Goal: Task Accomplishment & Management: Use online tool/utility

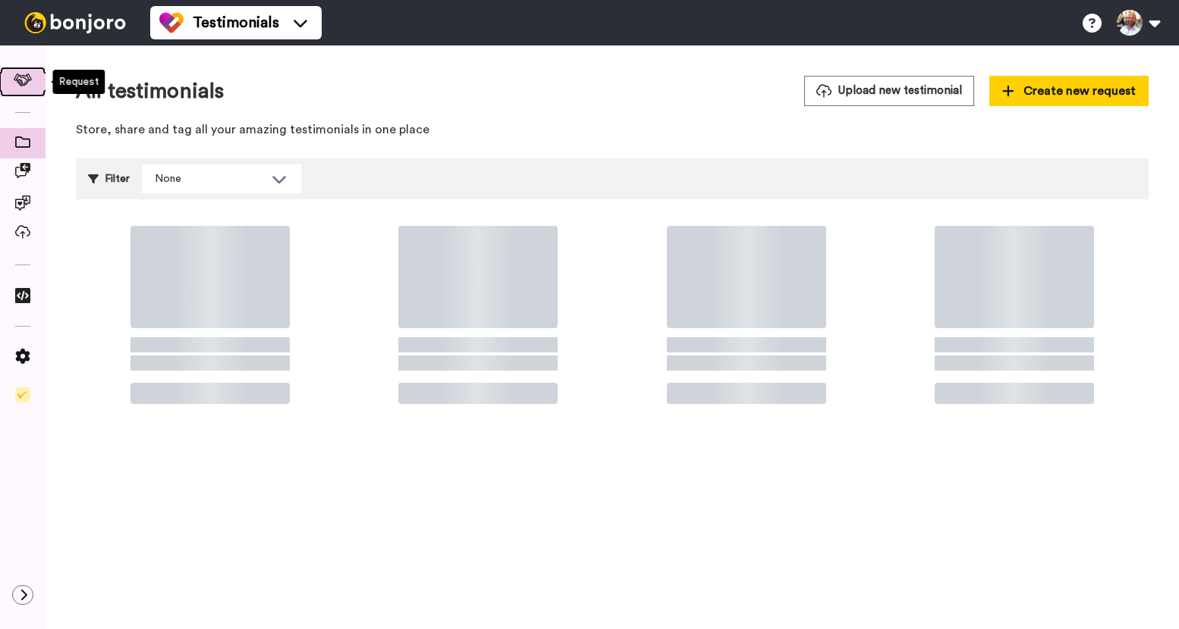
click at [25, 78] on icon at bounding box center [23, 80] width 19 height 13
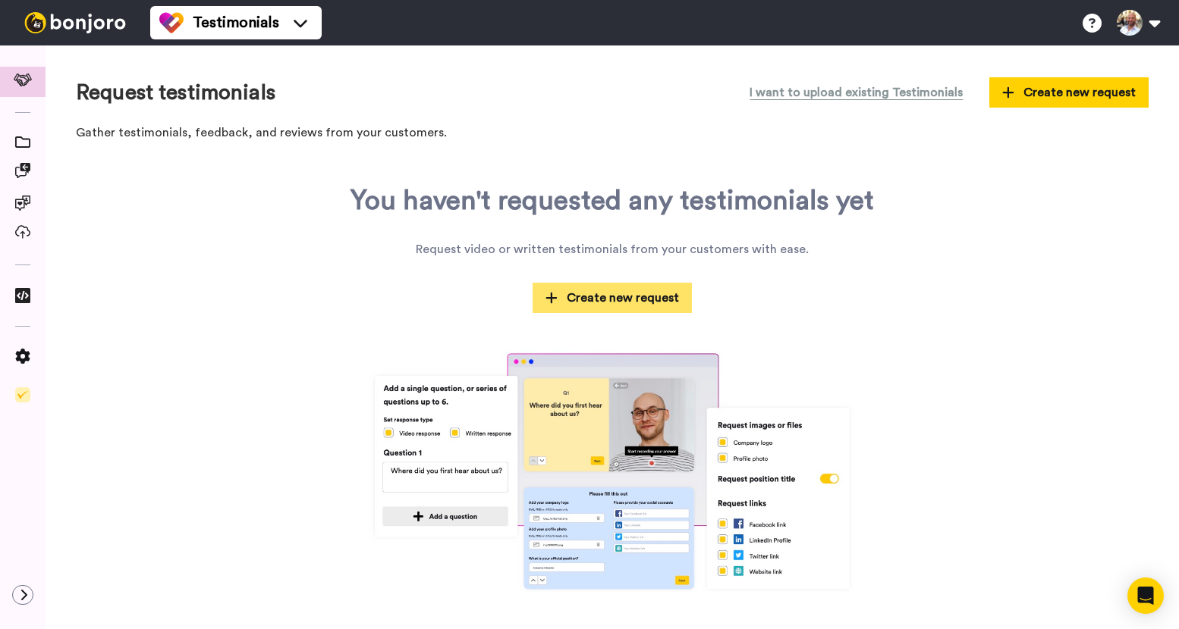
click at [645, 299] on span "Create new request" at bounding box center [611, 298] width 133 height 18
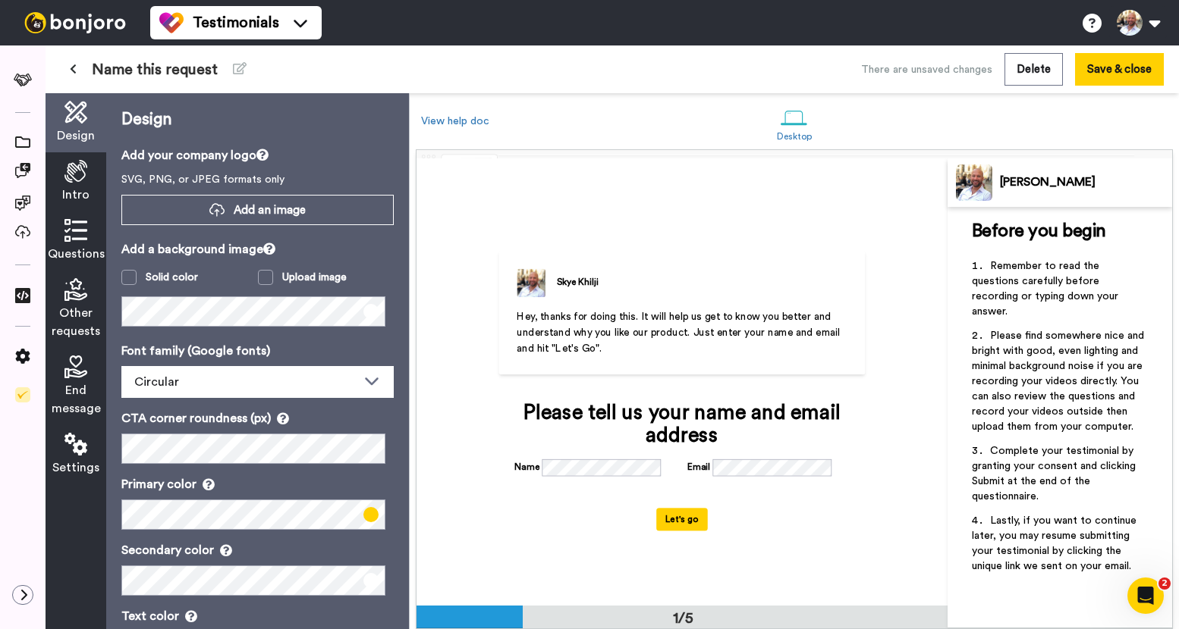
click at [636, 322] on span "Hey, thanks for doing this. It will help us get to know you better and understa…" at bounding box center [678, 333] width 325 height 42
drag, startPoint x: 691, startPoint y: 321, endPoint x: 685, endPoint y: 330, distance: 10.9
click at [685, 330] on span "Hey, thanks for doing this. It will help us get to know you better and understa…" at bounding box center [678, 333] width 325 height 42
click at [80, 180] on icon at bounding box center [75, 171] width 23 height 23
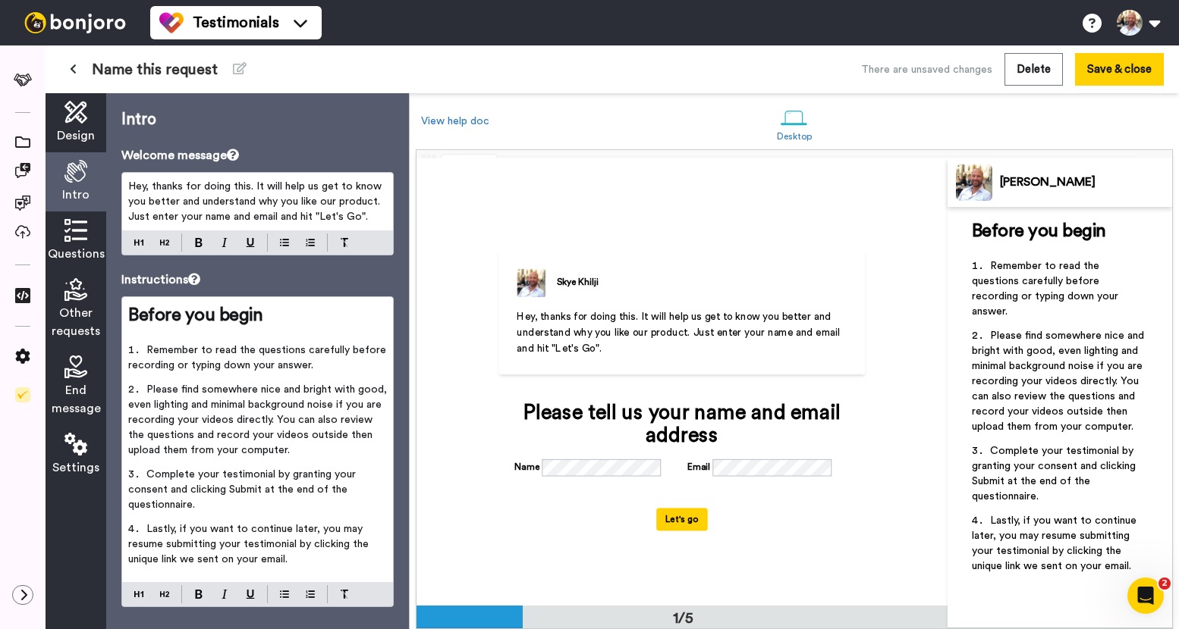
click at [257, 201] on span "Hey, thanks for doing this. It will help us get to know you better and understa…" at bounding box center [256, 201] width 256 height 41
click at [289, 186] on span "Hey, thanks for doing this. It will help us get to know you better and understa…" at bounding box center [256, 201] width 256 height 41
drag, startPoint x: 307, startPoint y: 189, endPoint x: 375, endPoint y: 201, distance: 68.6
click at [375, 201] on span "Hey, thanks for doing this. It will help us get to know you better and understa…" at bounding box center [256, 201] width 256 height 41
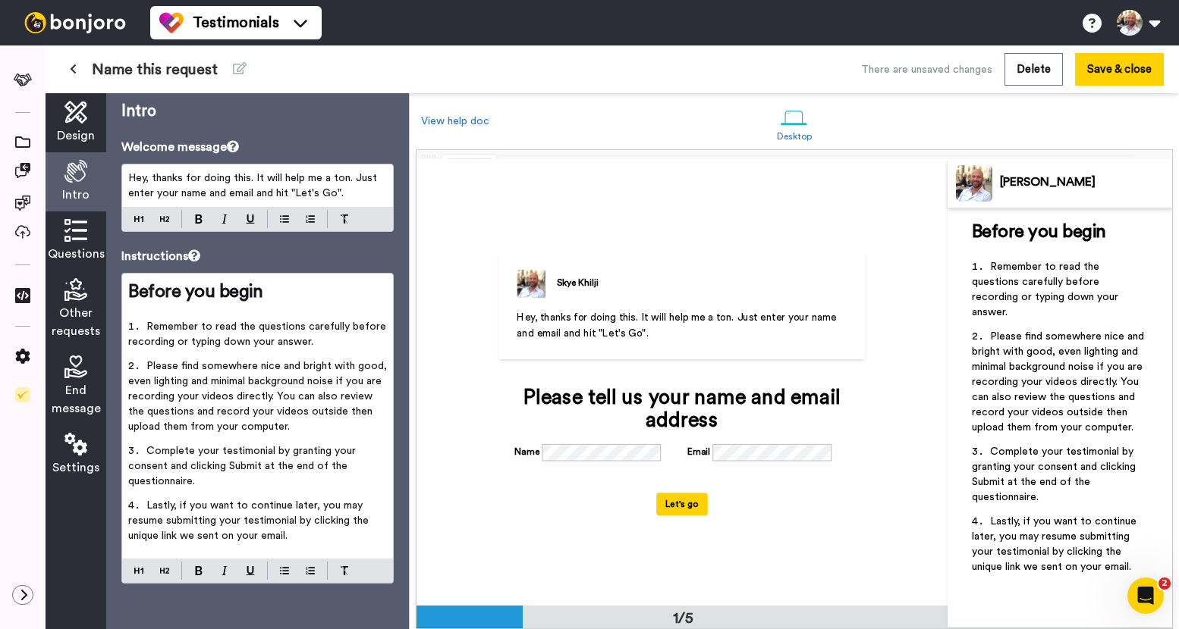
click at [82, 240] on icon at bounding box center [75, 230] width 23 height 23
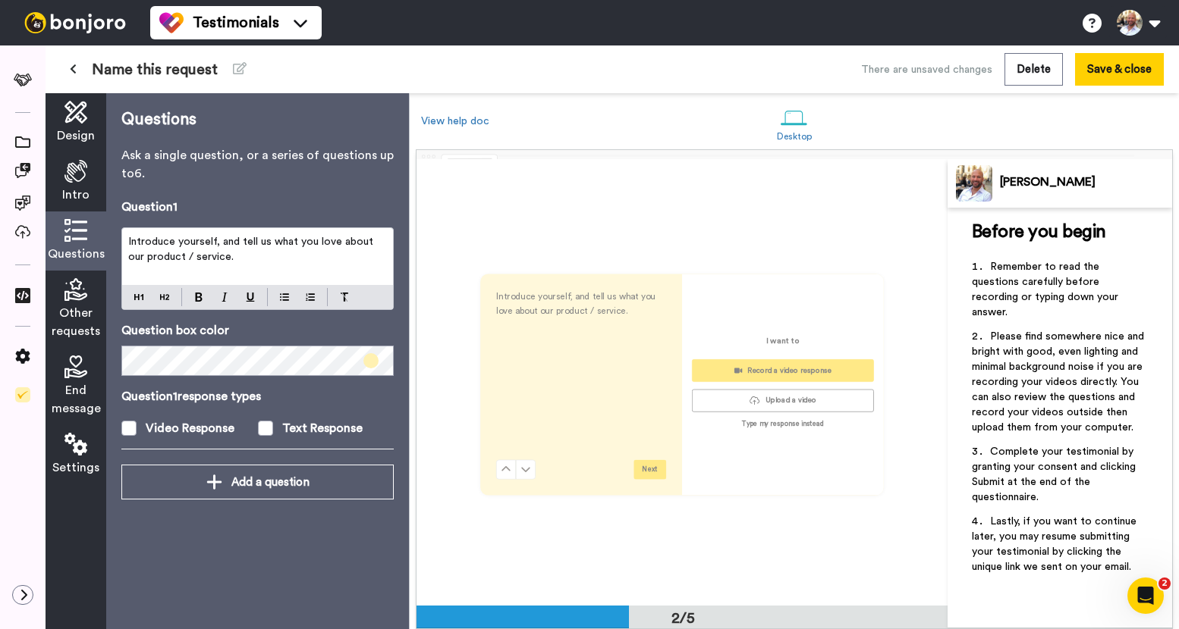
scroll to position [447, 0]
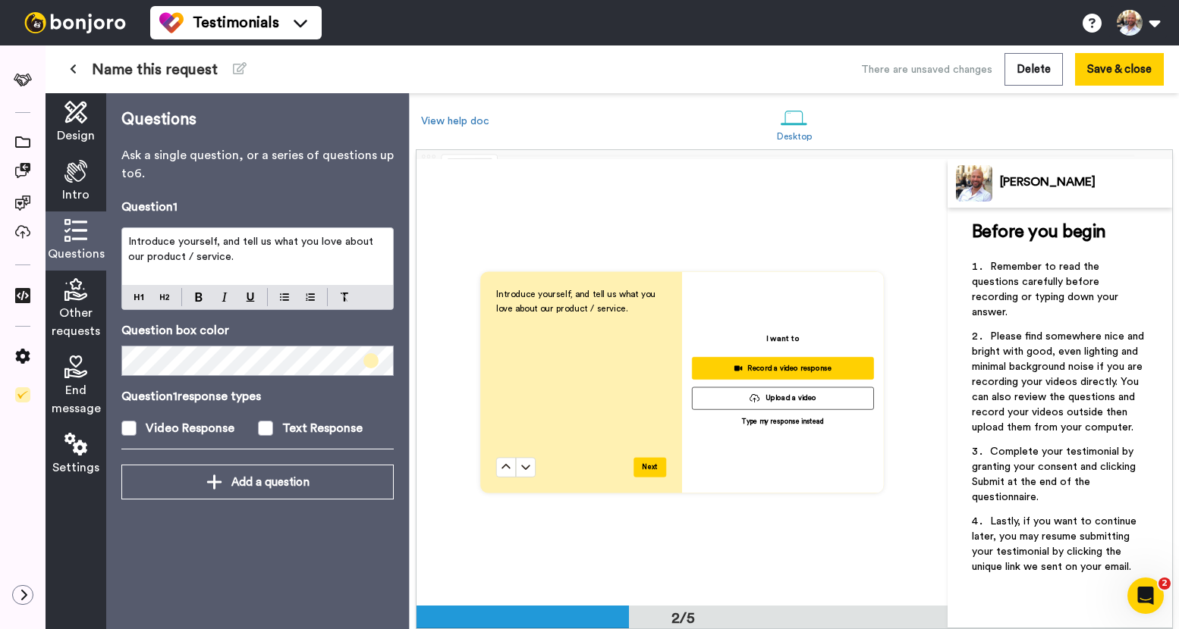
click at [530, 302] on span "Introduce yourself, and tell us what you love about our product / service." at bounding box center [577, 301] width 162 height 23
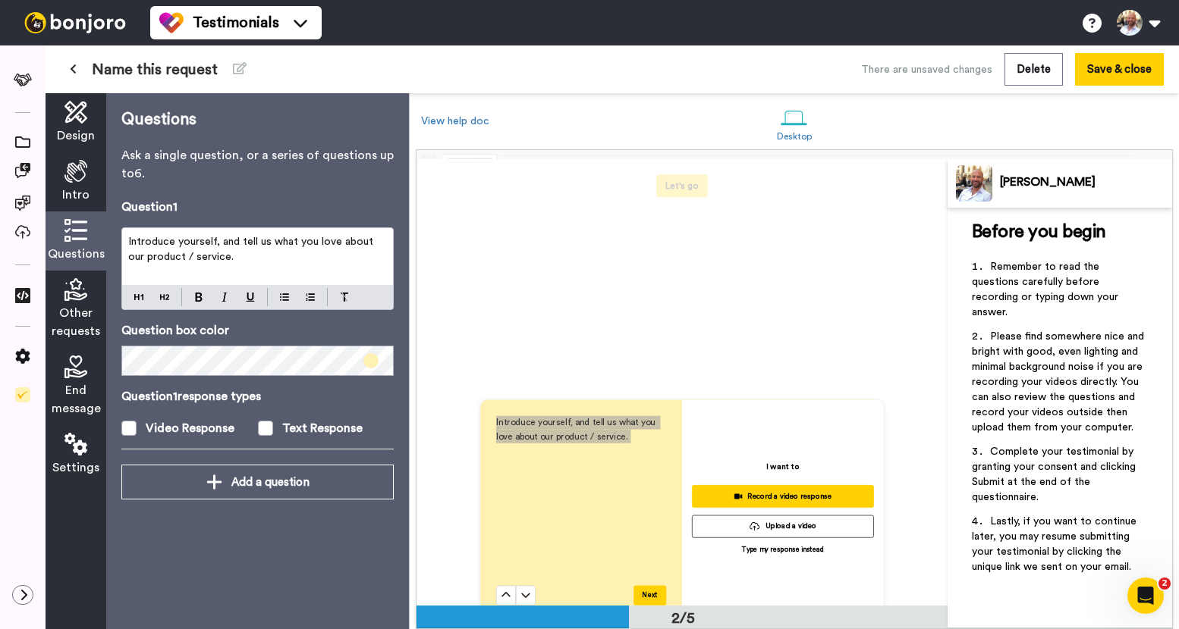
scroll to position [390, 0]
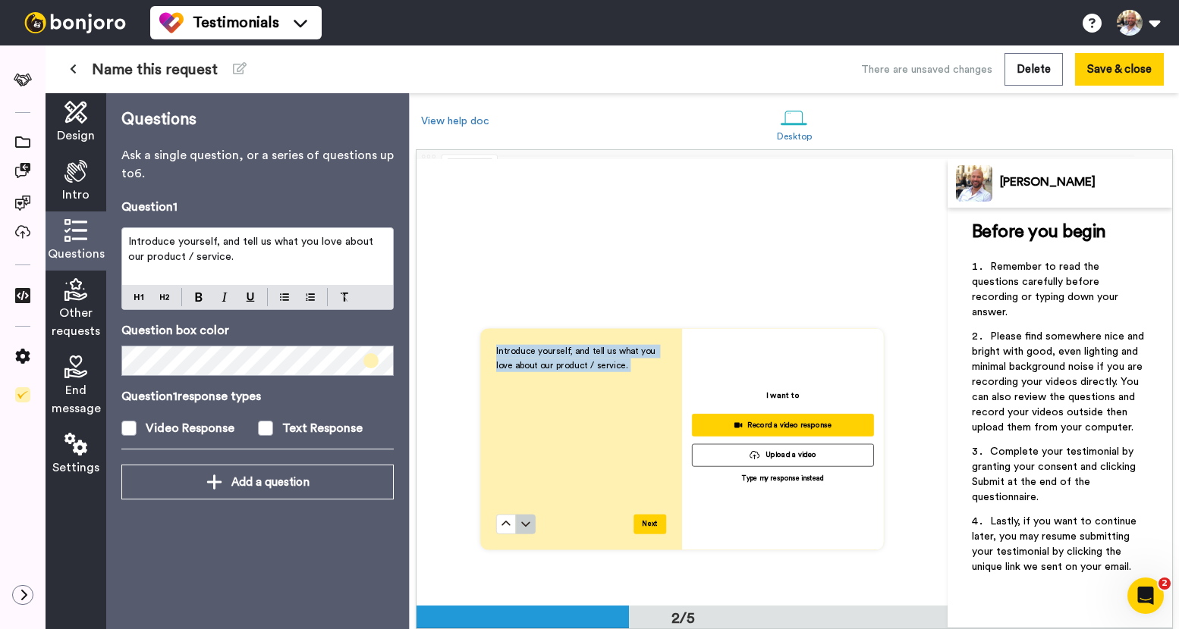
click at [521, 525] on icon at bounding box center [525, 524] width 8 height 5
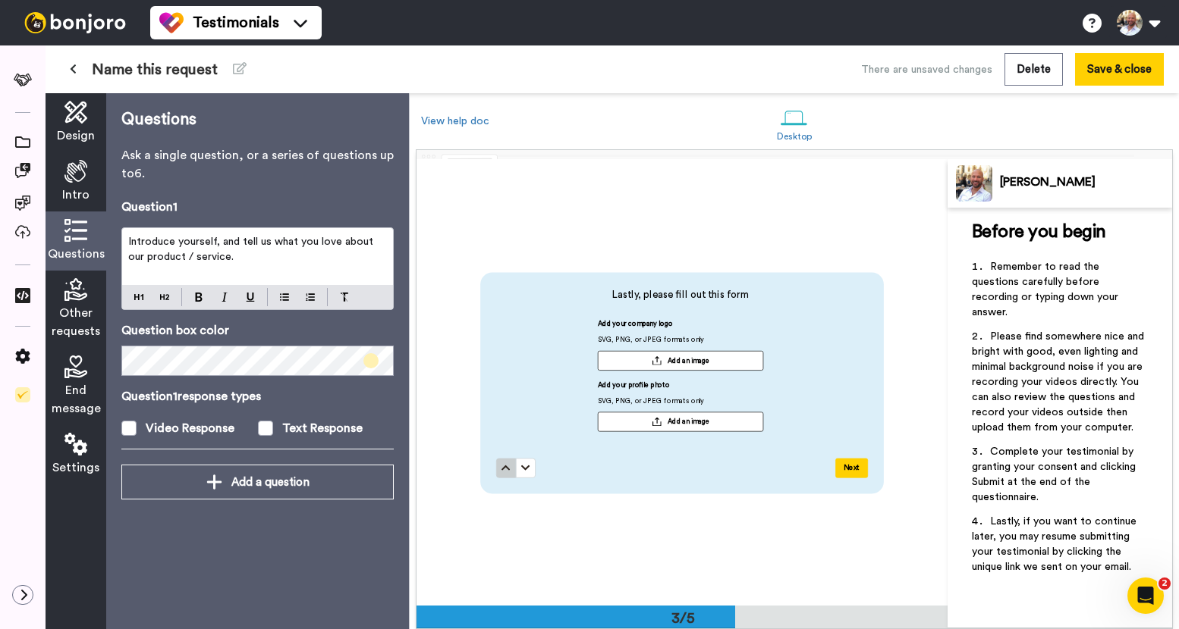
click at [496, 467] on button at bounding box center [506, 468] width 20 height 20
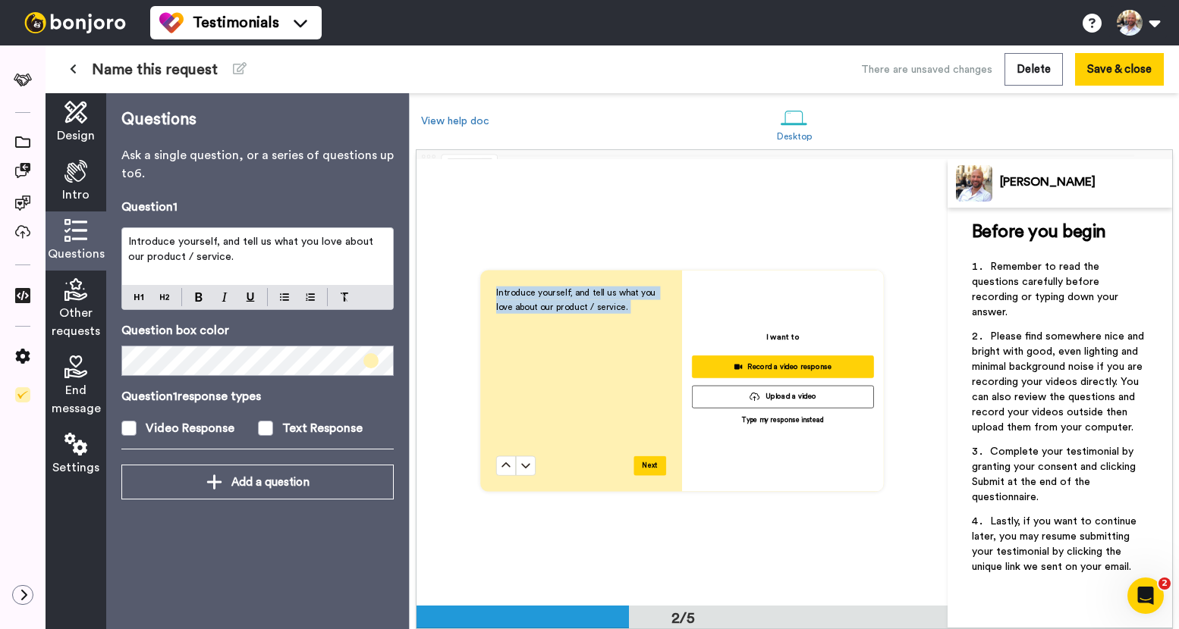
scroll to position [447, 0]
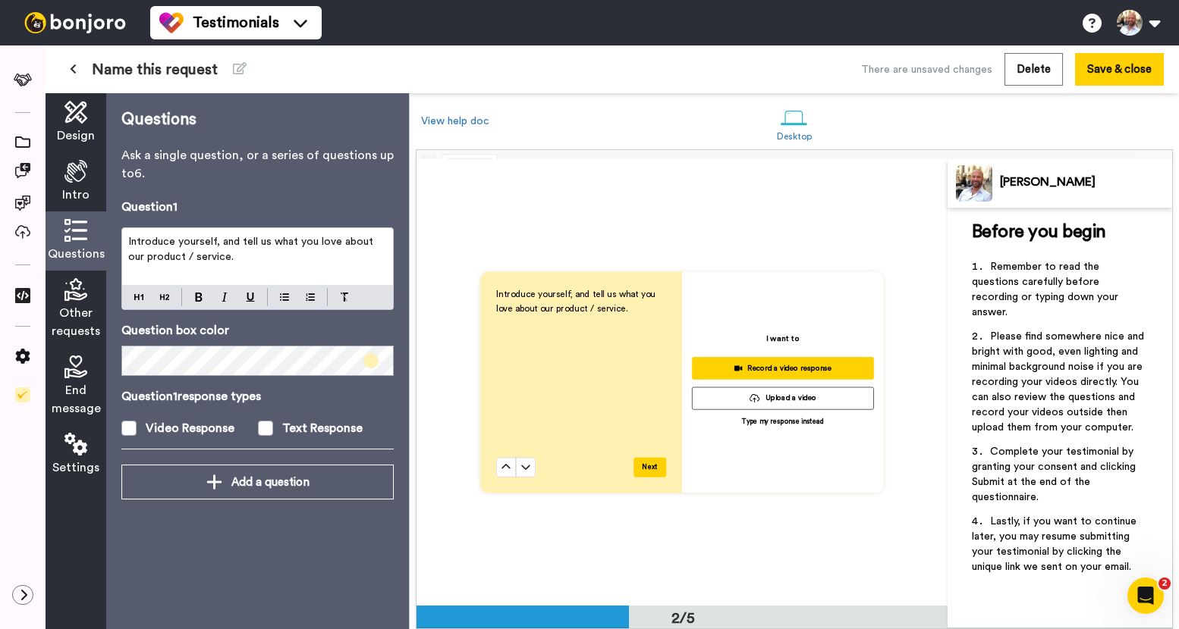
click at [78, 311] on span "Other requests" at bounding box center [76, 322] width 49 height 36
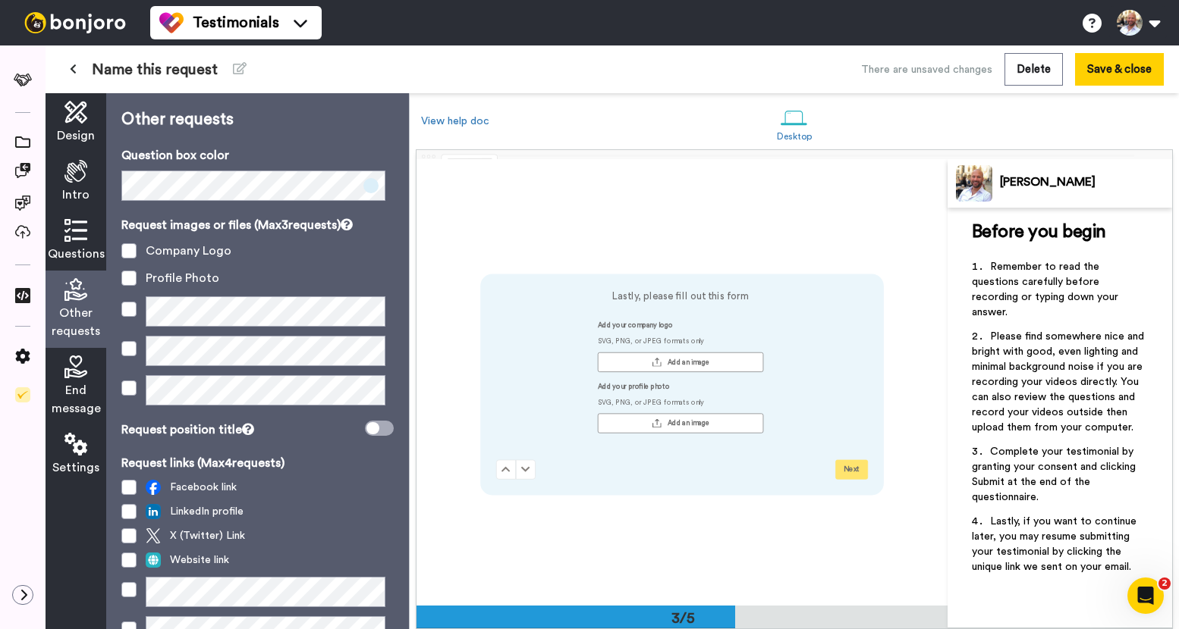
scroll to position [893, 0]
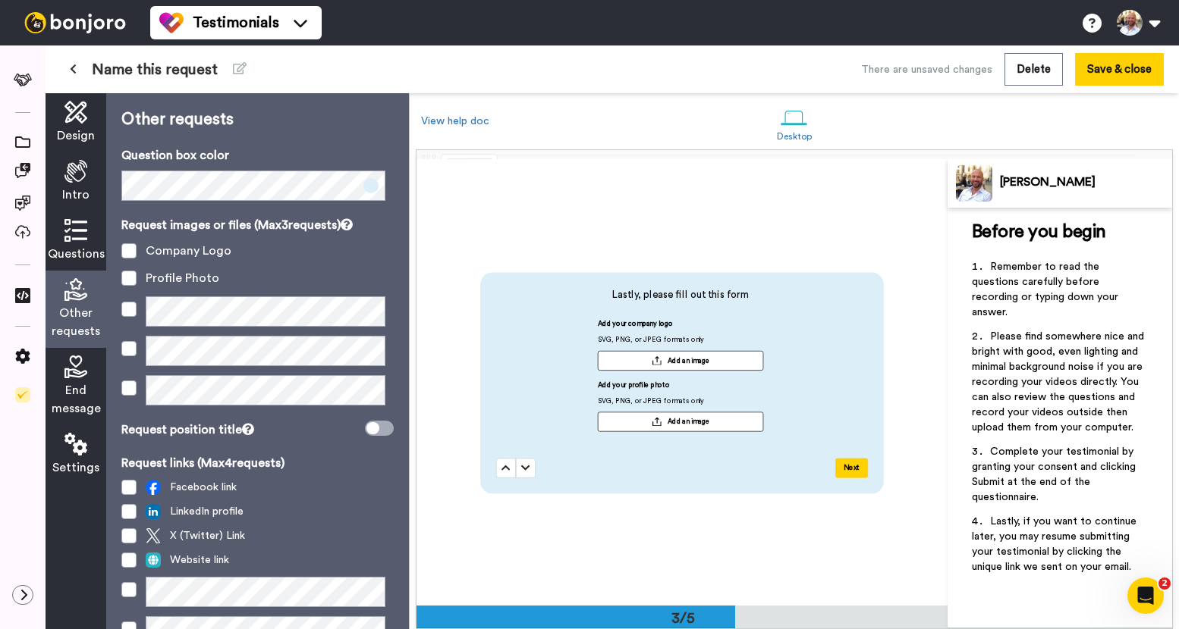
click at [88, 249] on span "Questions" at bounding box center [76, 254] width 57 height 18
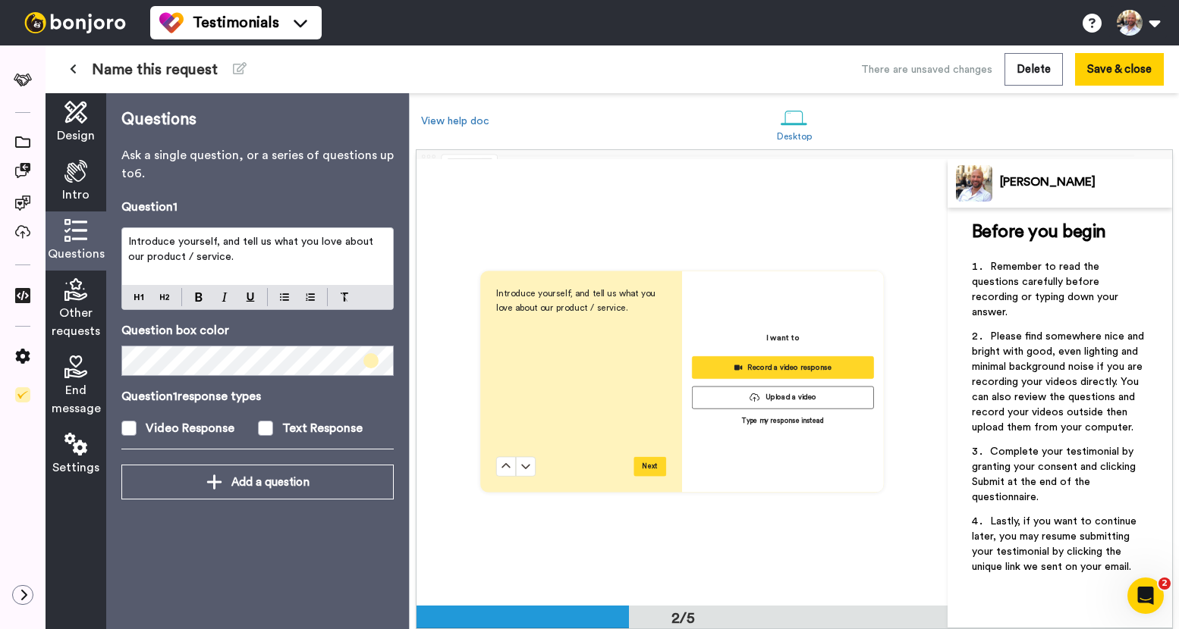
scroll to position [447, 0]
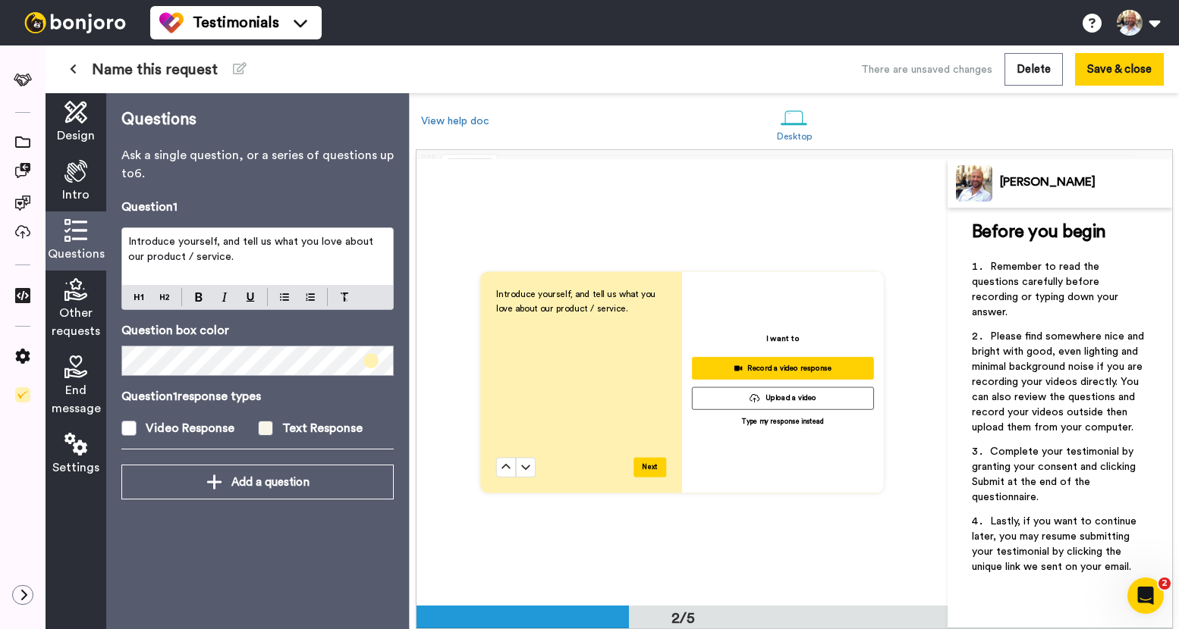
click at [262, 433] on span at bounding box center [265, 428] width 15 height 15
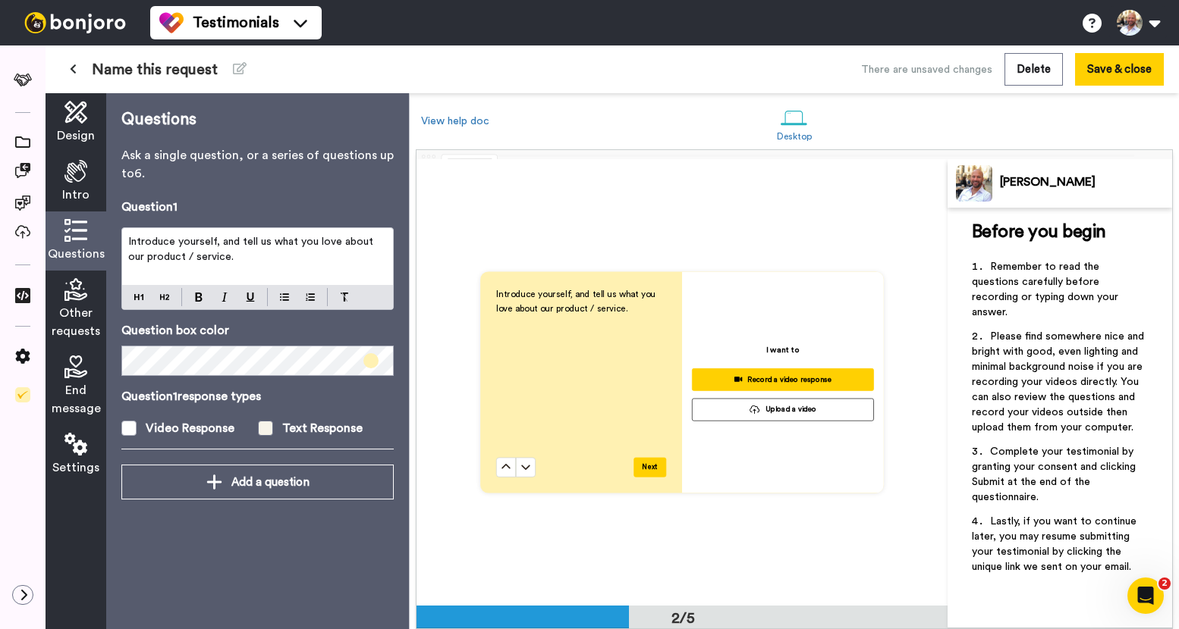
click at [268, 430] on span at bounding box center [265, 428] width 15 height 15
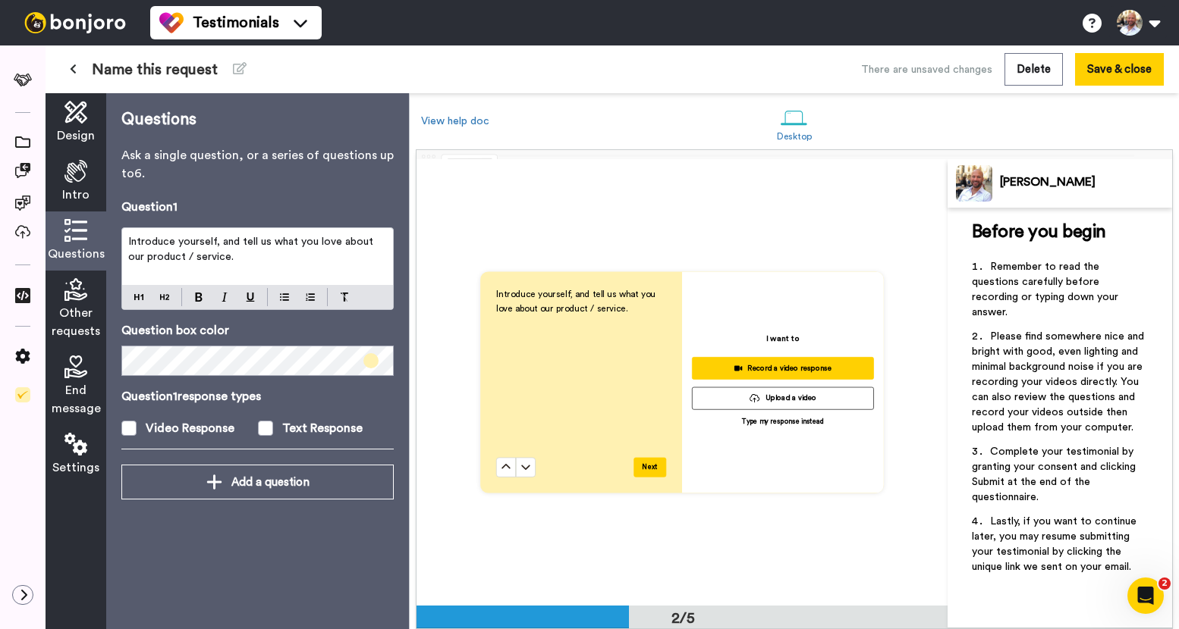
click at [333, 258] on p "Introduce yourself, and tell us what you love about our product / service." at bounding box center [257, 249] width 259 height 30
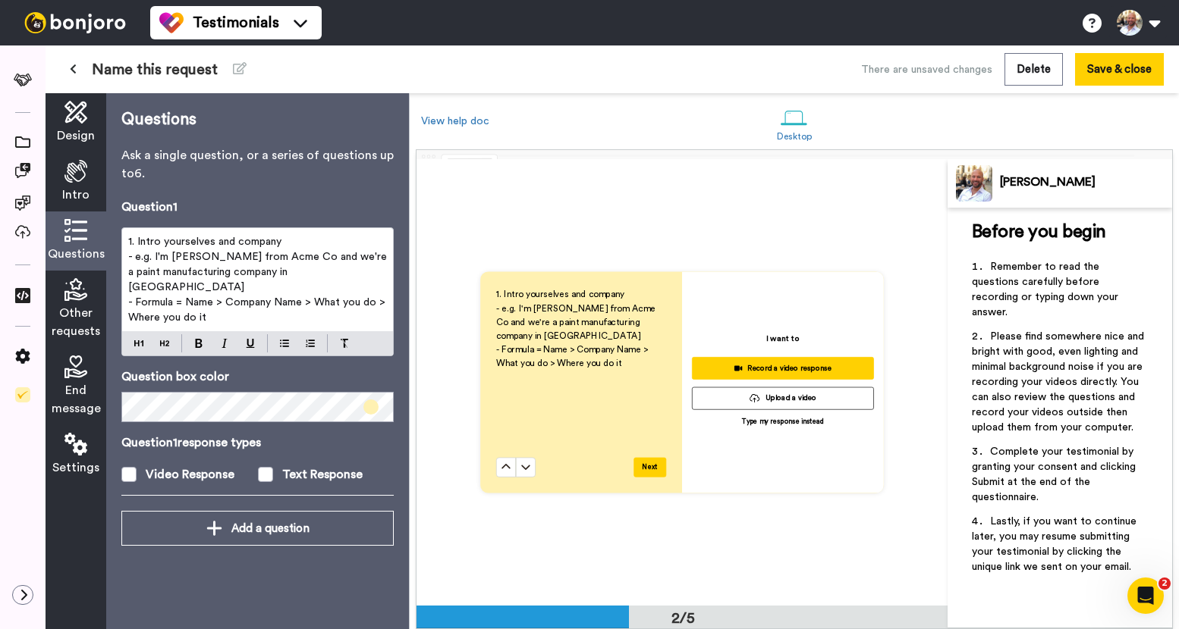
click at [326, 244] on p "1. Intro yourselves and company" at bounding box center [257, 241] width 259 height 15
drag, startPoint x: 361, startPoint y: 282, endPoint x: 364, endPoint y: 307, distance: 25.2
click at [366, 306] on div "1. Intro yourselves and company - e.g. I'm [PERSON_NAME] from Acme Co and we're…" at bounding box center [257, 279] width 271 height 103
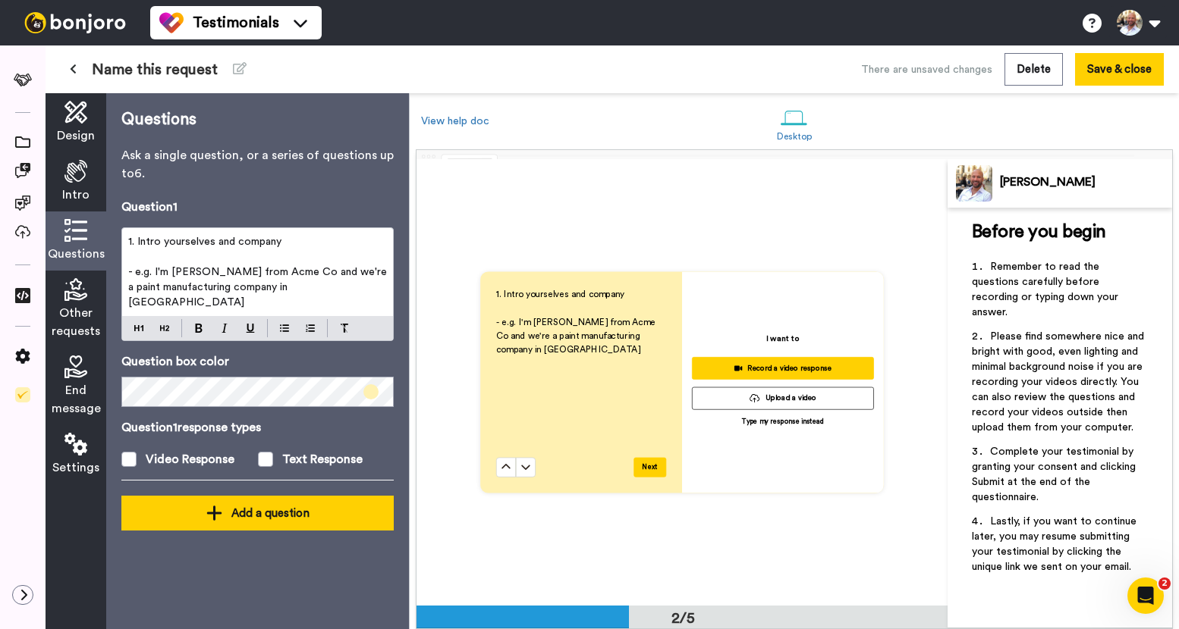
click at [319, 505] on div "Add a question" at bounding box center [257, 513] width 248 height 18
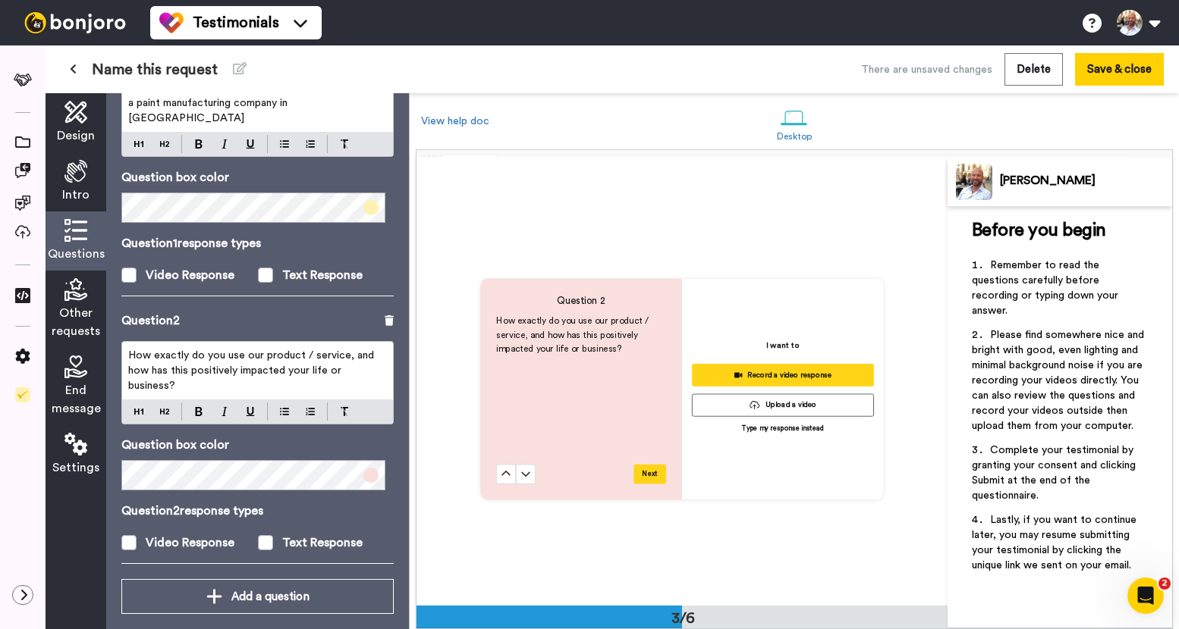
scroll to position [893, 0]
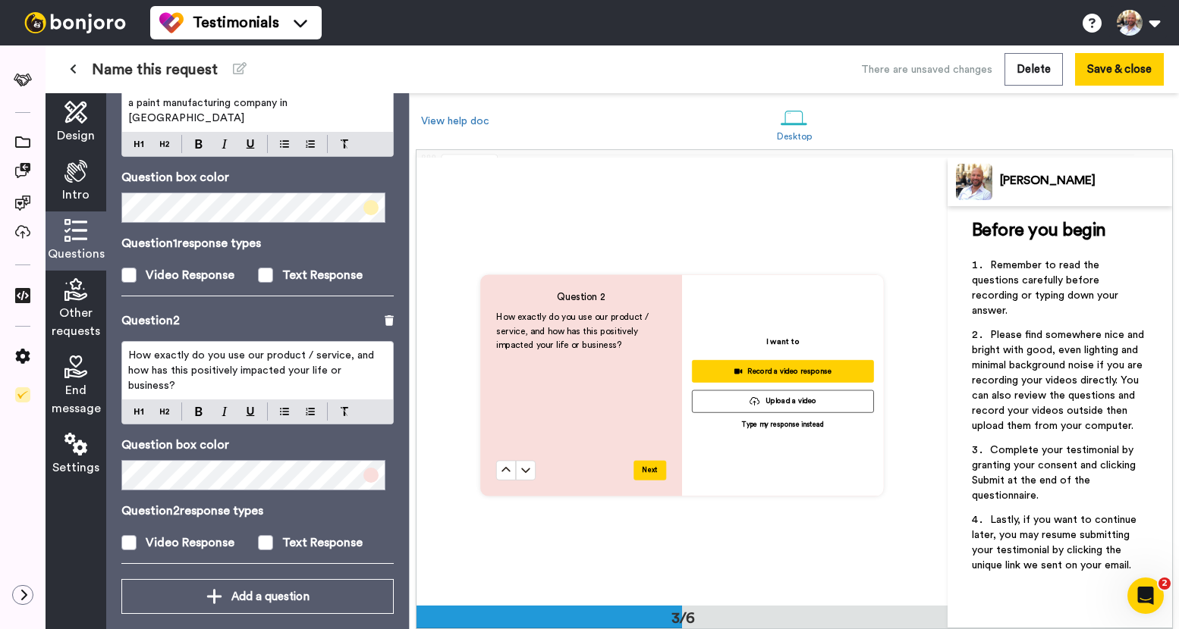
click at [290, 368] on p "How exactly do you use our product / service, and how has this positively impac…" at bounding box center [257, 371] width 259 height 46
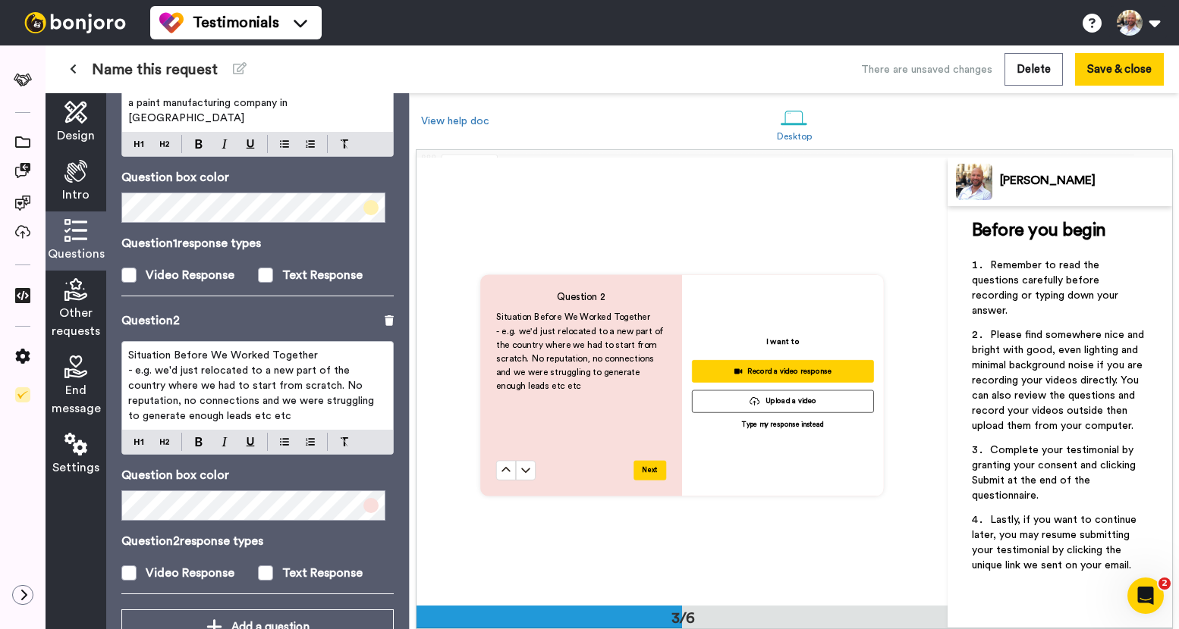
click at [145, 366] on span "- e.g. we'd just relocated to a new part of the country where we had to start f…" at bounding box center [252, 394] width 249 height 56
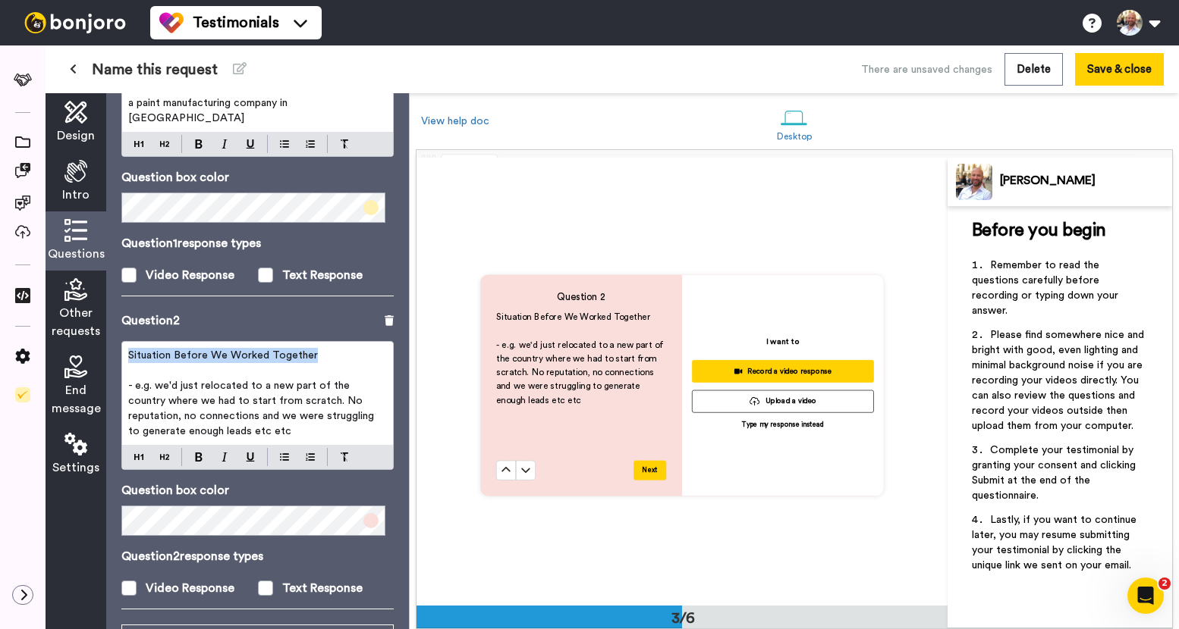
drag, startPoint x: 325, startPoint y: 334, endPoint x: 119, endPoint y: 344, distance: 205.8
click at [118, 344] on div "Questions Ask a single question, or a series of questions up to 6 . Question 1 …" at bounding box center [257, 361] width 303 height 536
click at [244, 381] on span "- e.g. we'd just relocated to a new part of the country where we had to start f…" at bounding box center [252, 409] width 249 height 56
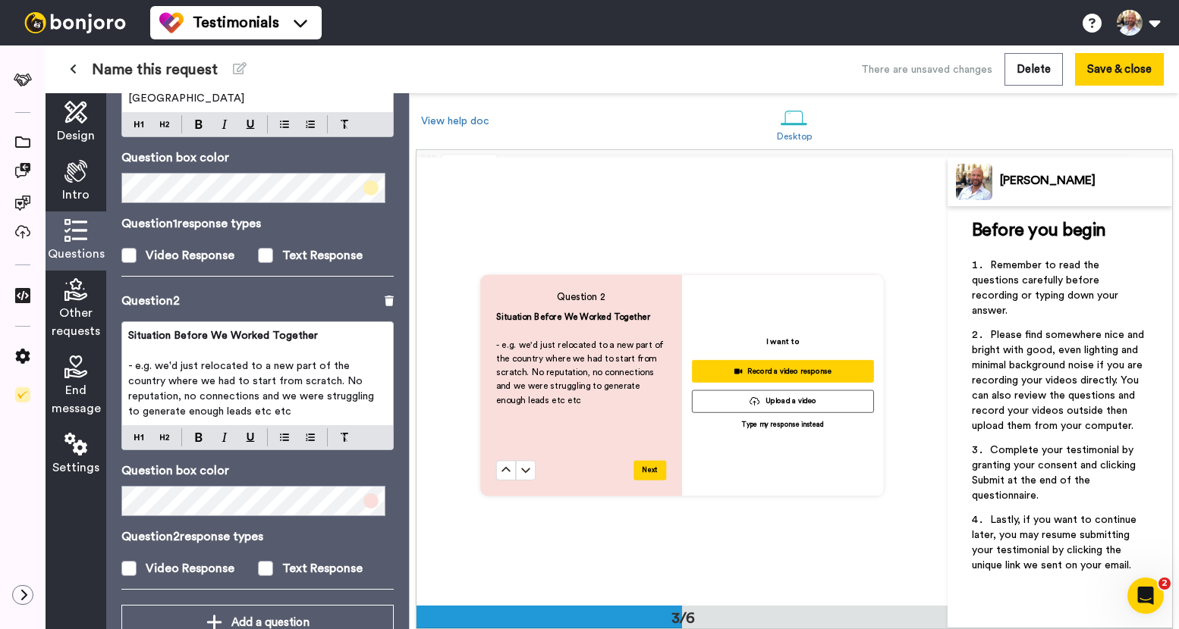
click at [324, 402] on p "- e.g. we'd just relocated to a new part of the country where we had to start f…" at bounding box center [257, 389] width 259 height 61
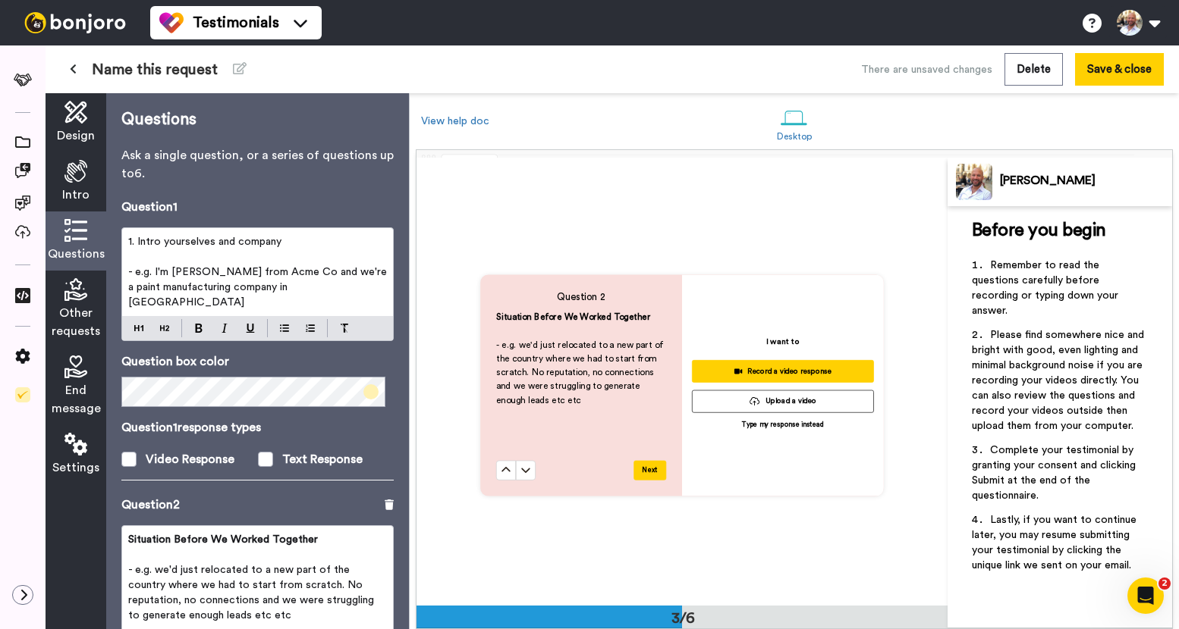
scroll to position [9, 0]
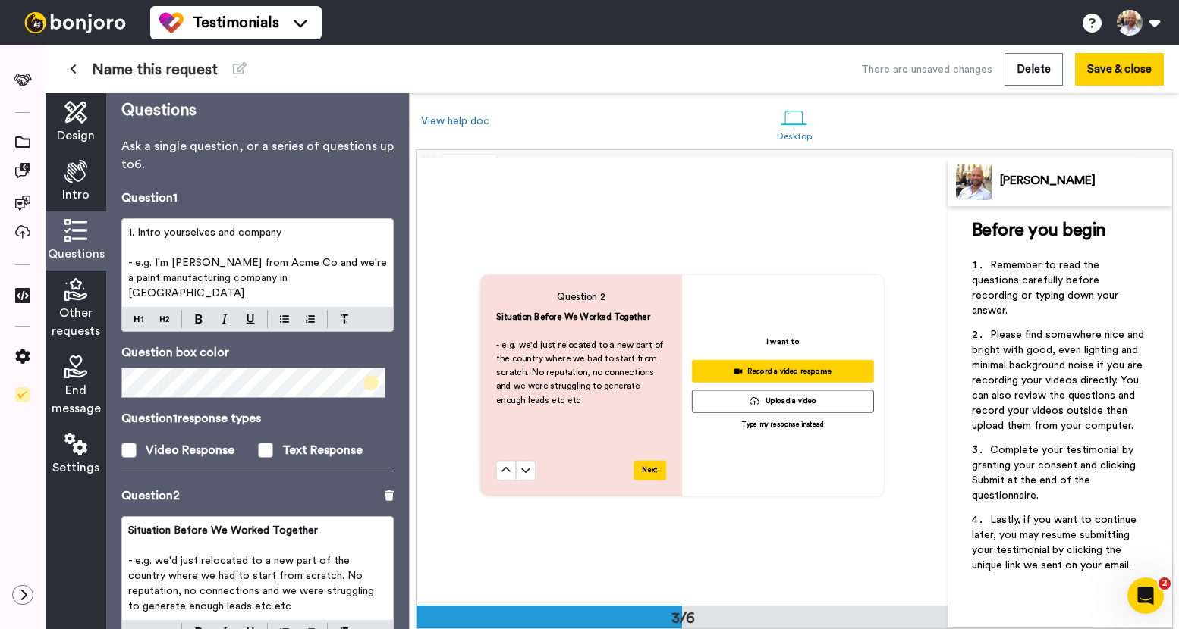
click at [215, 251] on p "﻿" at bounding box center [257, 247] width 259 height 15
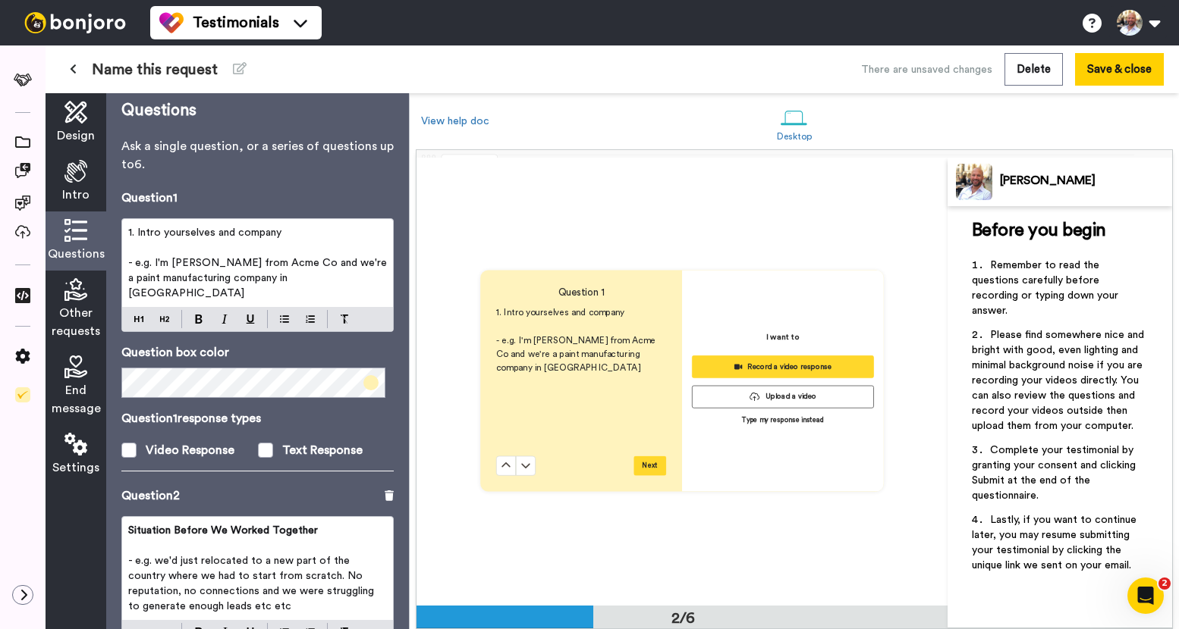
scroll to position [448, 0]
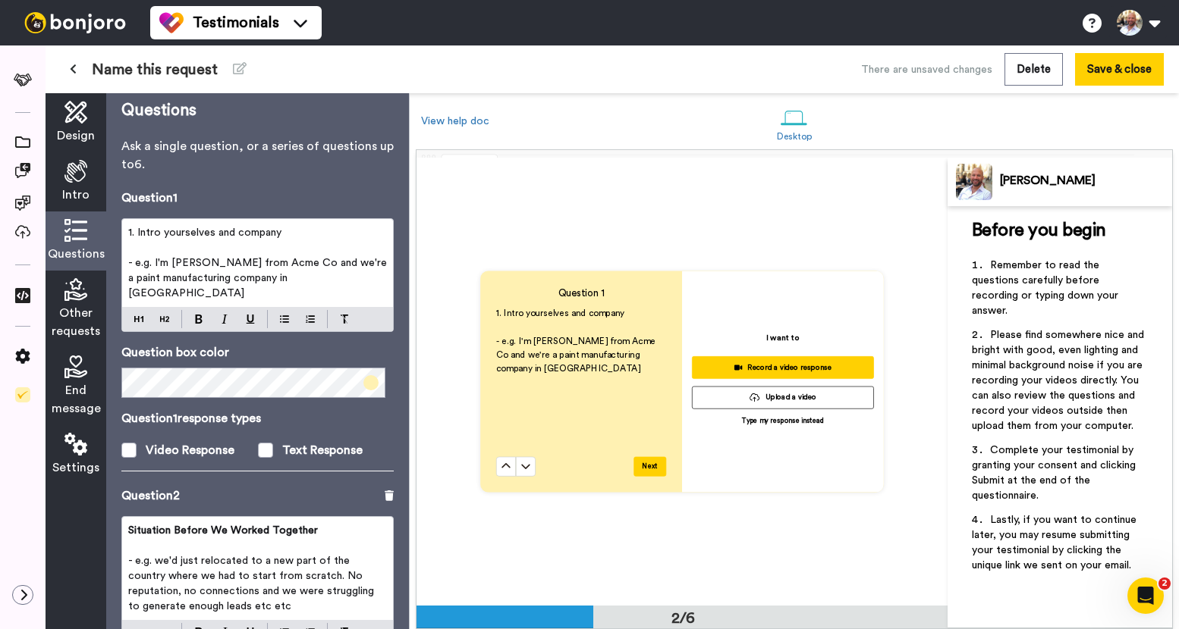
drag, startPoint x: 296, startPoint y: 232, endPoint x: 125, endPoint y: 231, distance: 170.6
click at [125, 231] on div "1. Intro yourselves and company ﻿ - e.g. I'm [PERSON_NAME] from Acme Co and we'…" at bounding box center [257, 263] width 271 height 88
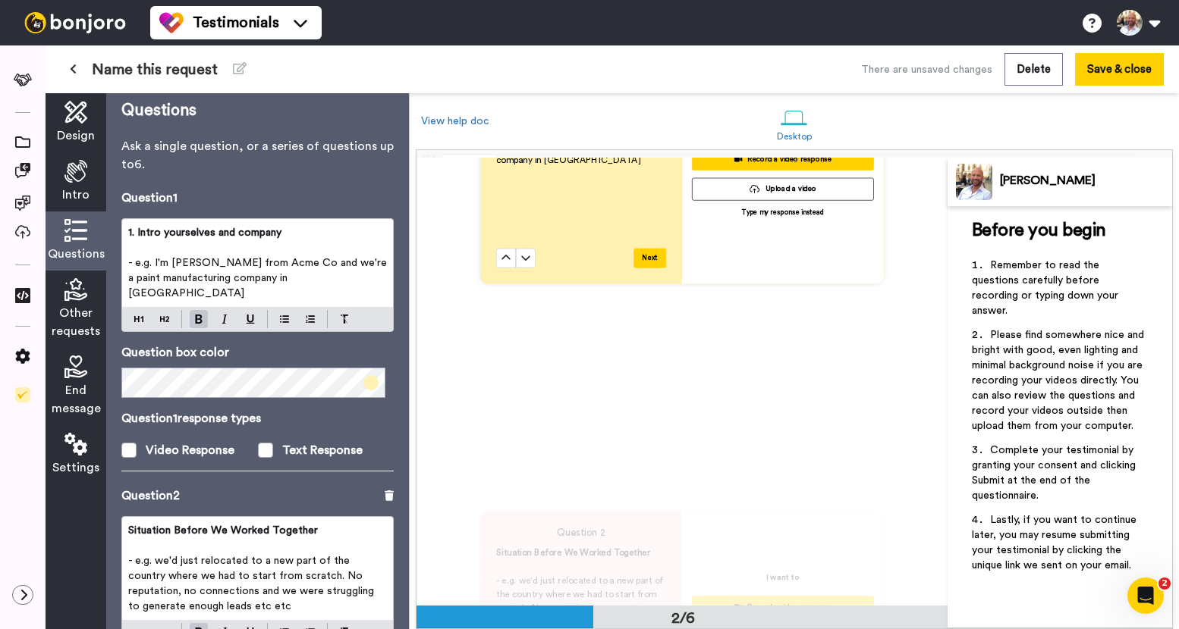
click at [128, 526] on span "Situation Before We Worked Together" at bounding box center [223, 531] width 190 height 11
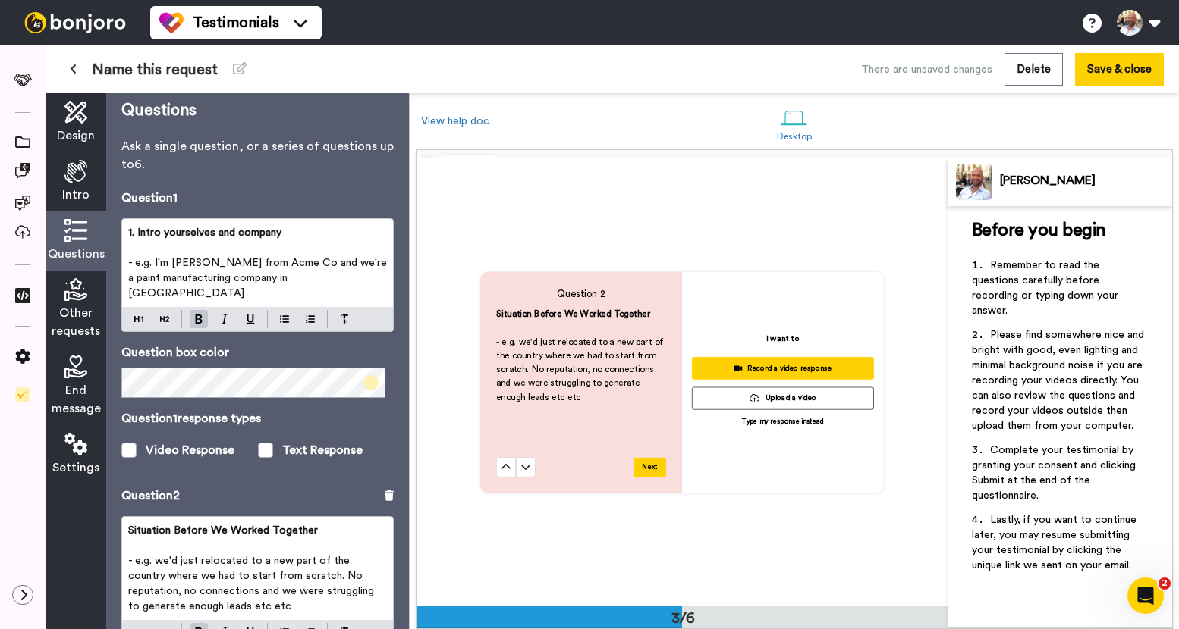
click at [496, 457] on button at bounding box center [506, 467] width 20 height 20
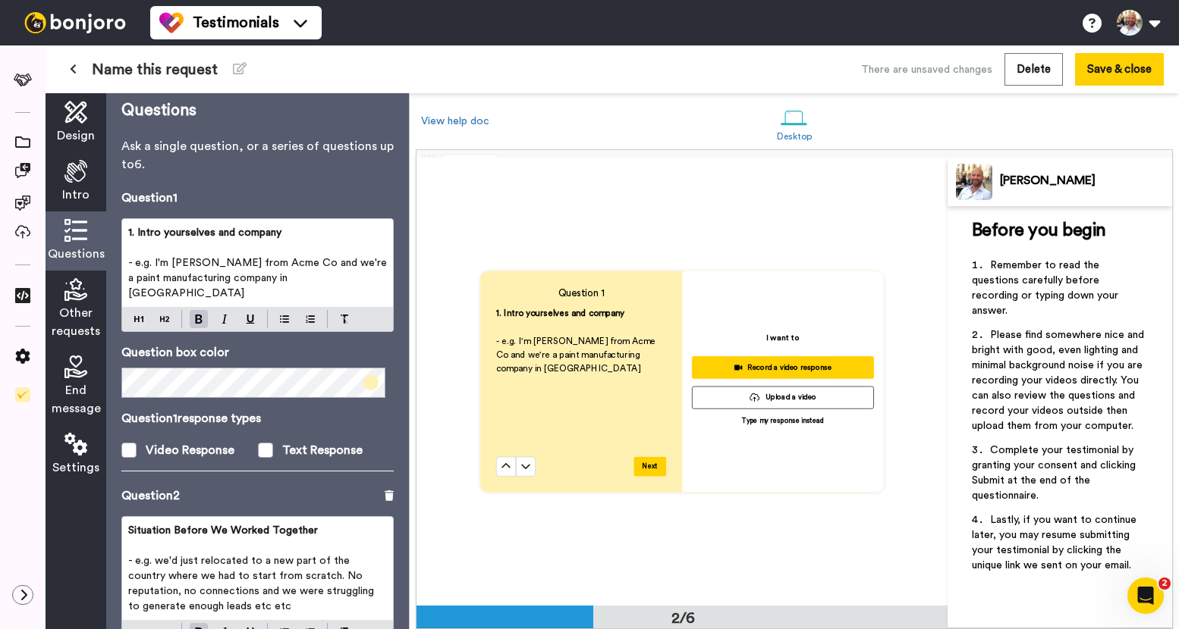
click at [127, 517] on div "Situation Before We Worked Together ﻿ - e.g. we'd just relocated to a new part …" at bounding box center [257, 568] width 271 height 103
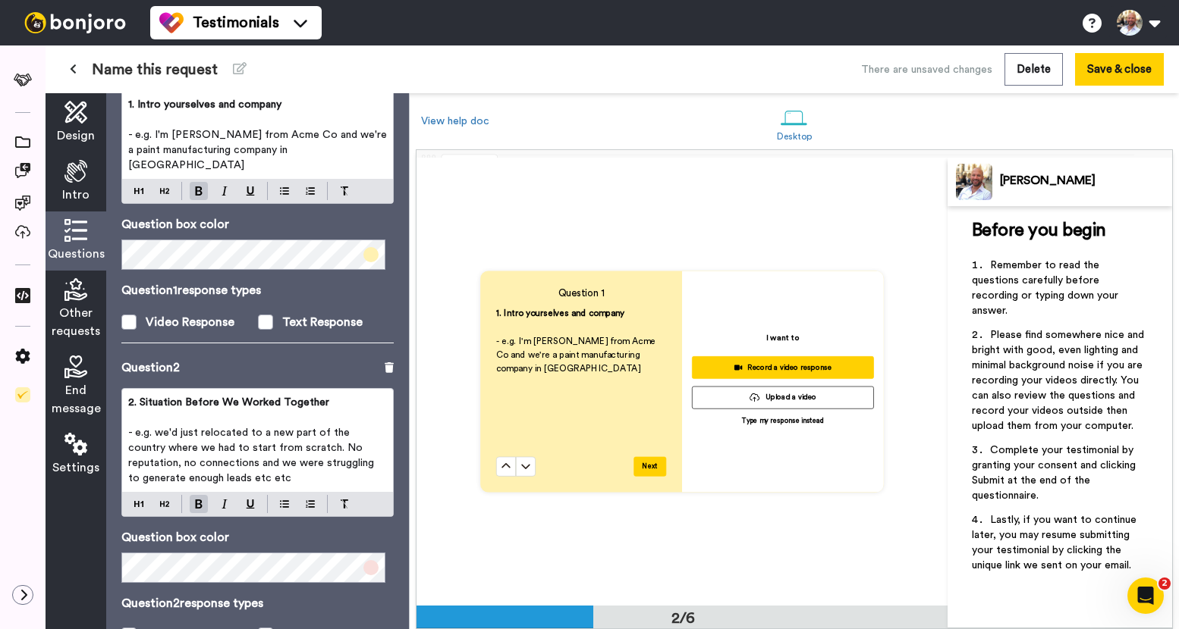
scroll to position [230, 0]
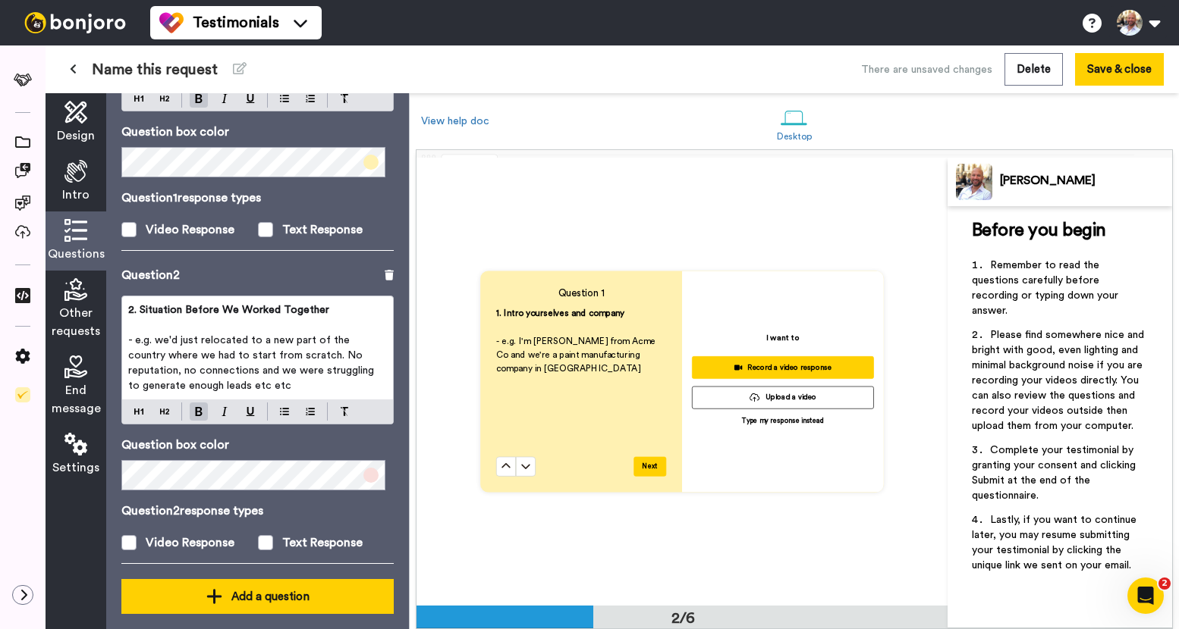
click at [269, 592] on button "Add a question" at bounding box center [257, 596] width 272 height 35
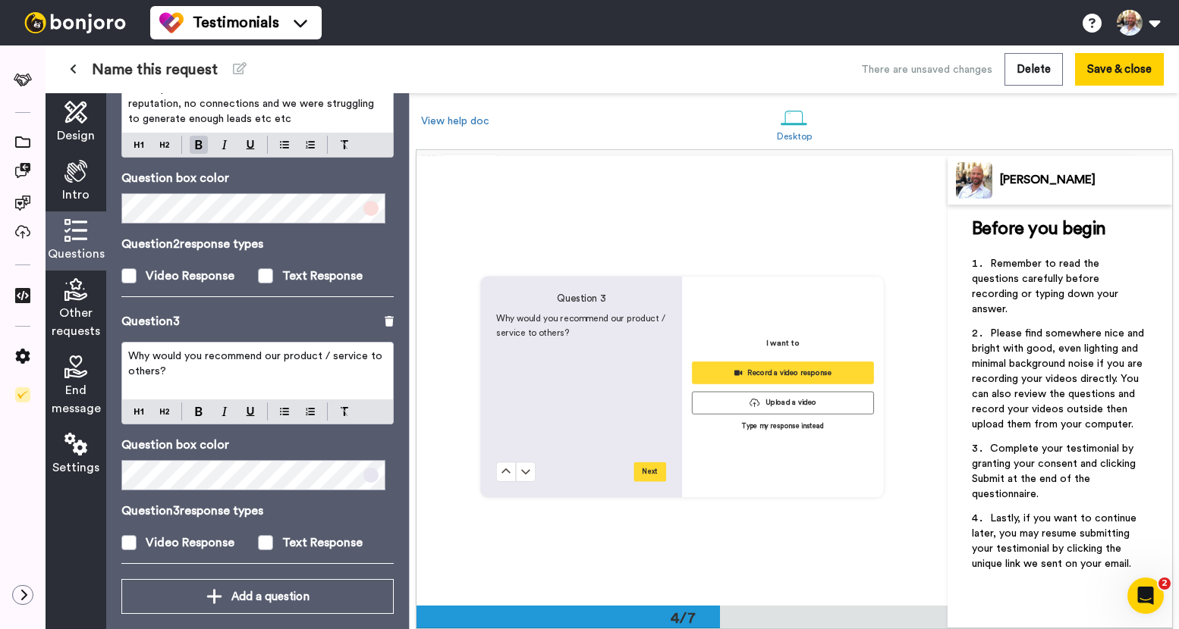
scroll to position [1343, 0]
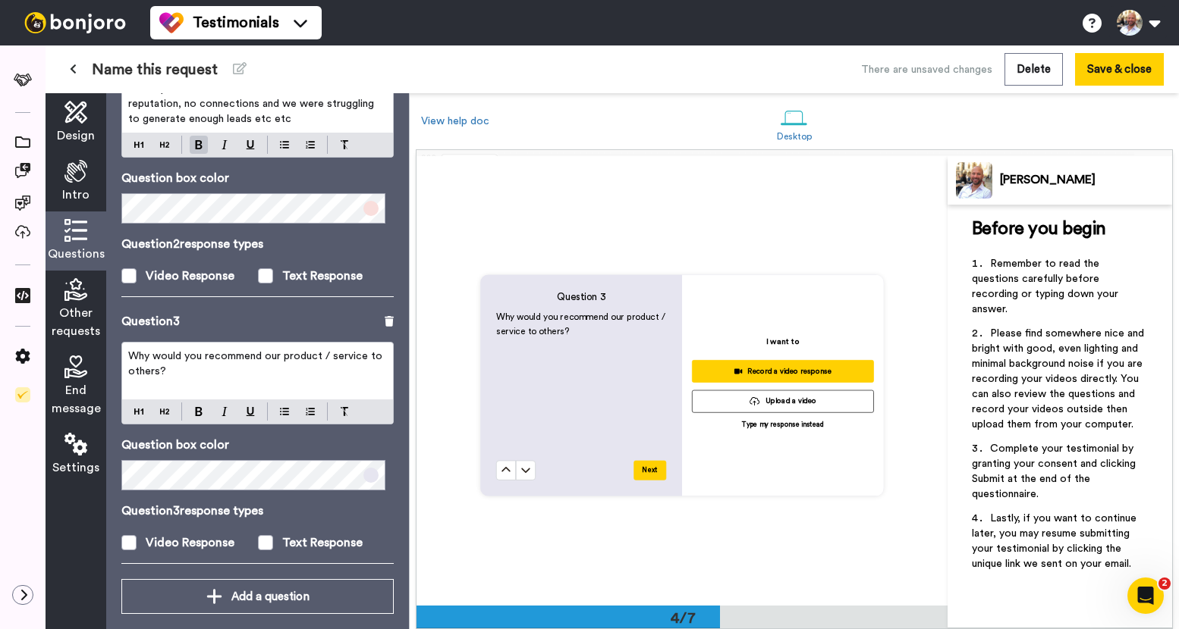
click at [306, 351] on span "Why would you recommend our product / service to others?" at bounding box center [256, 364] width 257 height 26
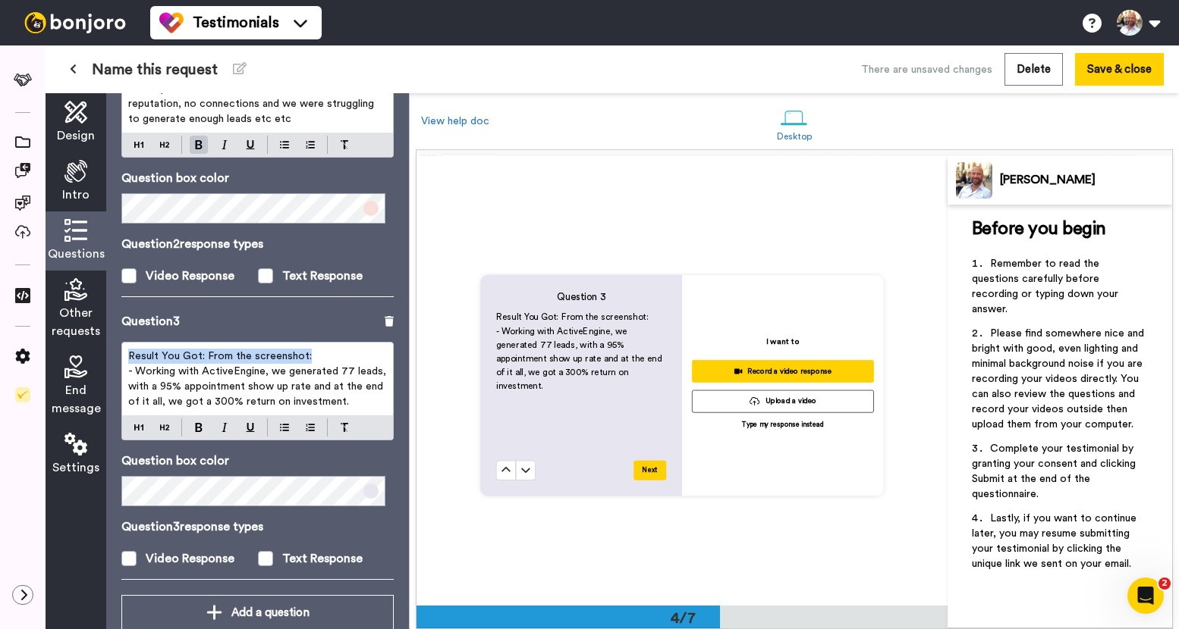
drag, startPoint x: 287, startPoint y: 340, endPoint x: 120, endPoint y: 337, distance: 166.9
click at [120, 337] on div "Questions Ask a single question, or a series of questions up to 6 . Question 1 …" at bounding box center [257, 361] width 303 height 536
click at [225, 351] on span "Result You Got: From the screenshot:" at bounding box center [220, 356] width 184 height 11
drag, startPoint x: 209, startPoint y: 341, endPoint x: 311, endPoint y: 335, distance: 102.5
click at [312, 349] on p "Result You Got: From the screenshot:" at bounding box center [257, 356] width 259 height 15
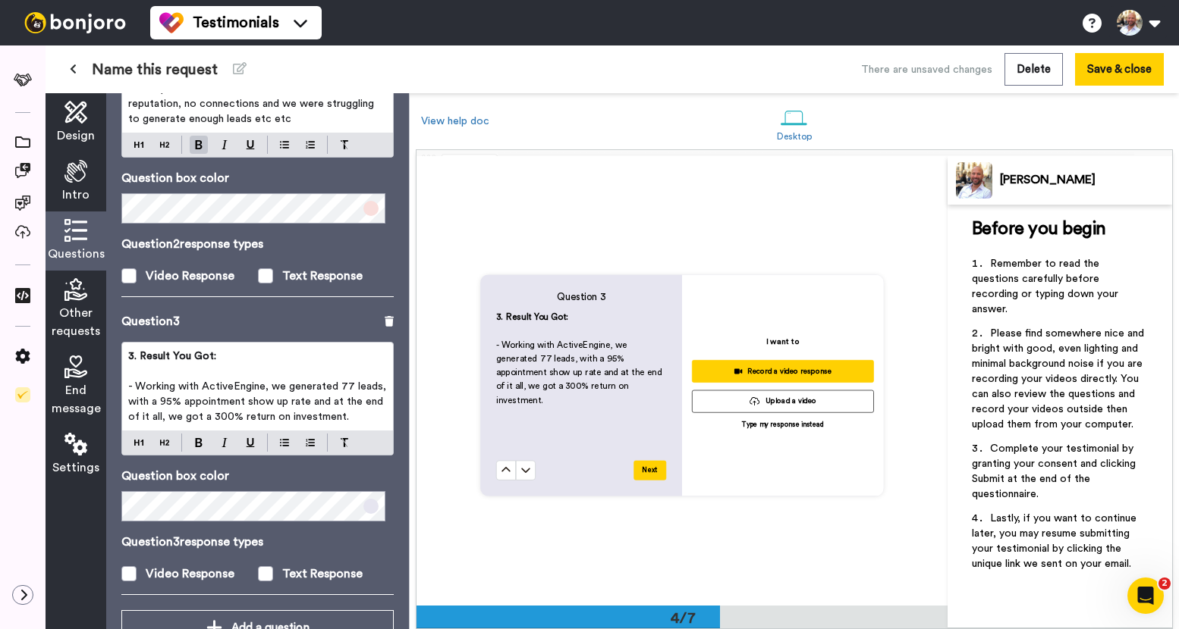
scroll to position [543, 0]
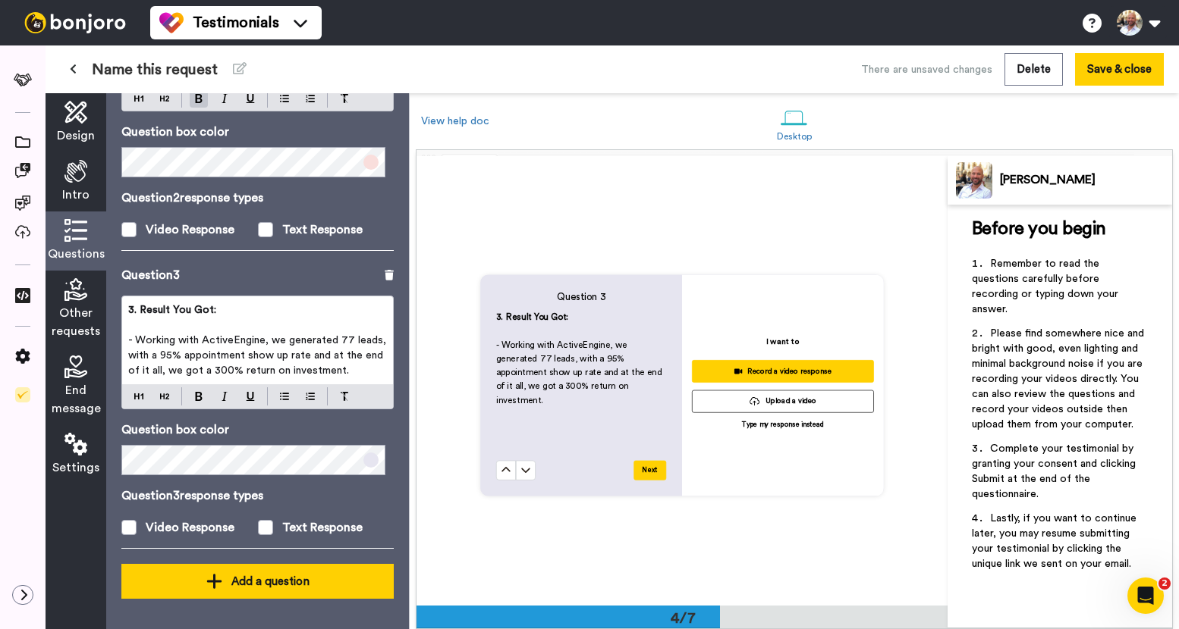
click at [241, 590] on div "Add a question" at bounding box center [257, 582] width 248 height 18
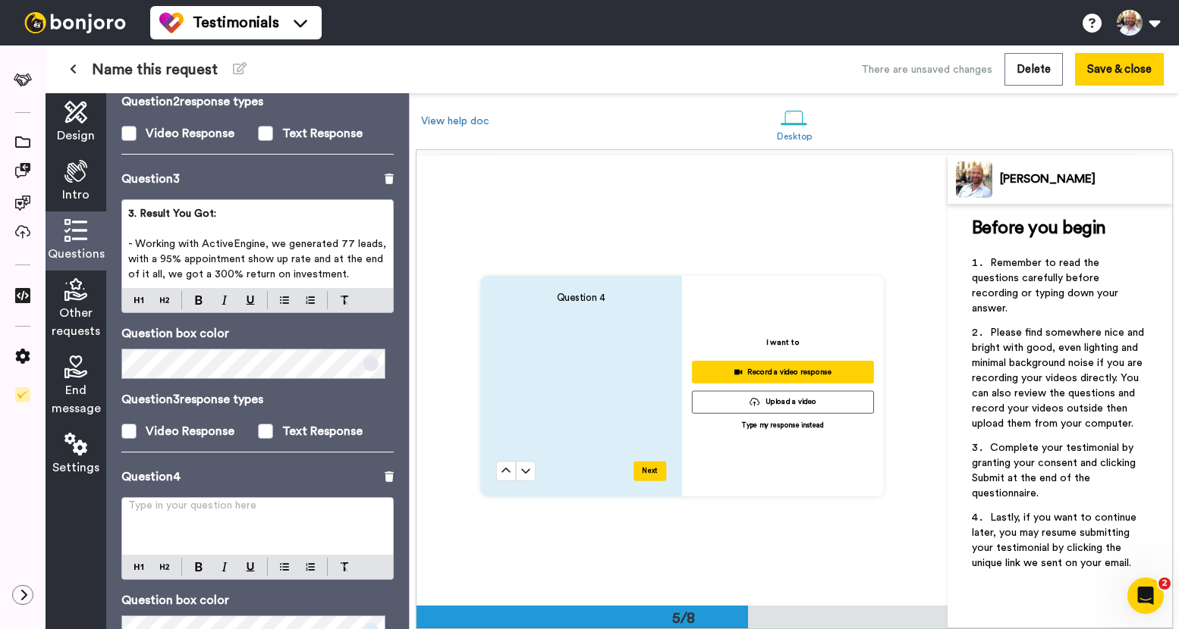
scroll to position [649, 0]
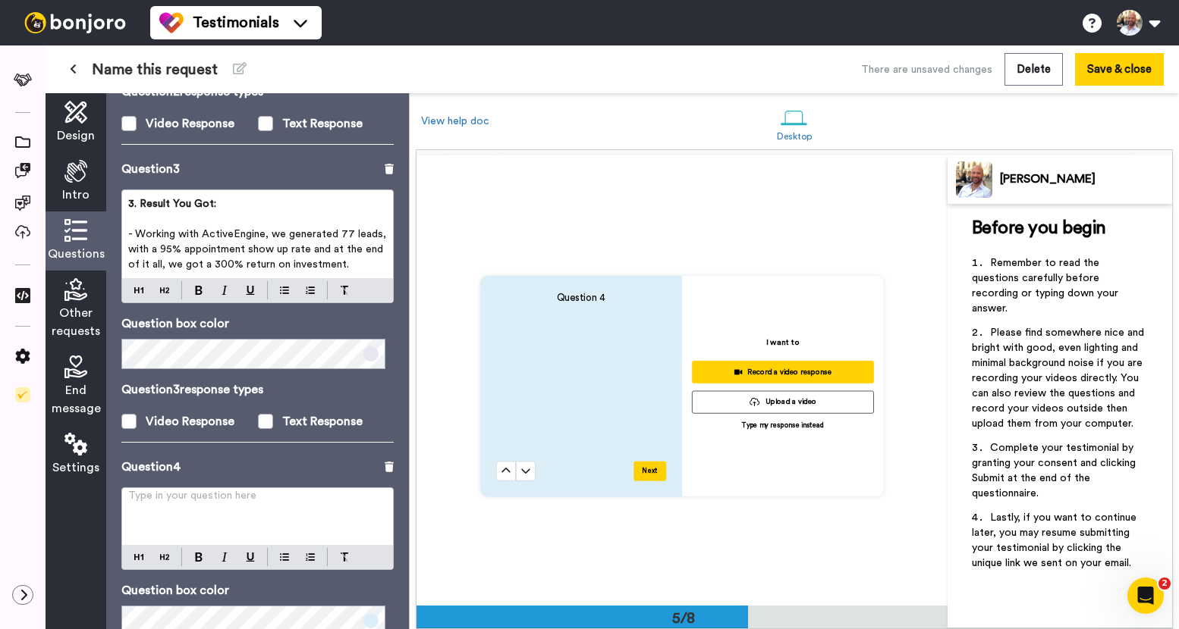
click at [246, 497] on p "Type in your question here ﻿" at bounding box center [257, 501] width 259 height 15
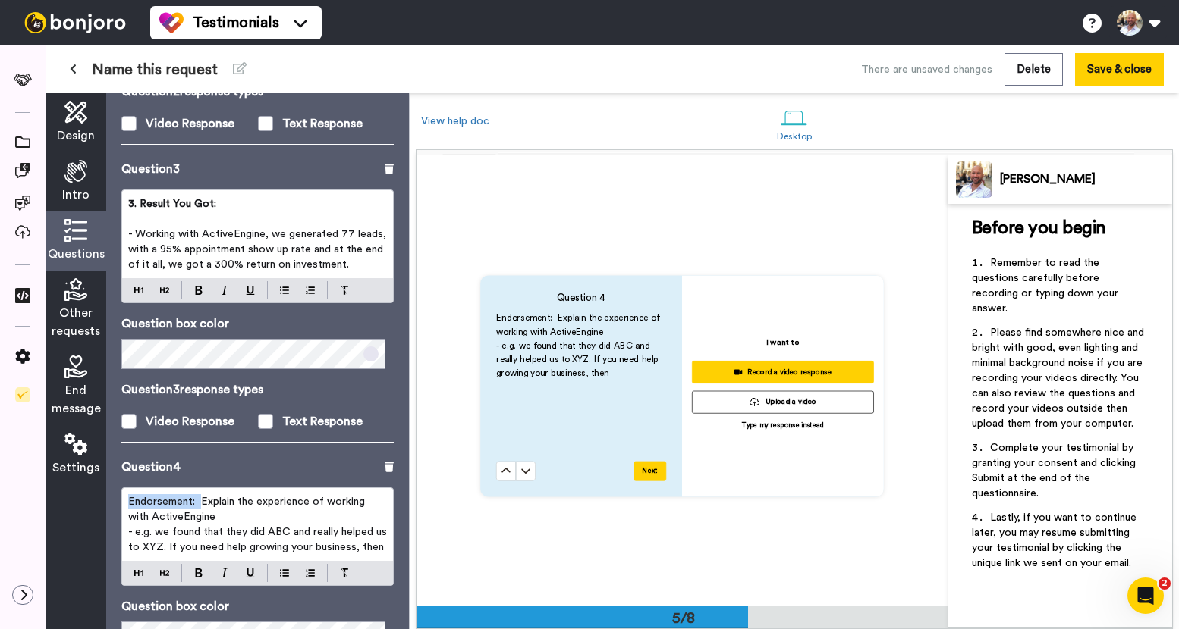
drag, startPoint x: 197, startPoint y: 504, endPoint x: 98, endPoint y: 507, distance: 99.4
click at [98, 507] on div "Design Intro Questions Other requests End message Settings Questions Ask a sing…" at bounding box center [227, 361] width 363 height 536
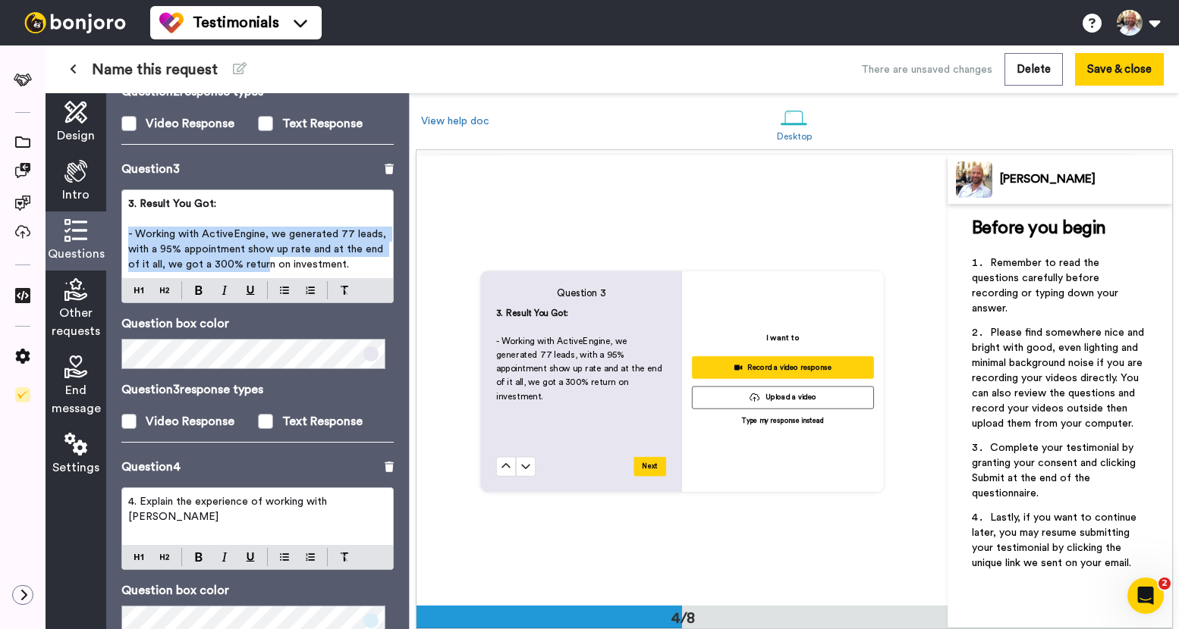
drag, startPoint x: 143, startPoint y: 223, endPoint x: 299, endPoint y: 270, distance: 162.4
click at [312, 265] on p "- Working with ActiveEngine, we generated 77 leads, with a 95% appointment show…" at bounding box center [257, 250] width 259 height 46
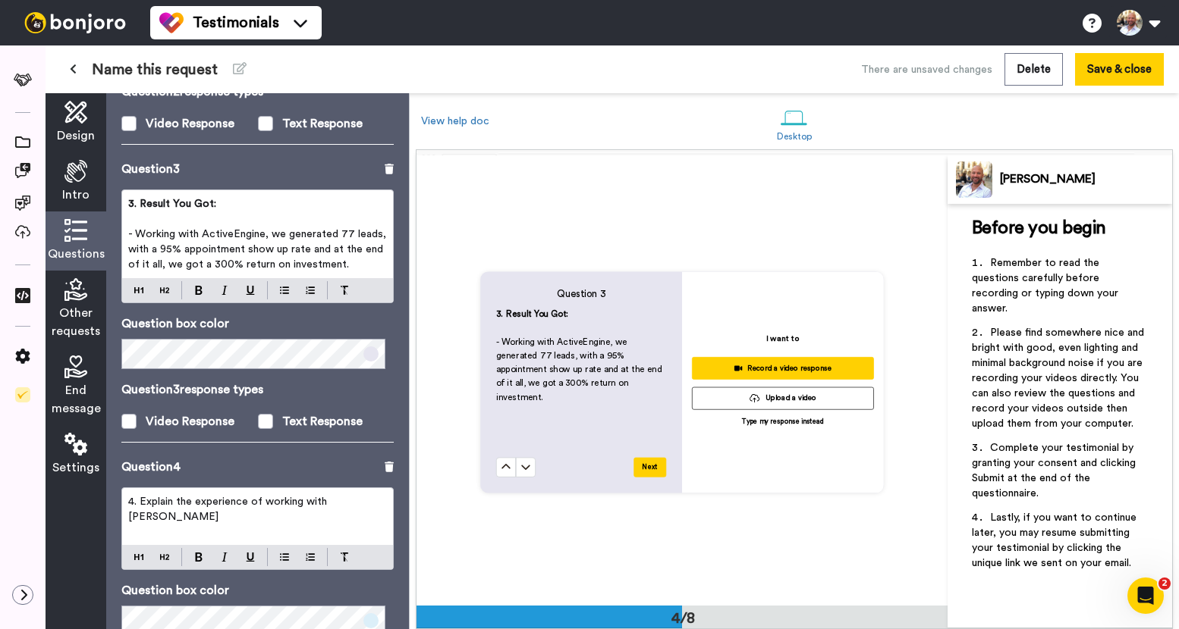
click at [168, 199] on span "3. Result You Got:" at bounding box center [172, 204] width 88 height 11
click at [265, 196] on p "3. Results You Got:" at bounding box center [257, 203] width 259 height 15
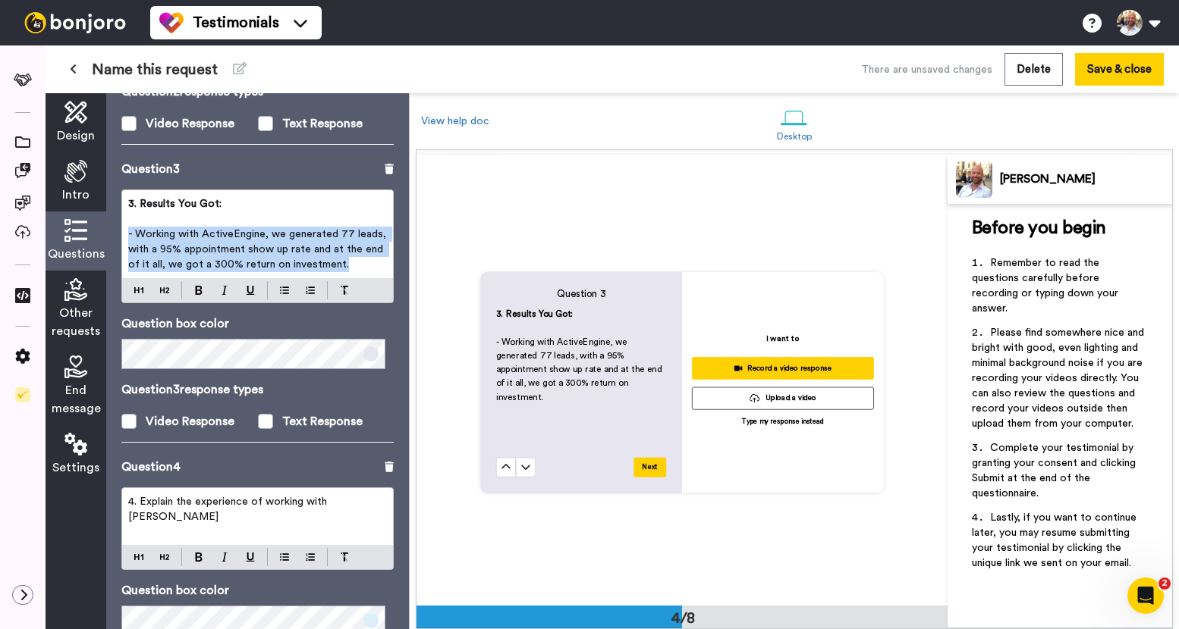
drag, startPoint x: 224, startPoint y: 264, endPoint x: 121, endPoint y: 222, distance: 110.6
click at [122, 222] on div "3. Results You Got: ﻿ - Working with ActiveEngine, we generated 77 leads, with …" at bounding box center [257, 234] width 271 height 88
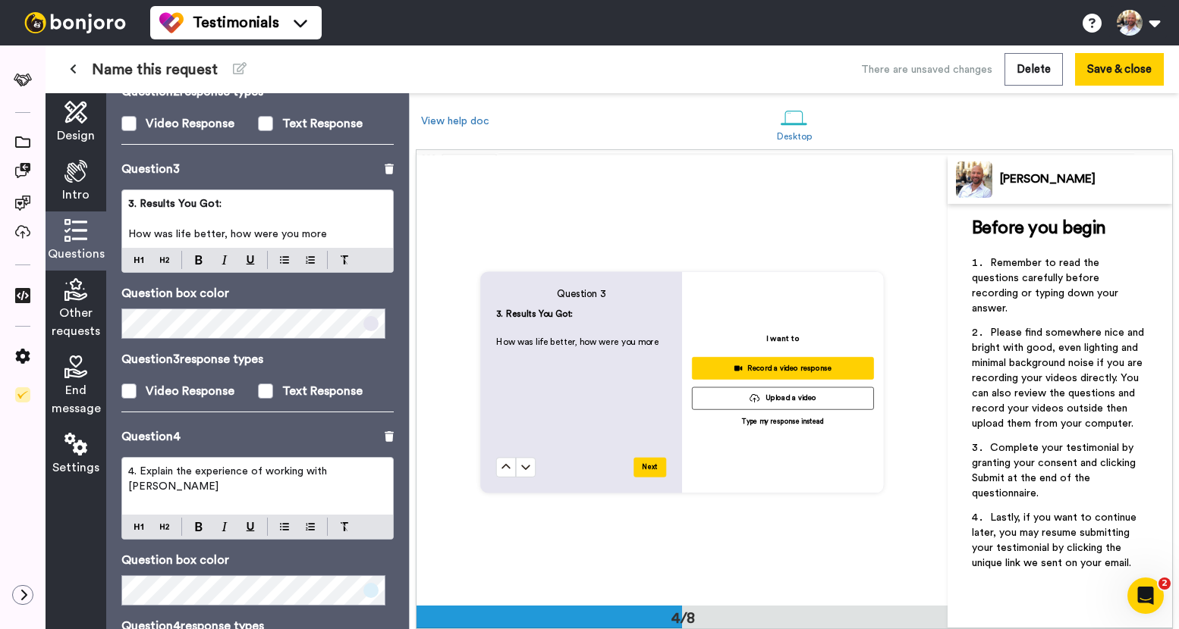
drag, startPoint x: 187, startPoint y: 220, endPoint x: 186, endPoint y: 251, distance: 31.1
click at [187, 229] on span "How was life better, how were you more" at bounding box center [227, 234] width 199 height 11
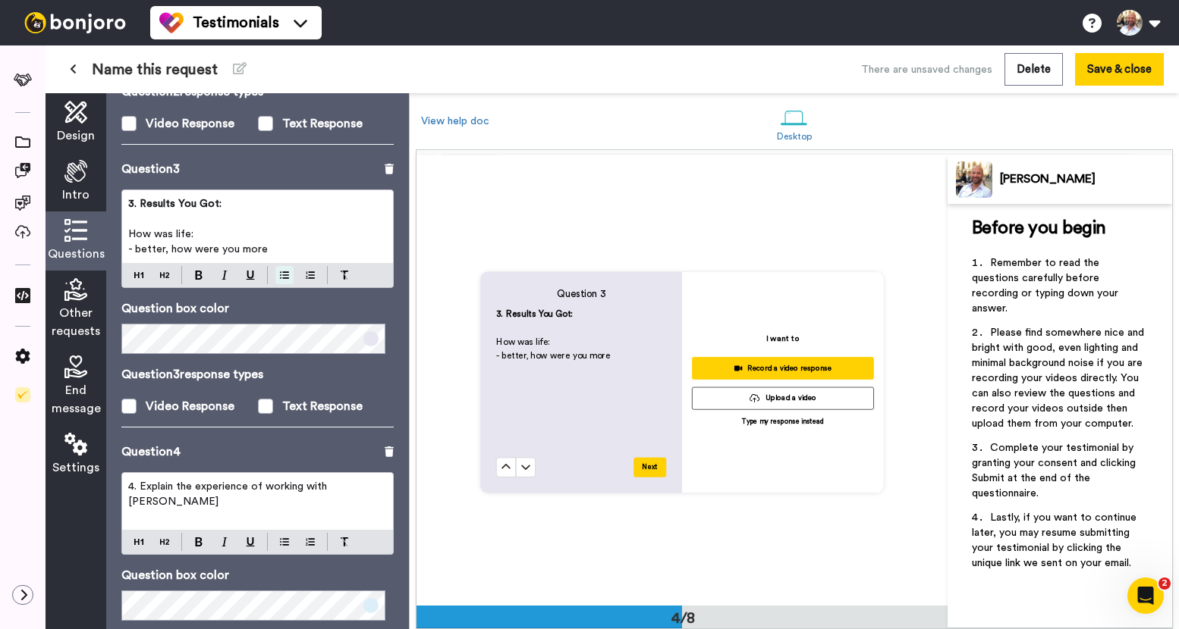
click at [280, 269] on img at bounding box center [284, 275] width 9 height 12
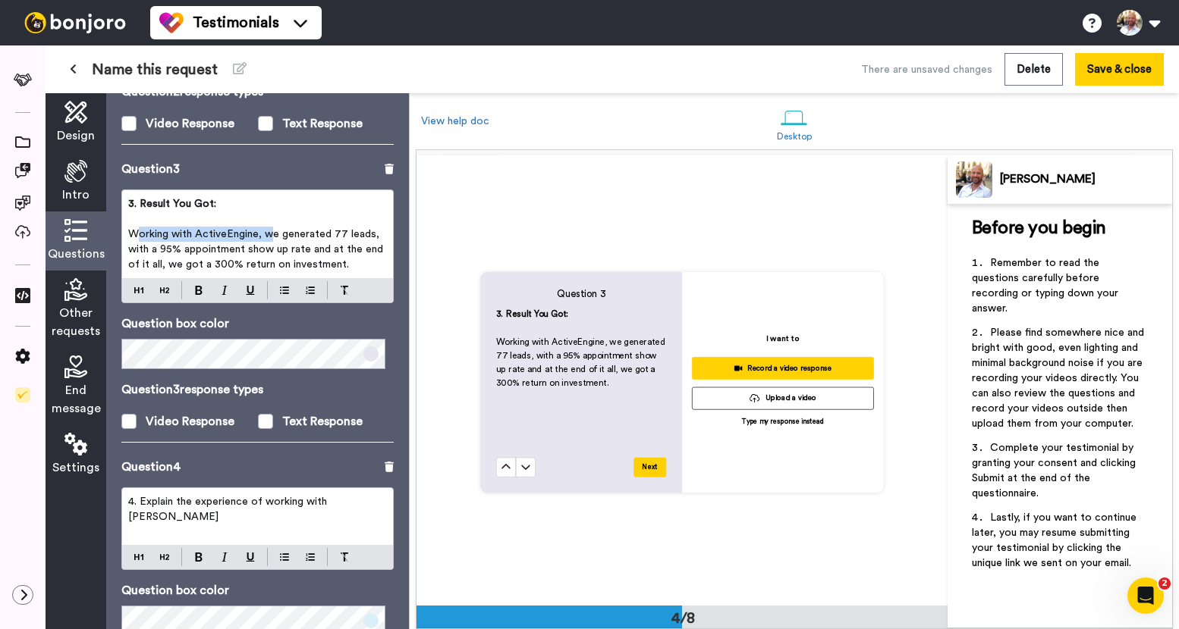
drag, startPoint x: 268, startPoint y: 218, endPoint x: 137, endPoint y: 221, distance: 131.3
click at [137, 229] on span "Working with ActiveEngine, we generated 77 leads, with a 95% appointment show u…" at bounding box center [257, 249] width 258 height 41
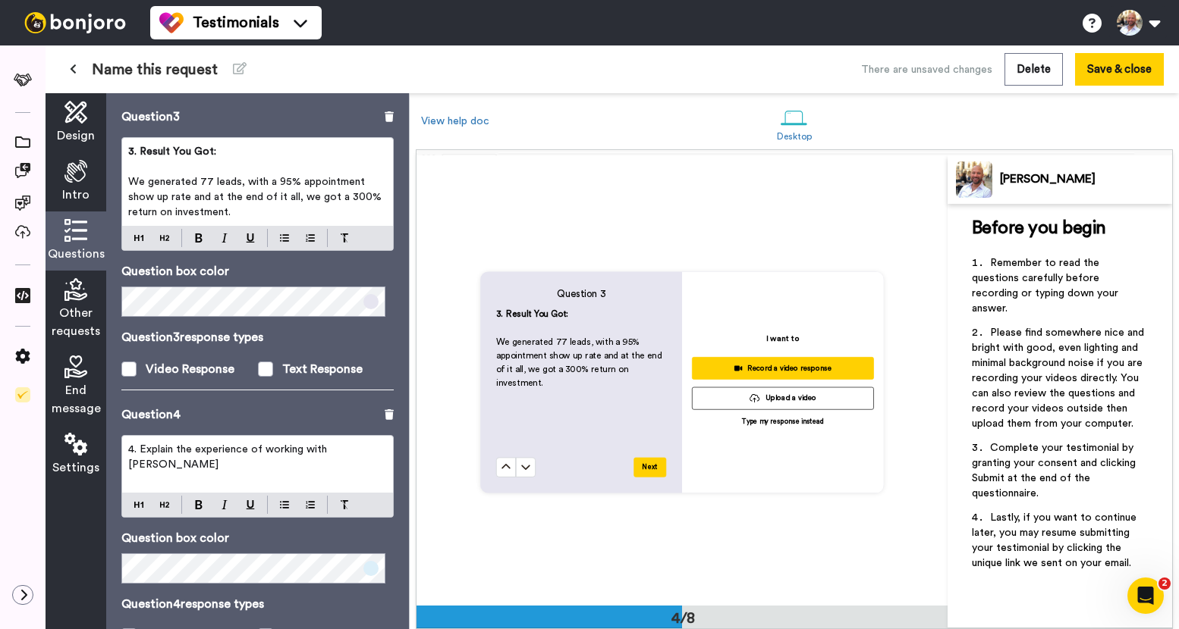
scroll to position [772, 0]
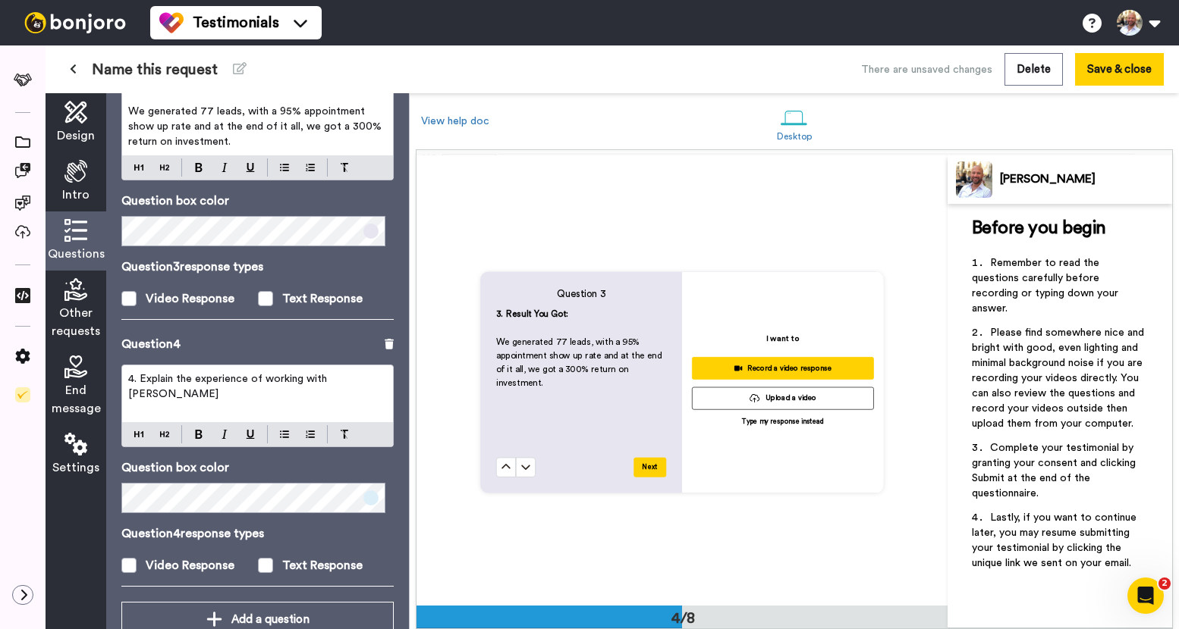
click at [279, 374] on span "4. Explain the experience of working with [PERSON_NAME]" at bounding box center [229, 387] width 202 height 26
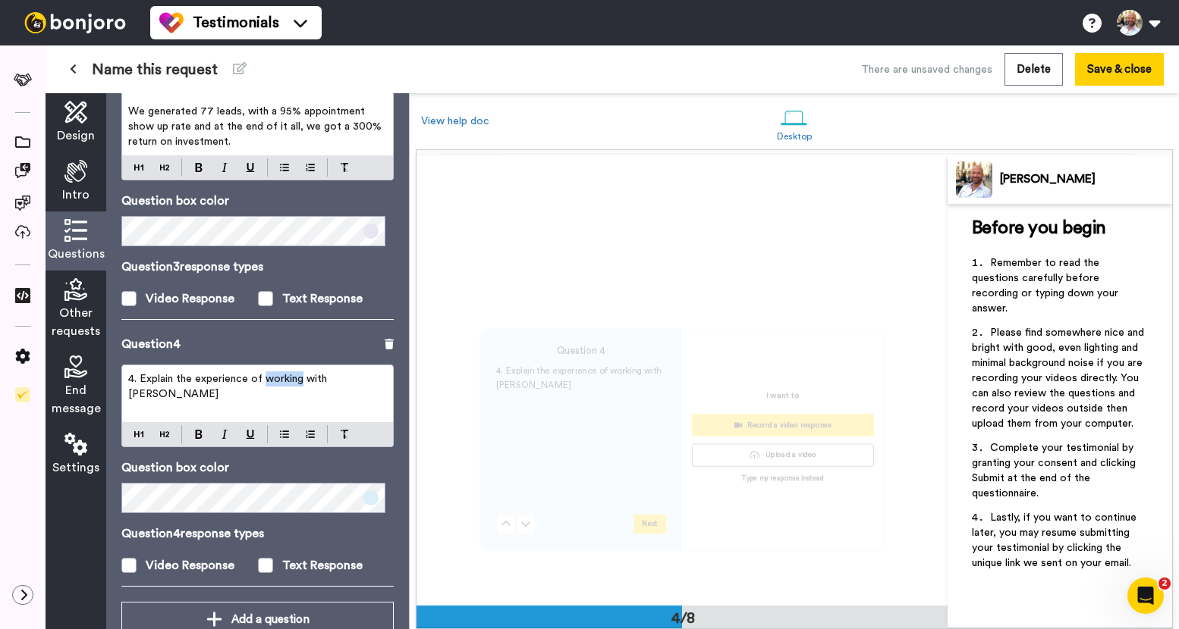
click at [279, 374] on span "4. Explain the experience of working with [PERSON_NAME]" at bounding box center [229, 387] width 202 height 26
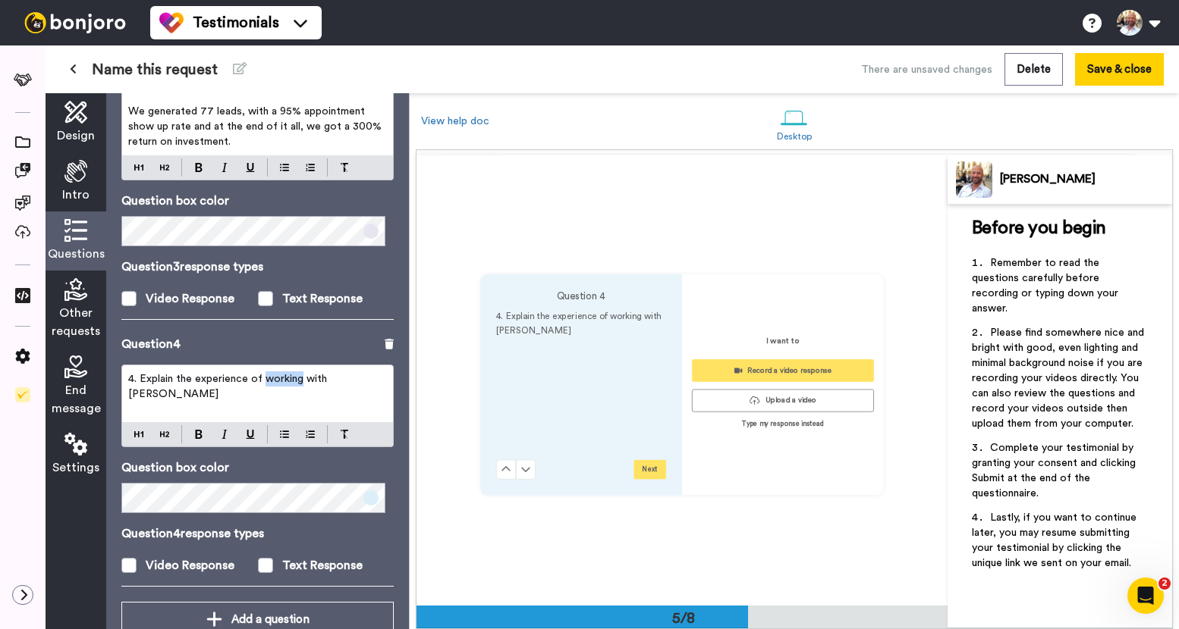
scroll to position [1797, 0]
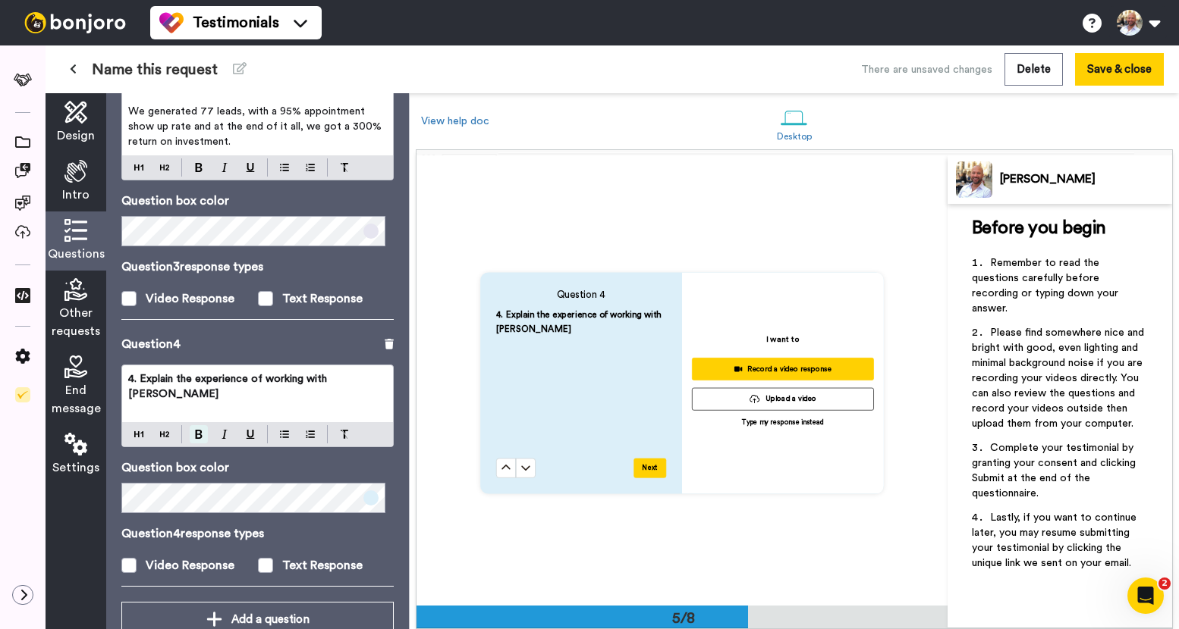
click at [199, 430] on img at bounding box center [199, 434] width 8 height 9
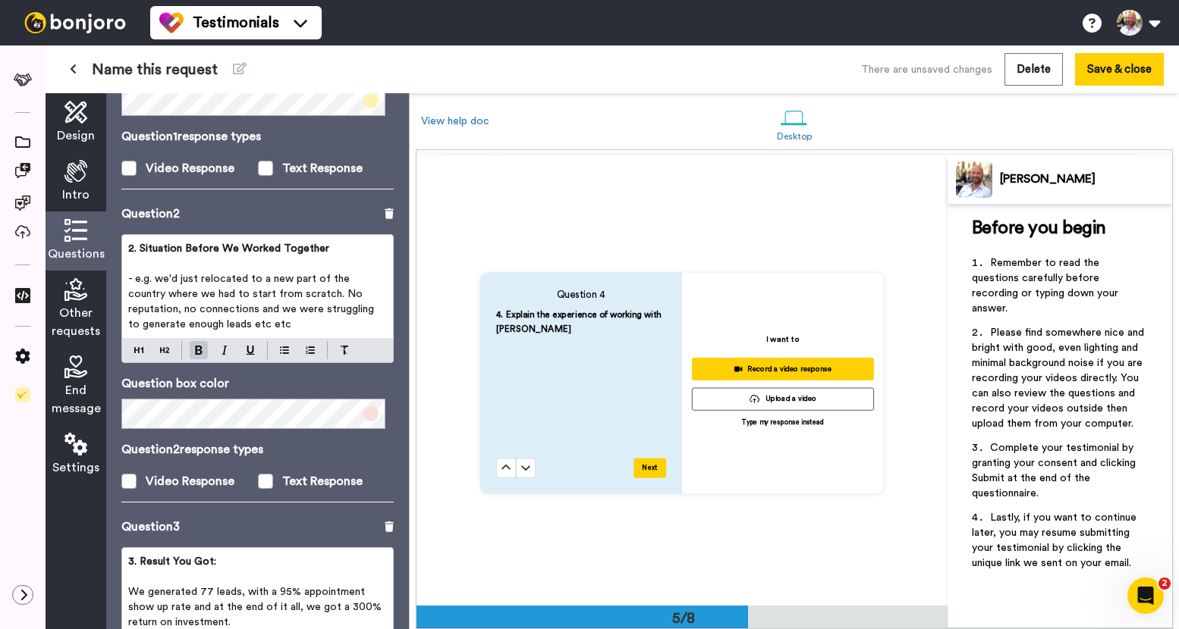
scroll to position [281, 0]
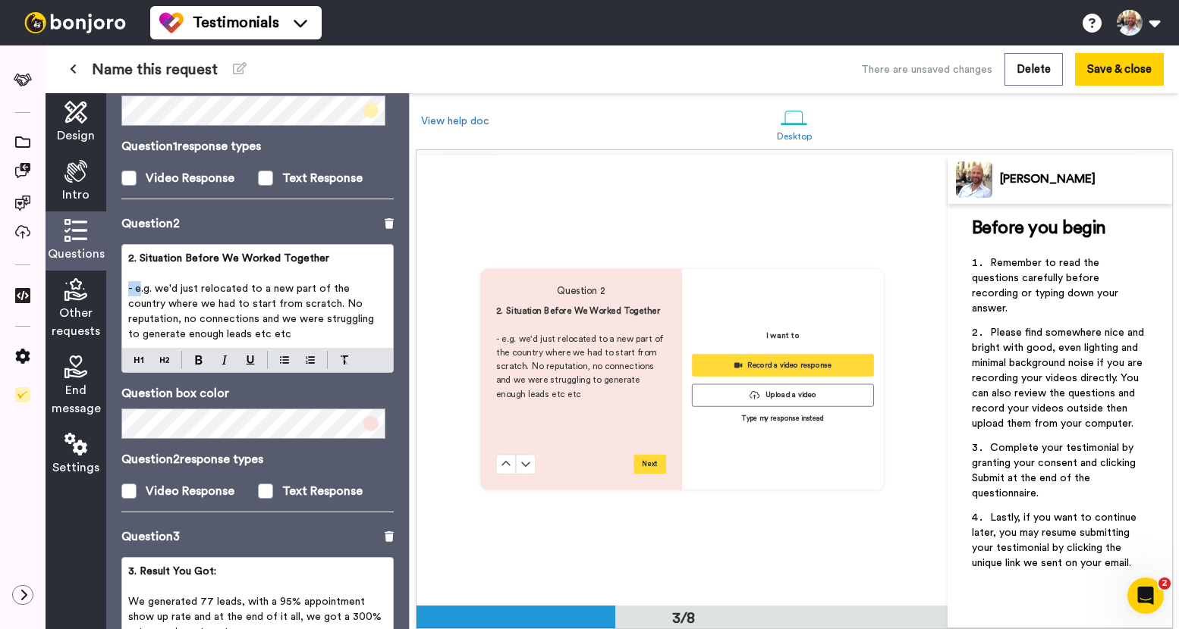
drag, startPoint x: 140, startPoint y: 277, endPoint x: 99, endPoint y: 278, distance: 41.0
click at [99, 278] on div "Design Intro Questions Other requests End message Settings Questions Ask a sing…" at bounding box center [227, 361] width 363 height 536
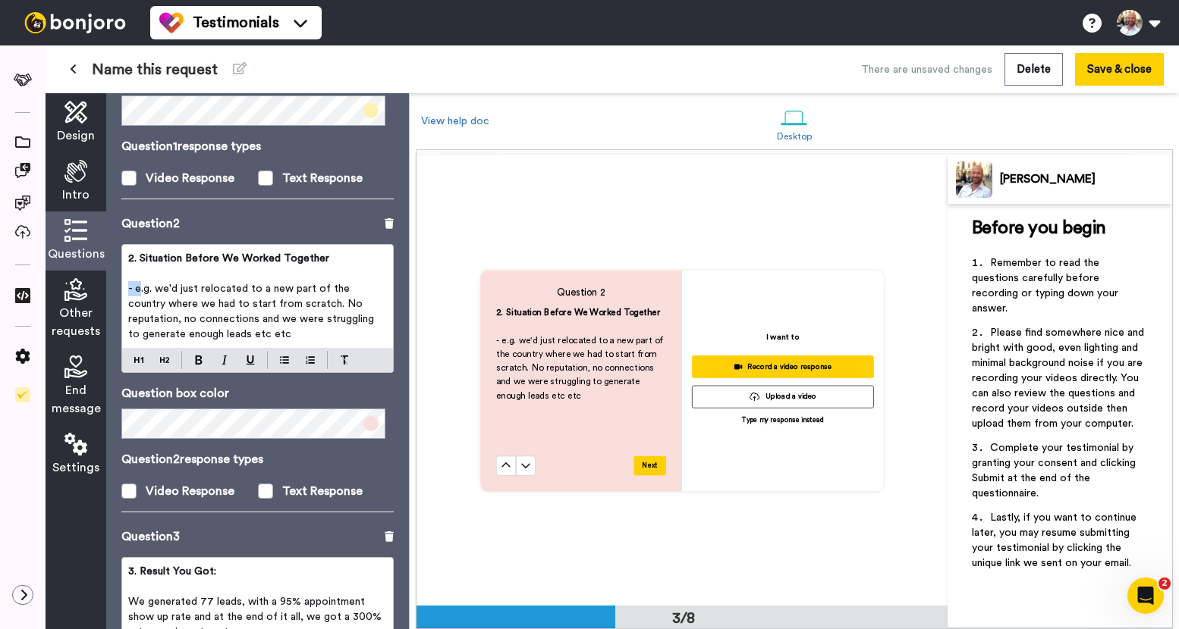
scroll to position [899, 0]
click at [168, 299] on span "- e.g. we'd just relocated to a new part of the country where we had to start f…" at bounding box center [252, 312] width 249 height 56
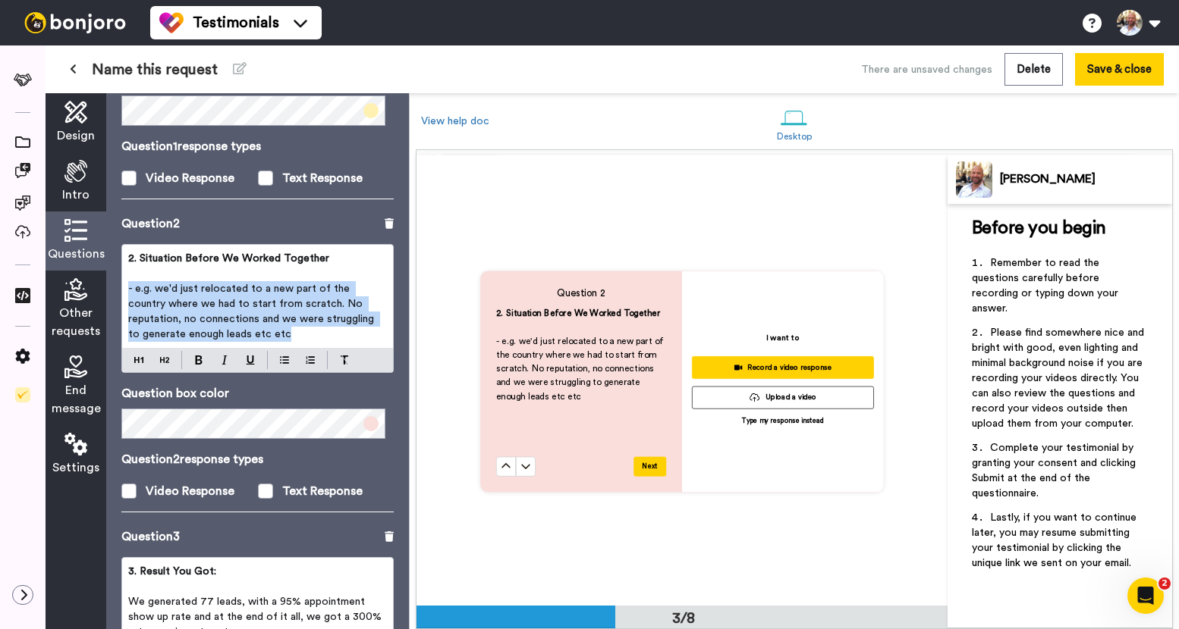
drag, startPoint x: 236, startPoint y: 315, endPoint x: 118, endPoint y: 276, distance: 124.5
click at [118, 276] on div "Questions Ask a single question, or a series of questions up to 6 . Question 1 …" at bounding box center [257, 361] width 303 height 536
click at [282, 354] on img at bounding box center [284, 360] width 9 height 12
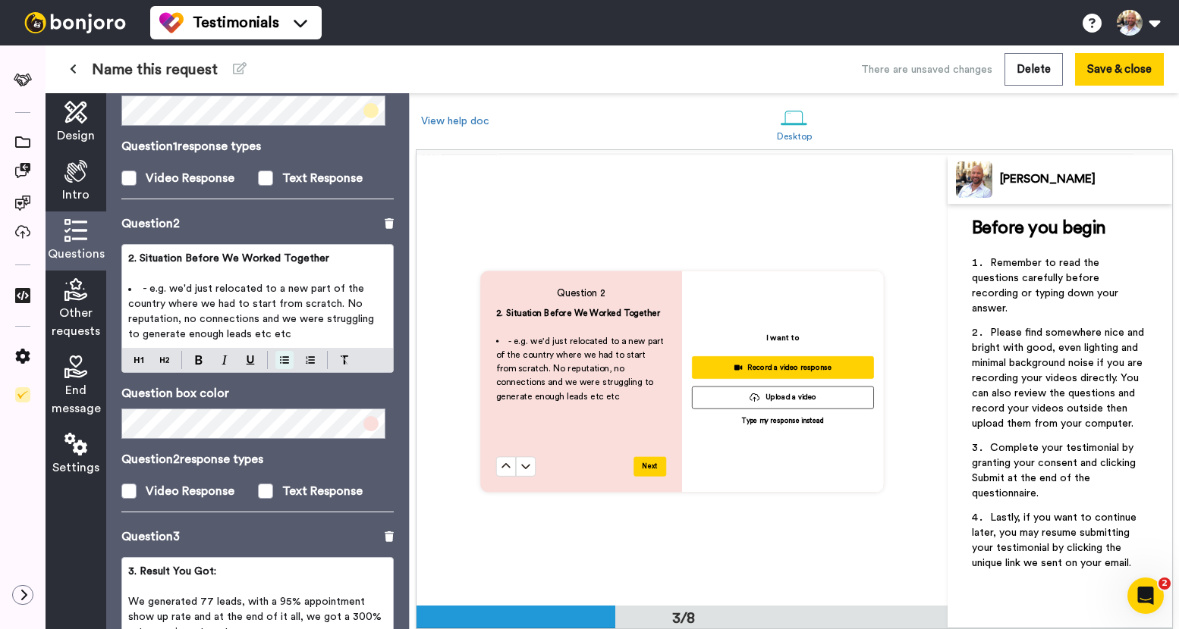
click at [282, 354] on img at bounding box center [284, 360] width 9 height 12
click at [128, 284] on span "- e.g. we'd just relocated to a new part of the country where we had to start f…" at bounding box center [252, 312] width 249 height 56
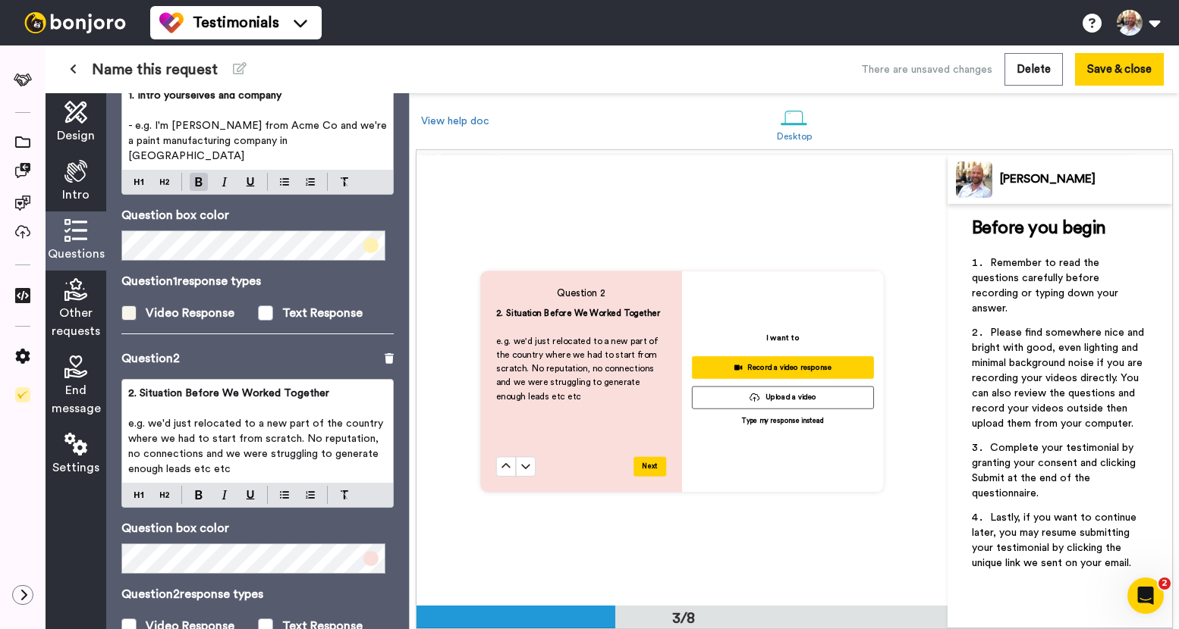
scroll to position [0, 0]
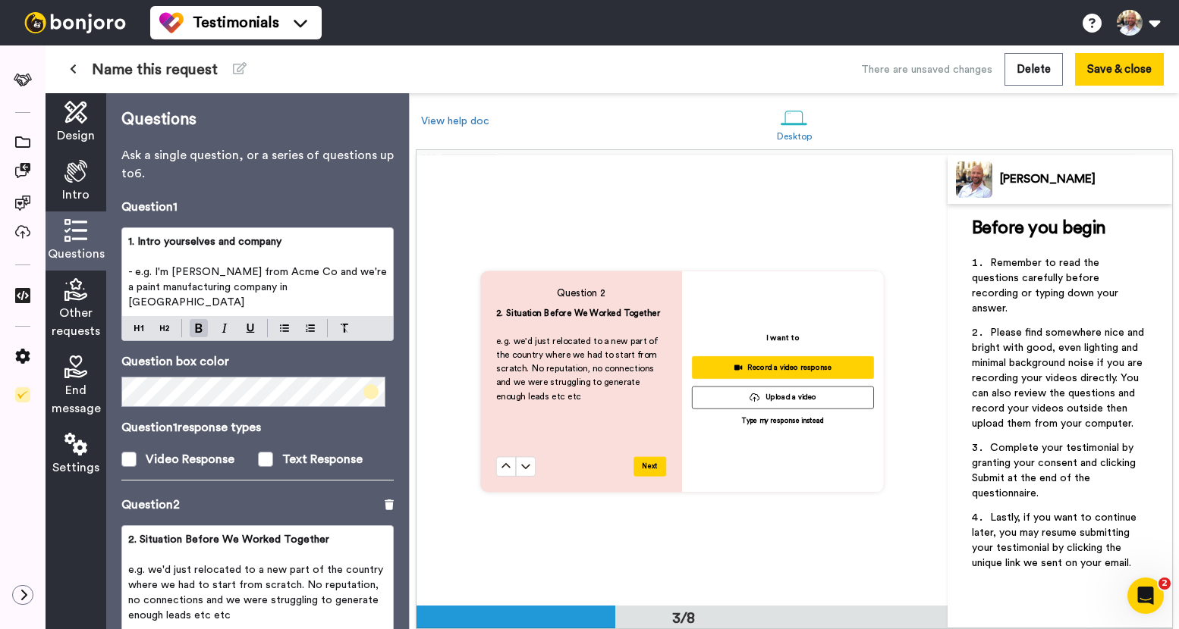
click at [182, 271] on span "- e.g. I'm [PERSON_NAME] from Acme Co and we're a paint manufacturing company i…" at bounding box center [259, 287] width 262 height 41
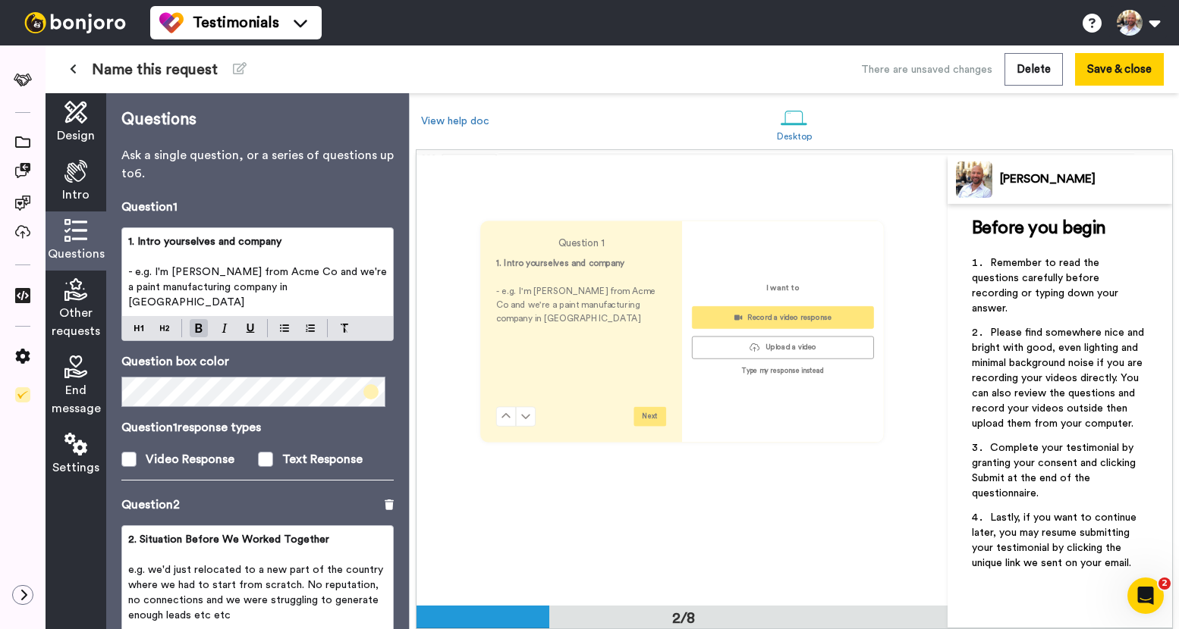
click at [182, 271] on span "- e.g. I'm [PERSON_NAME] from Acme Co and we're a paint manufacturing company i…" at bounding box center [259, 287] width 262 height 41
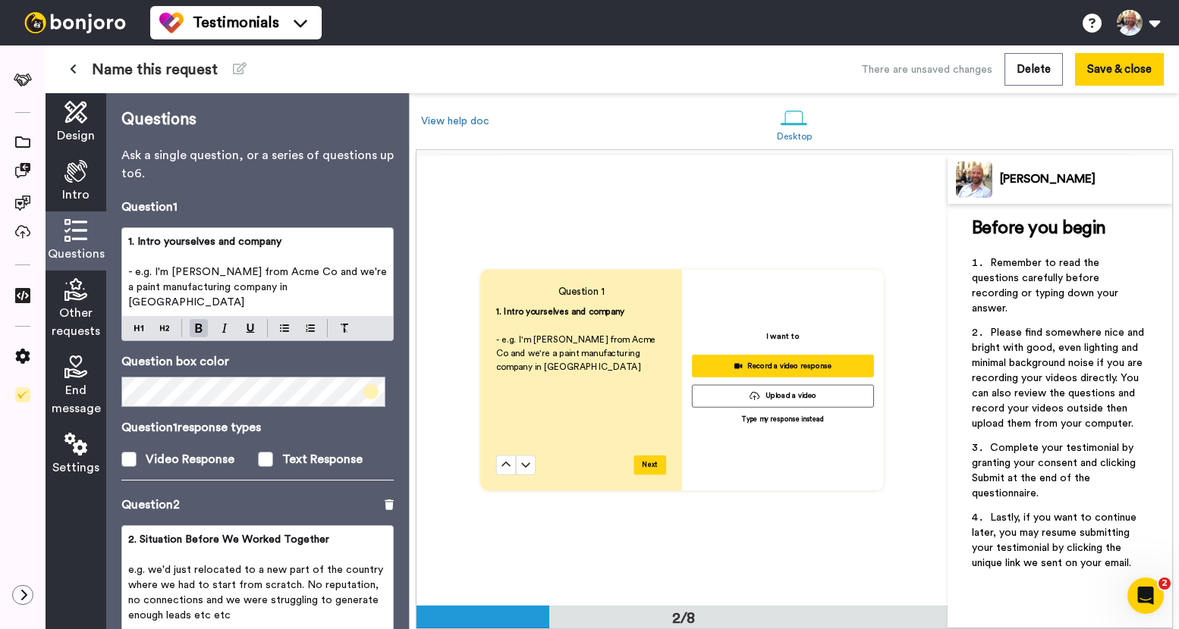
scroll to position [450, 0]
click at [181, 272] on span "- e.g. I'm [PERSON_NAME] from Acme Co and we're a paint manufacturing company i…" at bounding box center [259, 287] width 262 height 41
drag, startPoint x: 174, startPoint y: 272, endPoint x: 196, endPoint y: 273, distance: 22.0
click at [196, 273] on span "- e.g. I'm [PERSON_NAME] from Acme Co and we're a paint manufacturing company i…" at bounding box center [259, 287] width 262 height 41
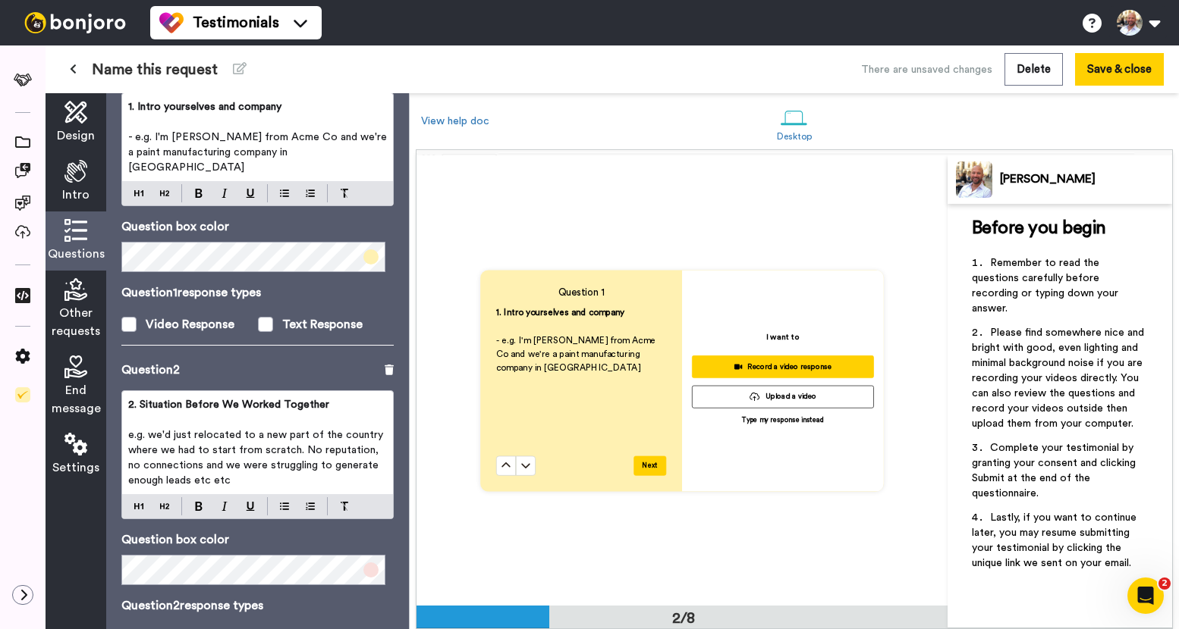
scroll to position [145, 0]
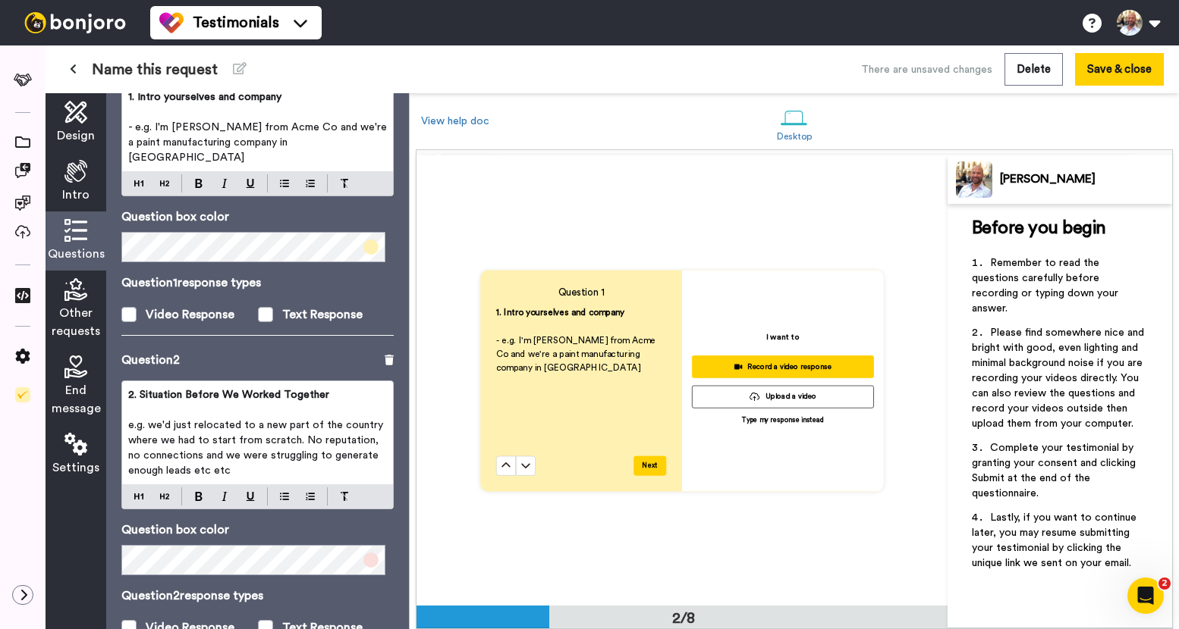
click at [239, 403] on p "﻿" at bounding box center [257, 410] width 259 height 15
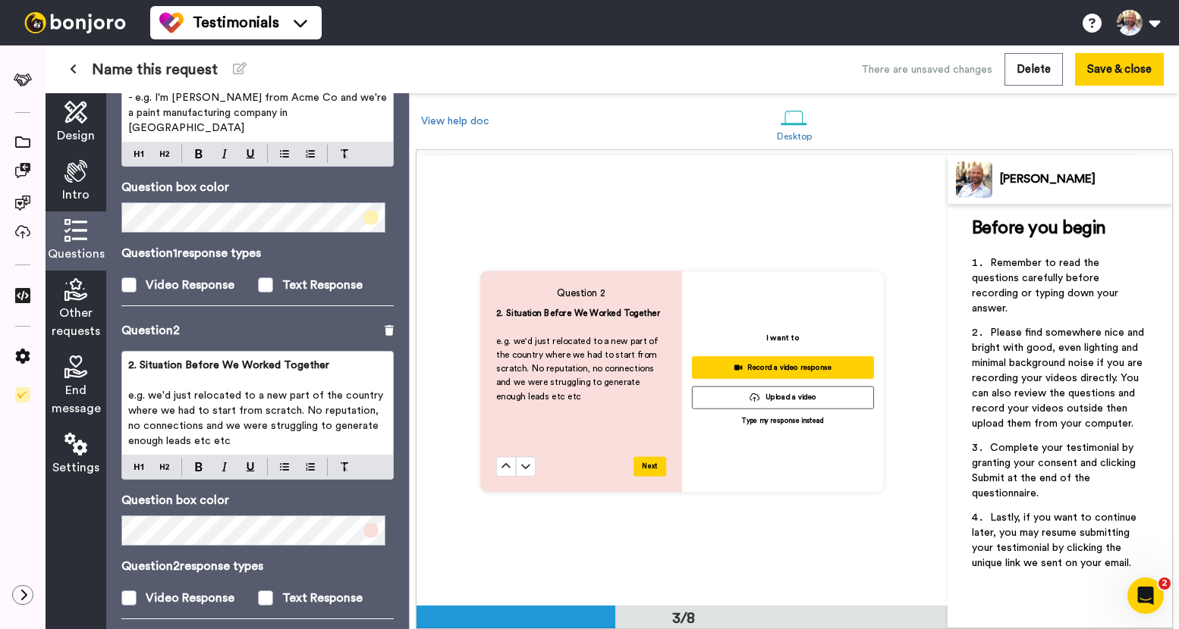
scroll to position [0, 0]
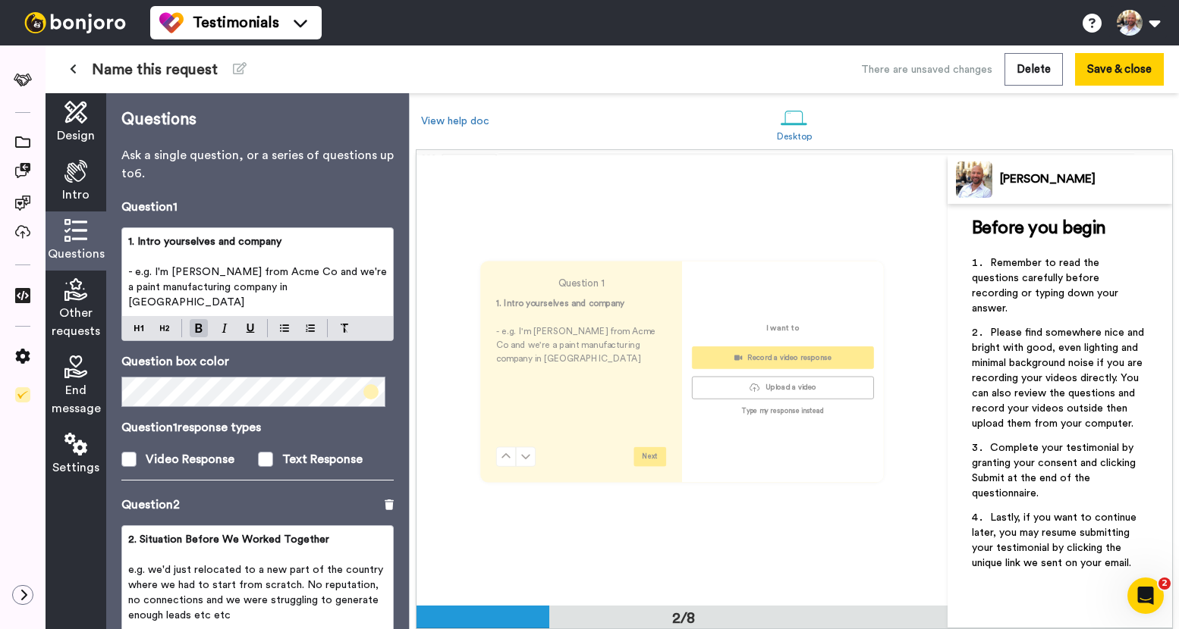
drag, startPoint x: 218, startPoint y: 243, endPoint x: 102, endPoint y: 234, distance: 116.4
click at [102, 234] on div "Design Intro Questions Other requests End message Settings Questions Ask a sing…" at bounding box center [227, 361] width 363 height 536
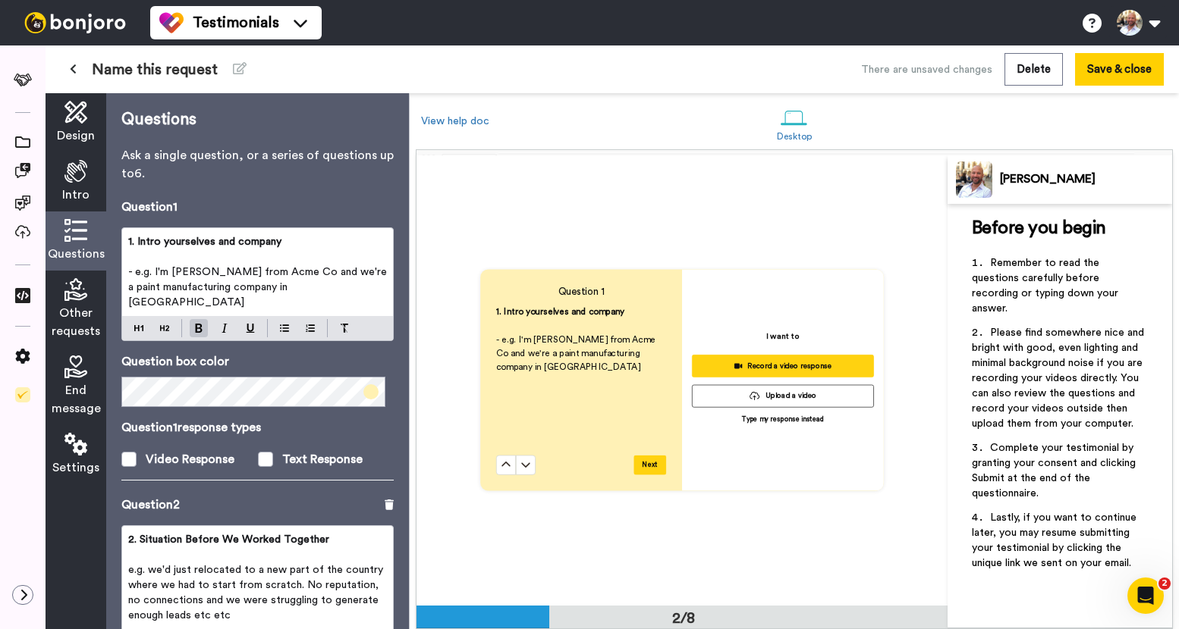
scroll to position [450, 0]
copy span "1. Intro yourselves and company"
click at [325, 294] on span "- e.g. I'm [PERSON_NAME] from Acme Co and we're a paint manufacturing company i…" at bounding box center [259, 287] width 262 height 41
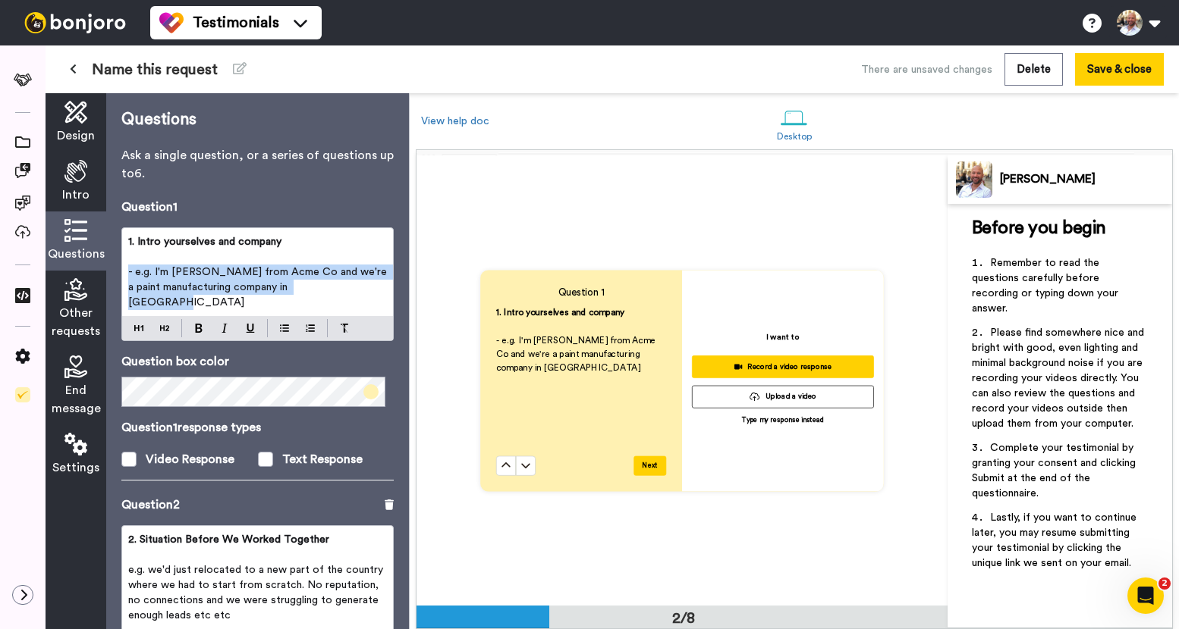
click at [325, 294] on span "- e.g. I'm [PERSON_NAME] from Acme Co and we're a paint manufacturing company i…" at bounding box center [259, 287] width 262 height 41
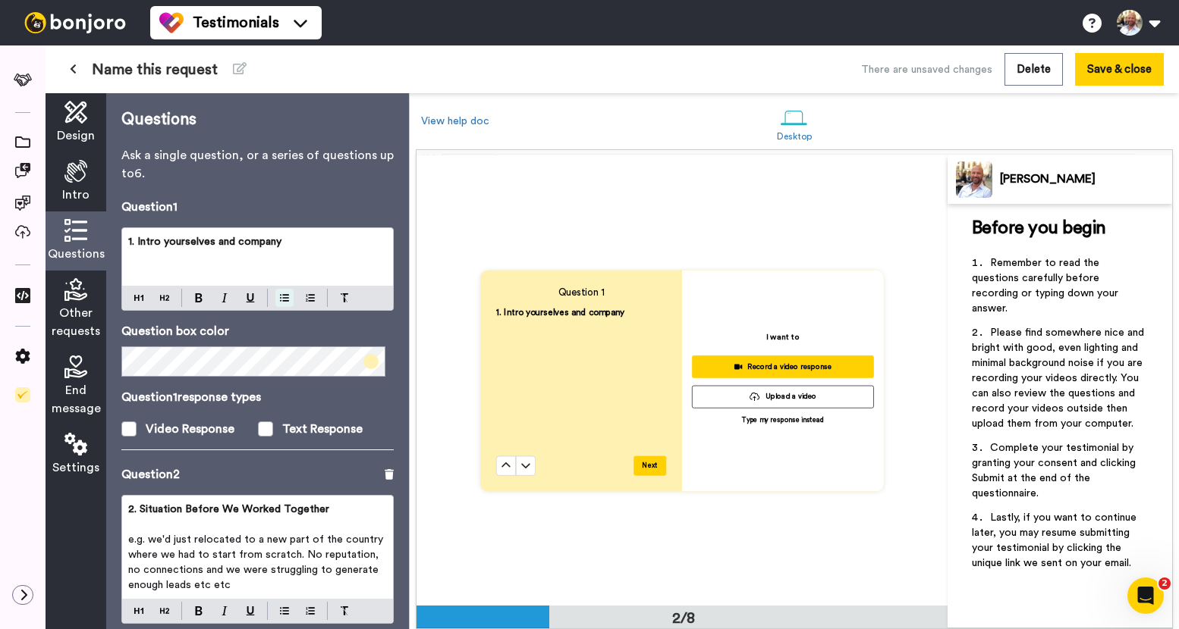
click at [281, 304] on button at bounding box center [284, 298] width 18 height 18
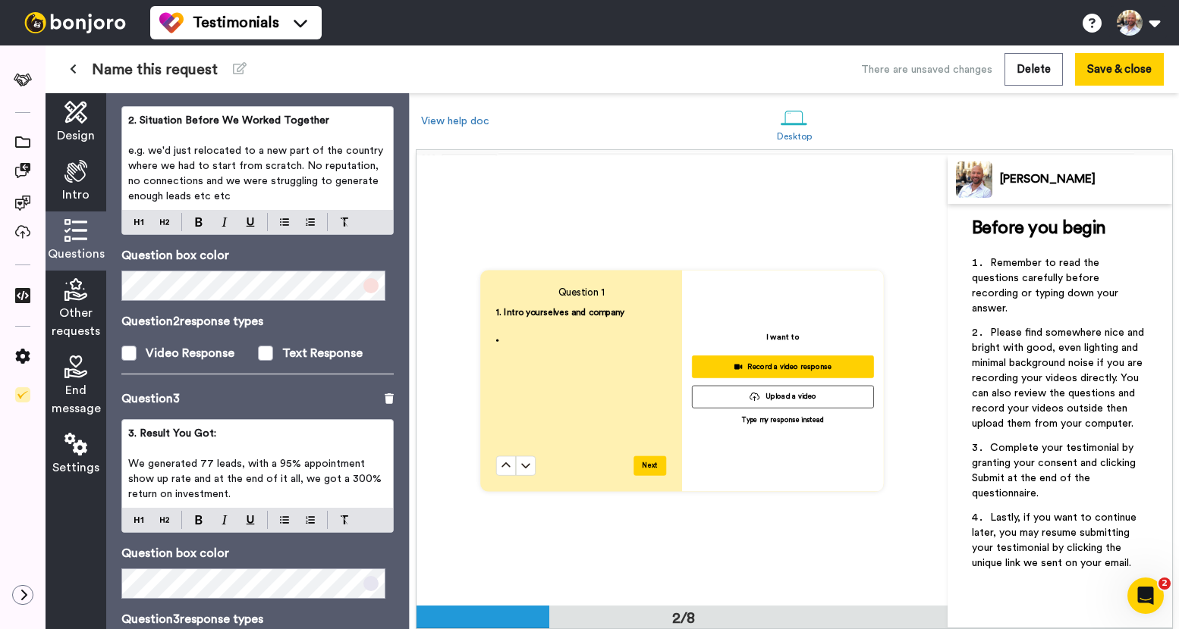
scroll to position [370, 0]
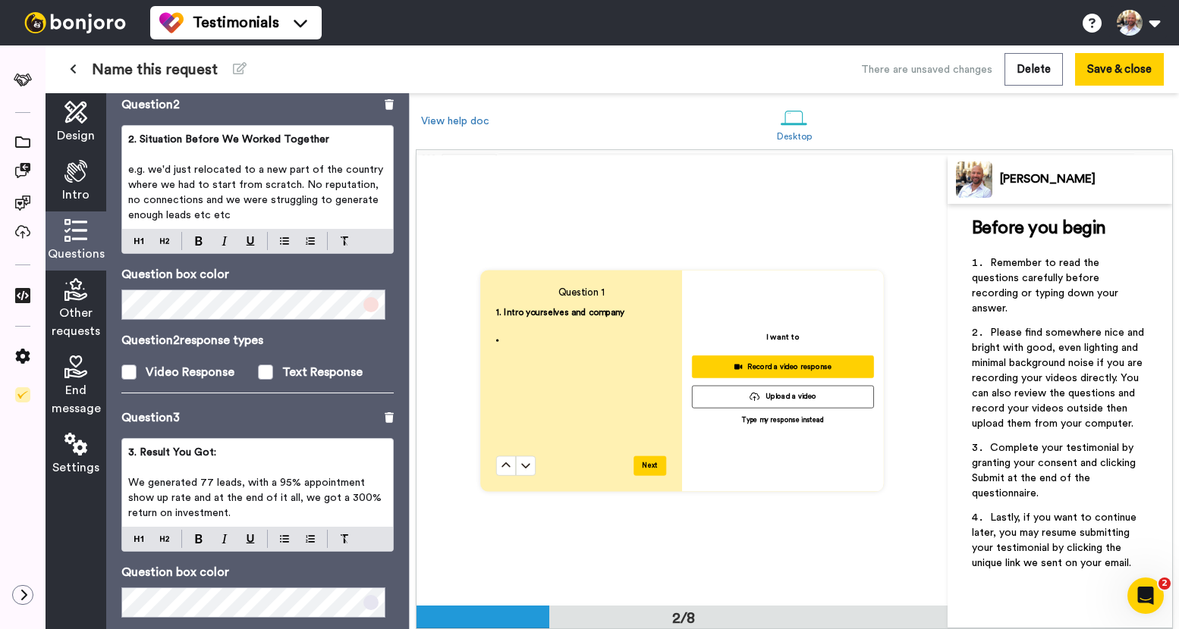
click at [252, 173] on span "e.g. we'd just relocated to a new part of the country where we had to start fro…" at bounding box center [257, 193] width 258 height 56
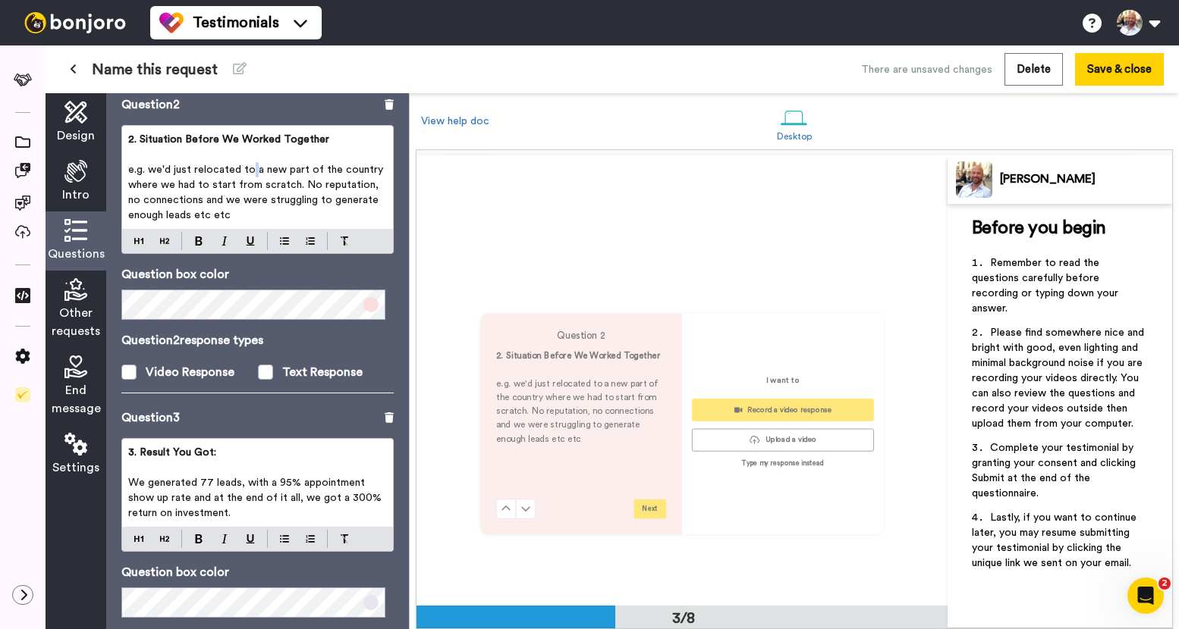
click at [252, 173] on span "e.g. we'd just relocated to a new part of the country where we had to start fro…" at bounding box center [257, 193] width 258 height 56
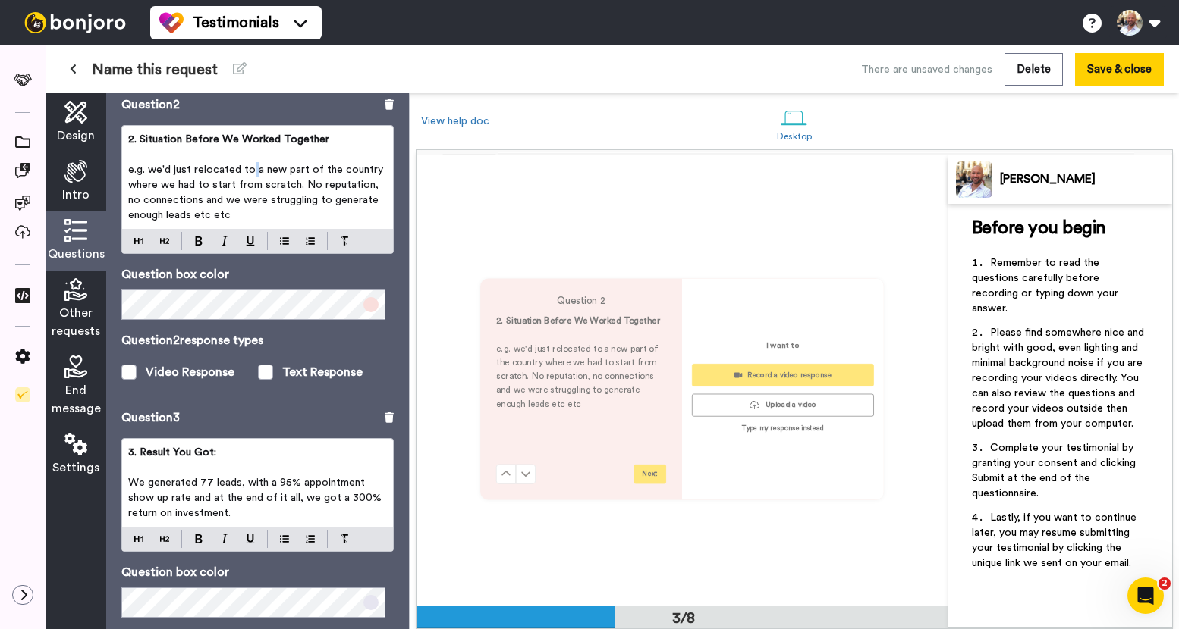
scroll to position [899, 0]
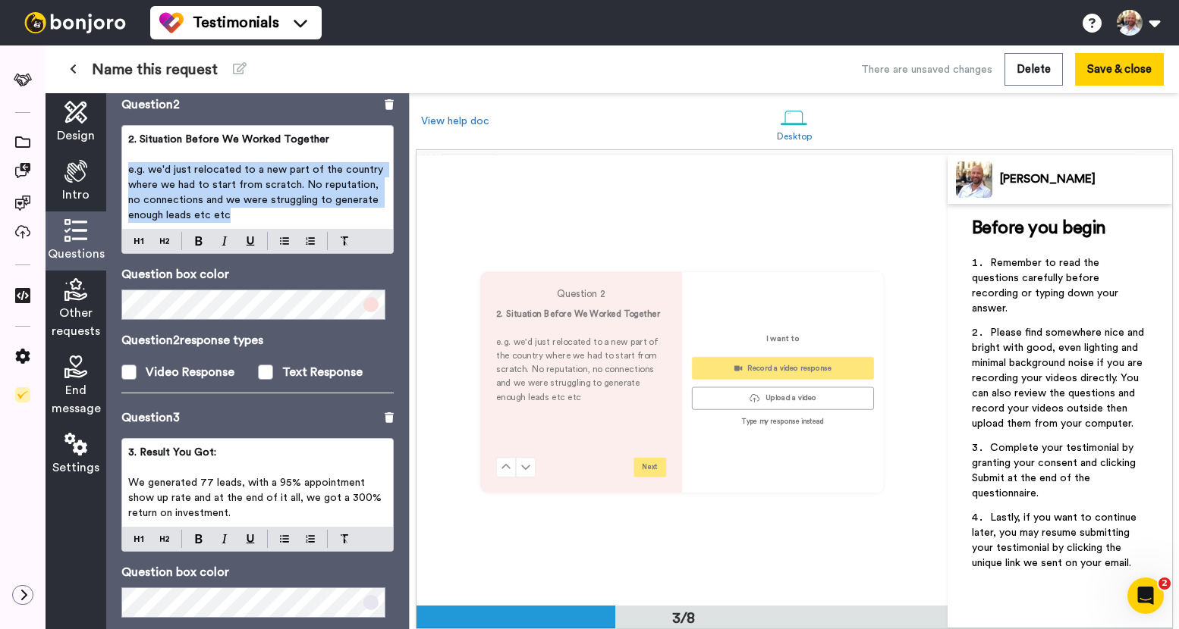
click at [252, 173] on span "e.g. we'd just relocated to a new part of the country where we had to start fro…" at bounding box center [257, 193] width 258 height 56
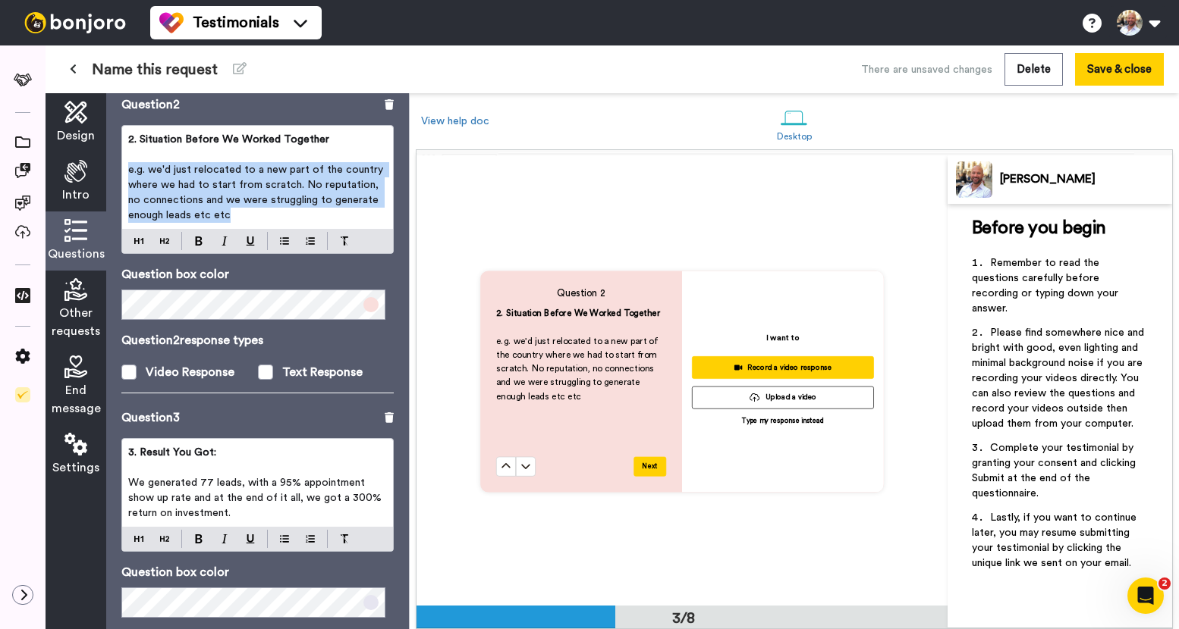
click at [318, 174] on span "e.g. we'd just relocated to a new part of the country where we had to start fro…" at bounding box center [257, 193] width 258 height 56
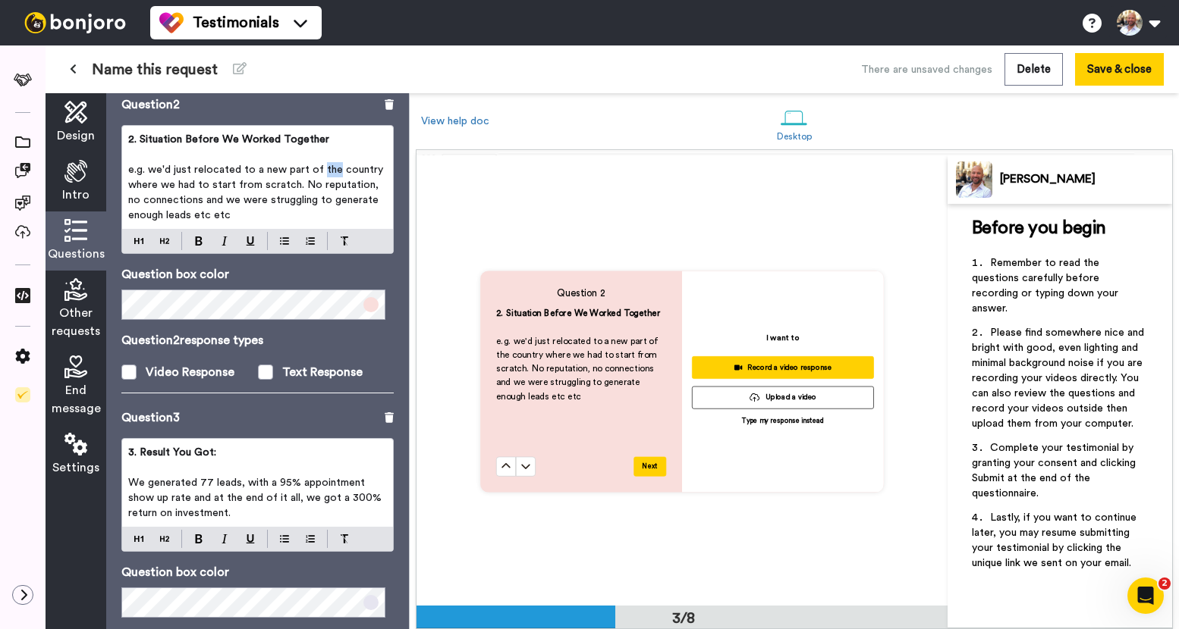
click at [318, 174] on span "e.g. we'd just relocated to a new part of the country where we had to start fro…" at bounding box center [257, 193] width 258 height 56
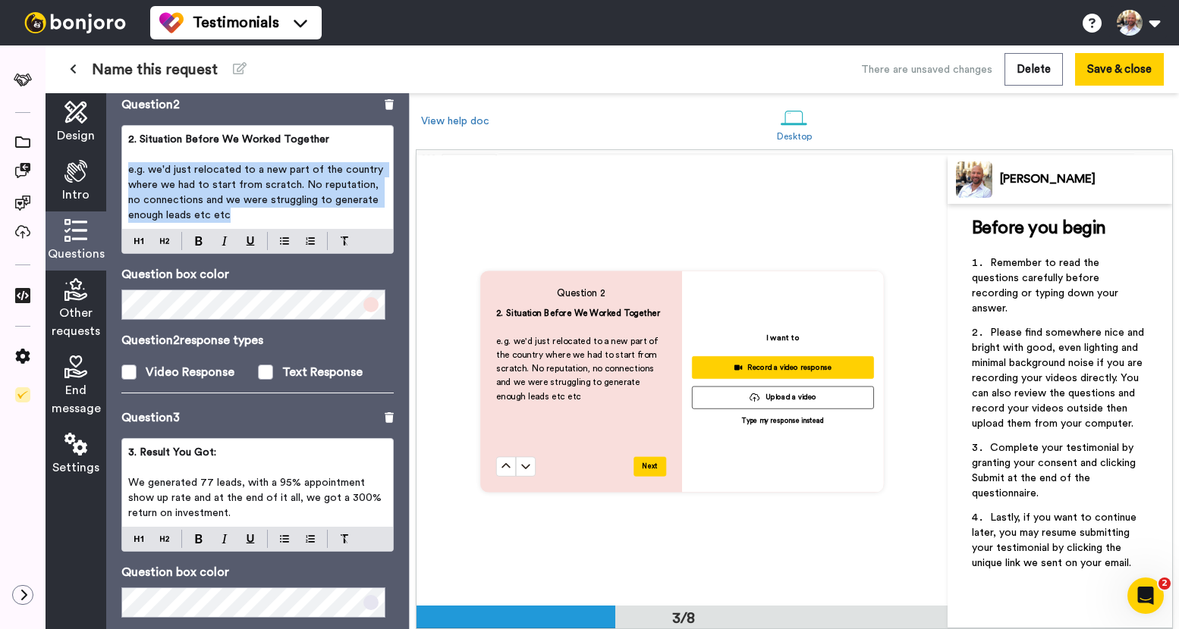
click at [318, 174] on span "e.g. we'd just relocated to a new part of the country where we had to start fro…" at bounding box center [257, 193] width 258 height 56
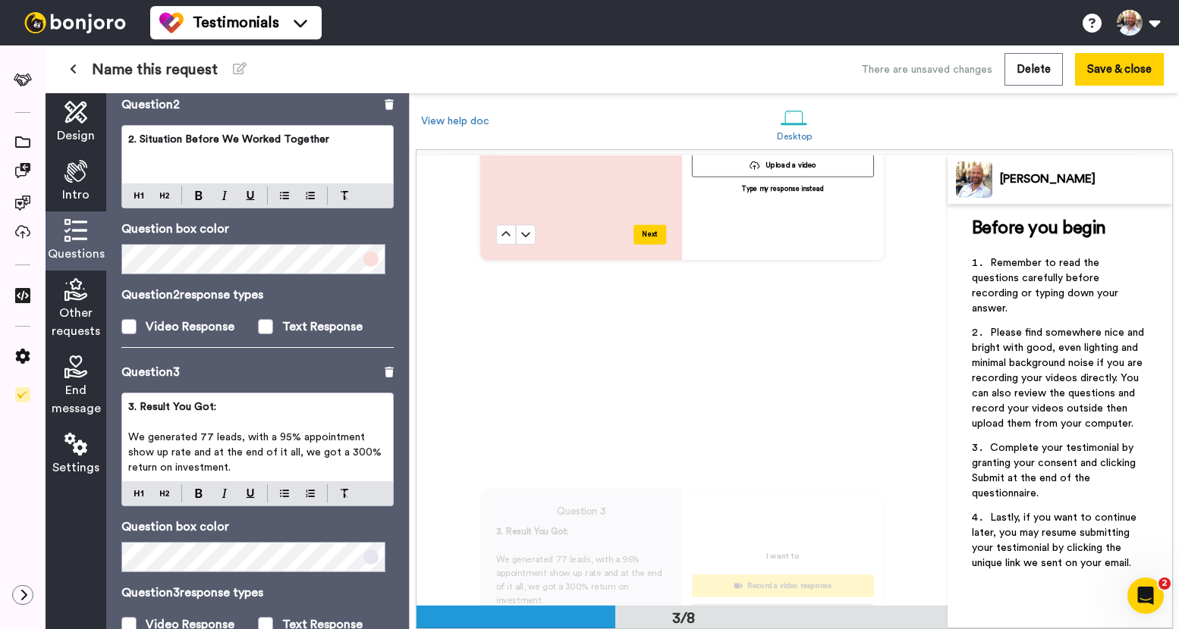
click at [306, 450] on span "We generated 77 leads, with a 95% appointment show up rate and at the end of it…" at bounding box center [256, 452] width 256 height 41
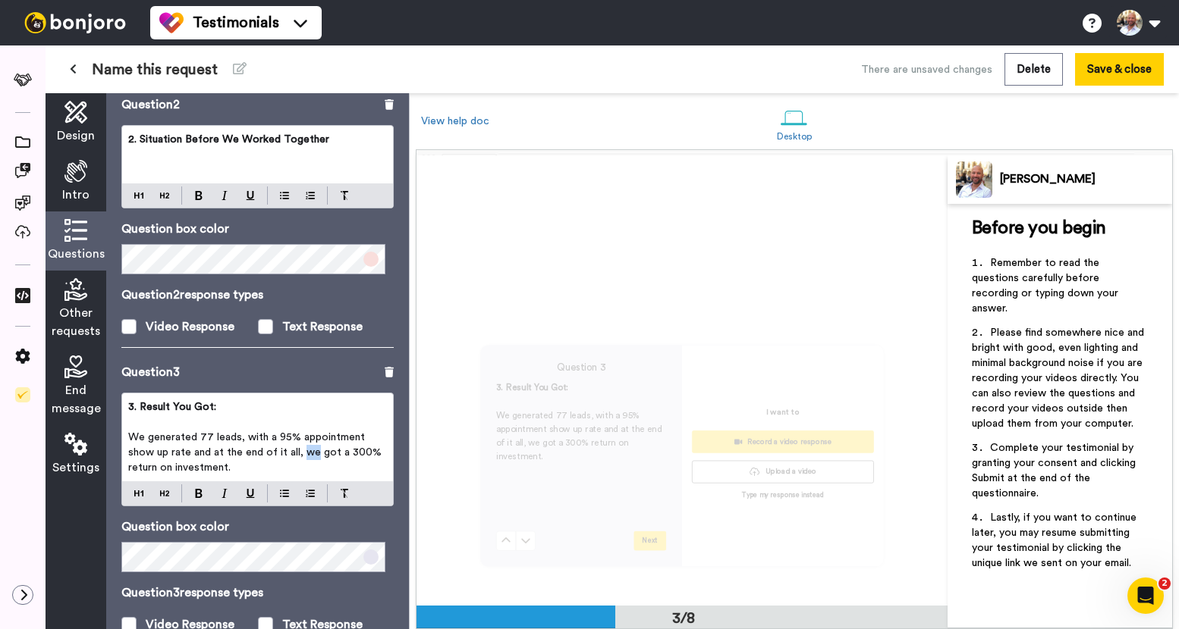
click at [306, 450] on span "We generated 77 leads, with a 95% appointment show up rate and at the end of it…" at bounding box center [256, 452] width 256 height 41
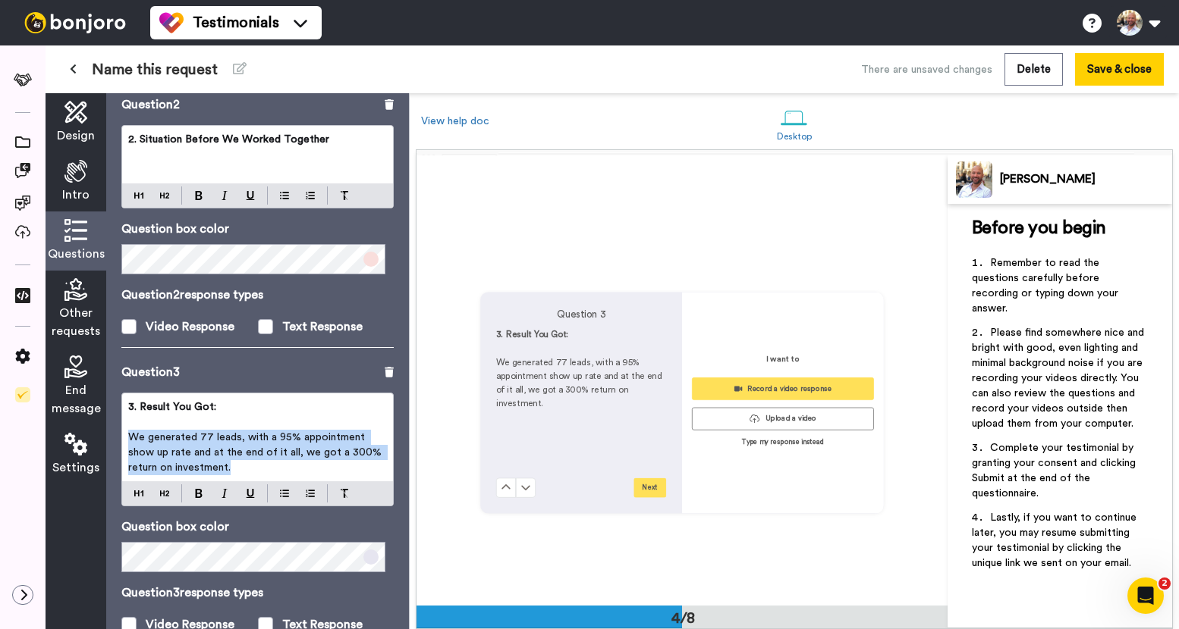
click at [306, 450] on span "We generated 77 leads, with a 95% appointment show up rate and at the end of it…" at bounding box center [256, 452] width 256 height 41
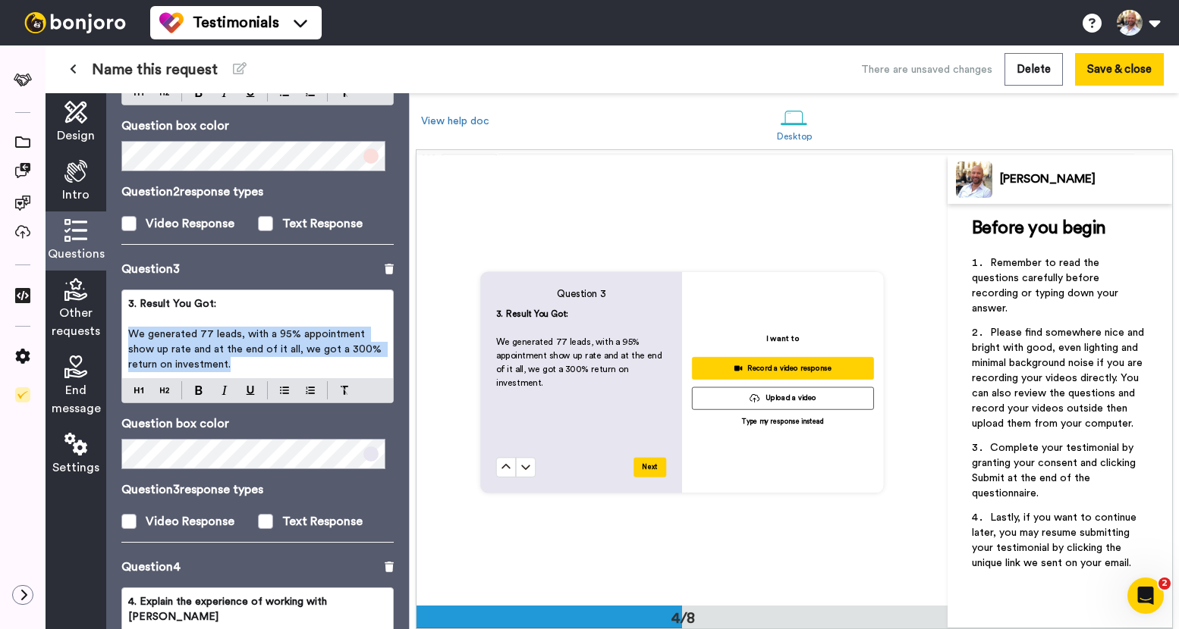
scroll to position [463, 0]
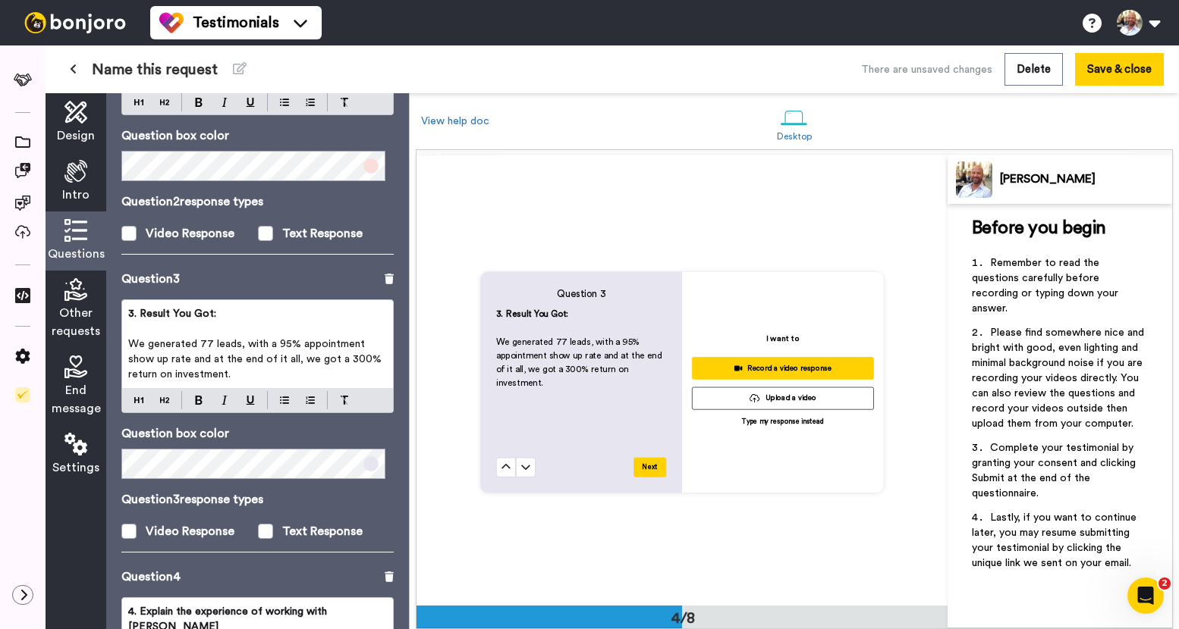
click at [320, 407] on div at bounding box center [297, 400] width 59 height 18
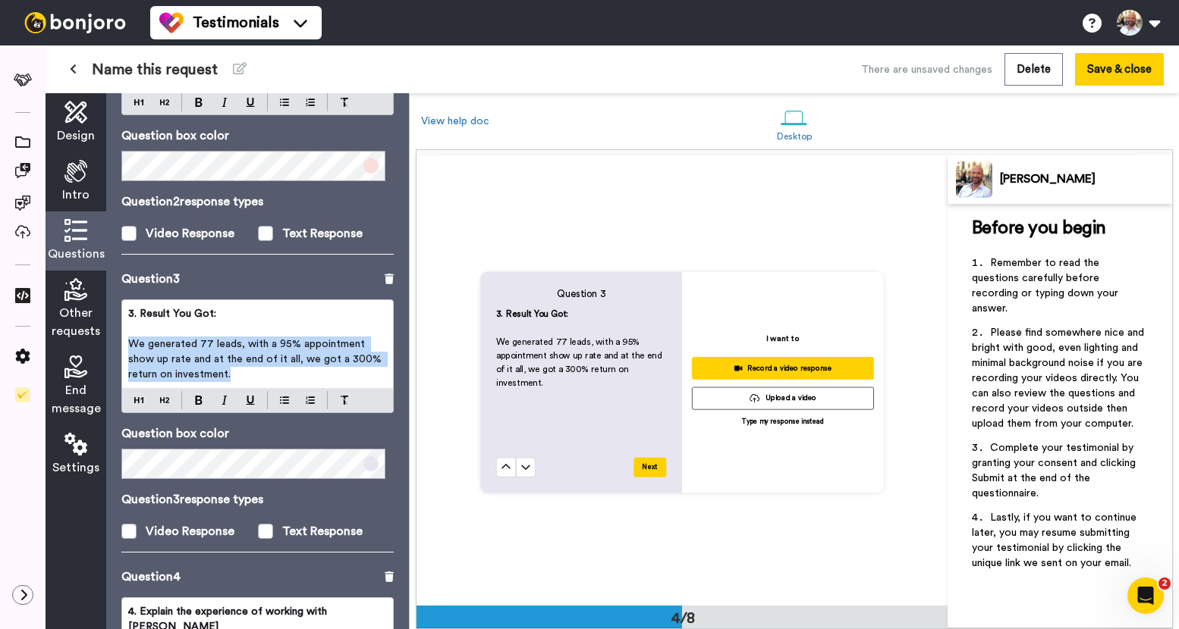
drag, startPoint x: 312, startPoint y: 379, endPoint x: 119, endPoint y: 346, distance: 195.5
click at [118, 346] on div "Questions Ask a single question, or a series of questions up to 6 . Question 1 …" at bounding box center [257, 361] width 303 height 536
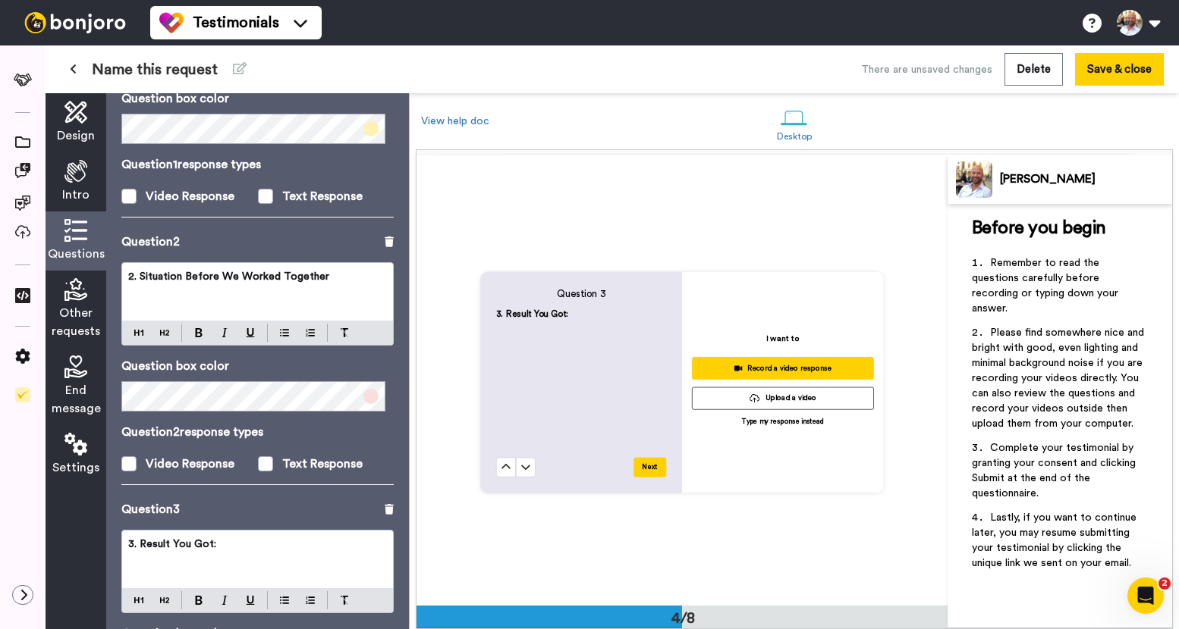
scroll to position [24, 0]
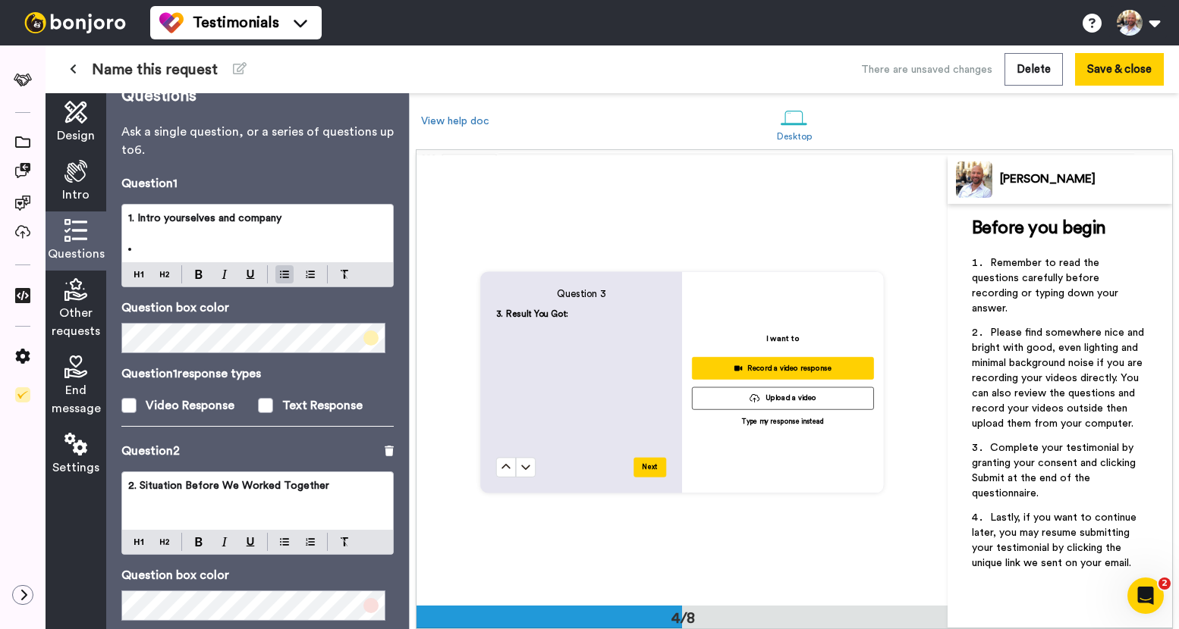
click at [248, 253] on li "﻿" at bounding box center [257, 248] width 259 height 15
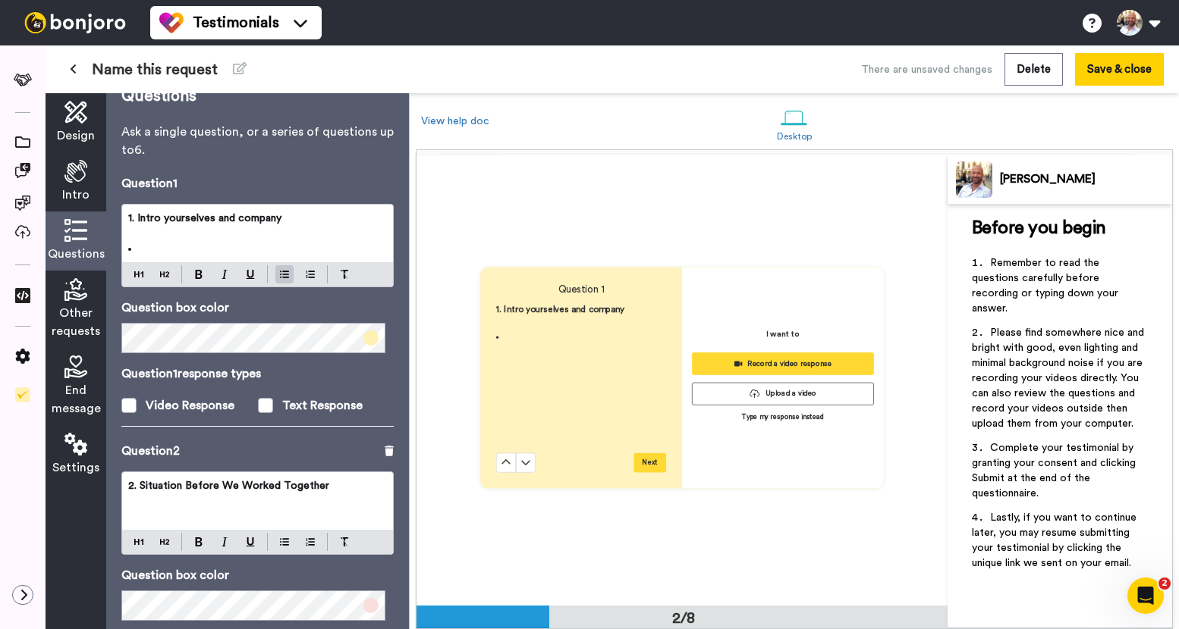
scroll to position [450, 0]
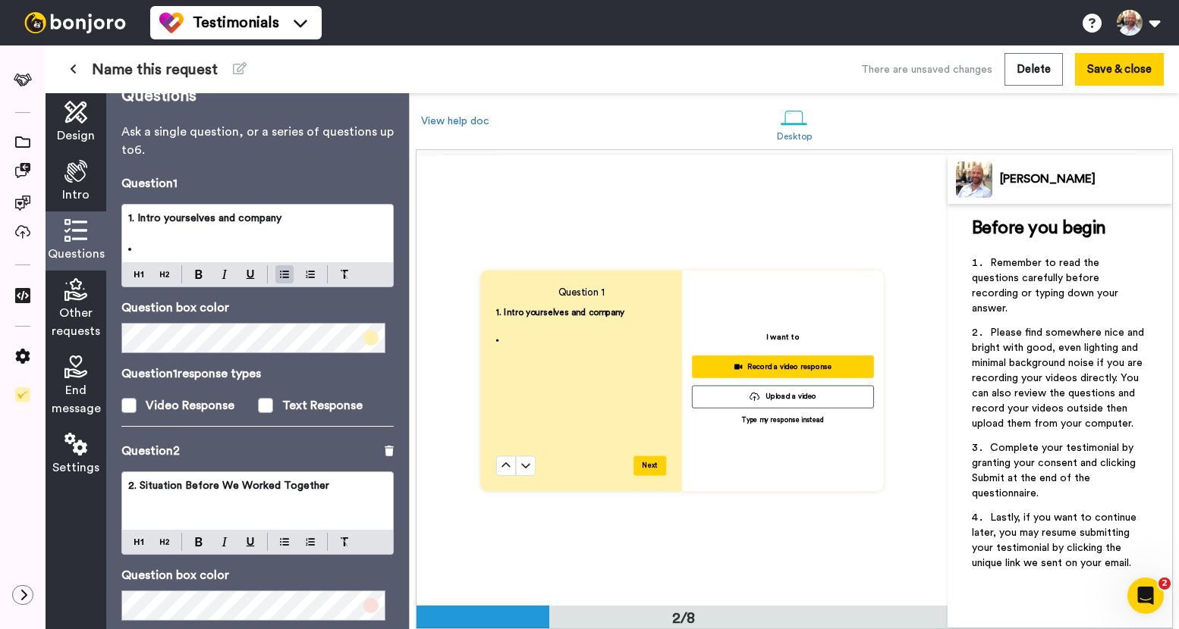
click at [190, 250] on li "﻿" at bounding box center [257, 248] width 259 height 15
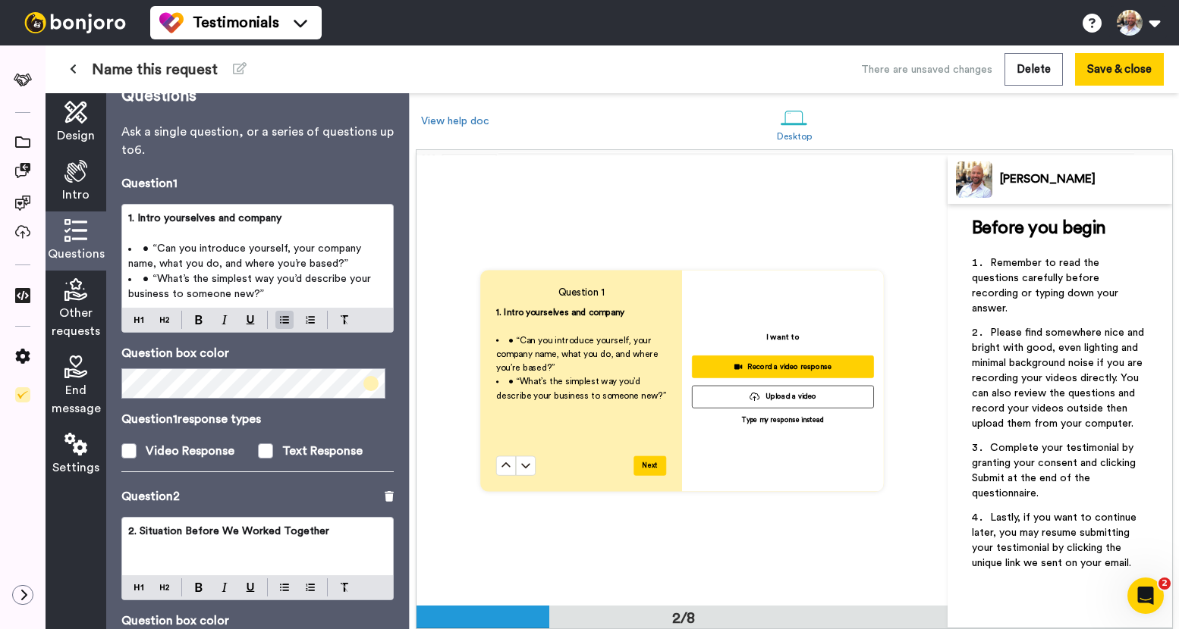
drag, startPoint x: 330, startPoint y: 289, endPoint x: 101, endPoint y: 287, distance: 229.0
click at [101, 287] on div "Design Intro Questions Other requests End message Settings Questions Ask a sing…" at bounding box center [227, 361] width 363 height 536
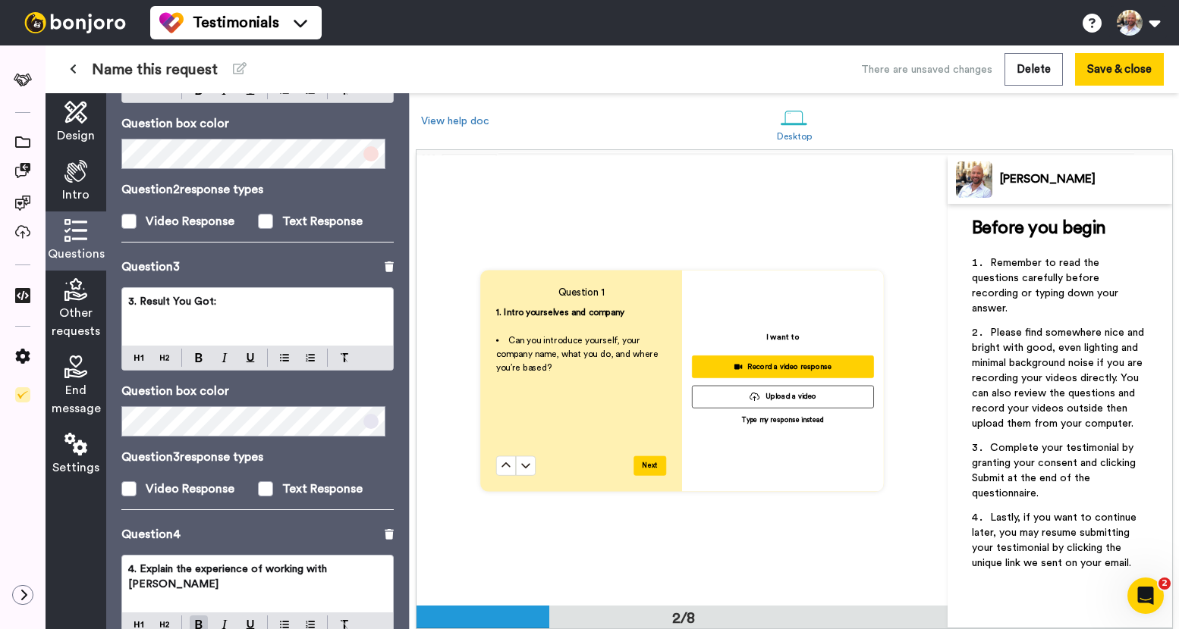
scroll to position [303, 0]
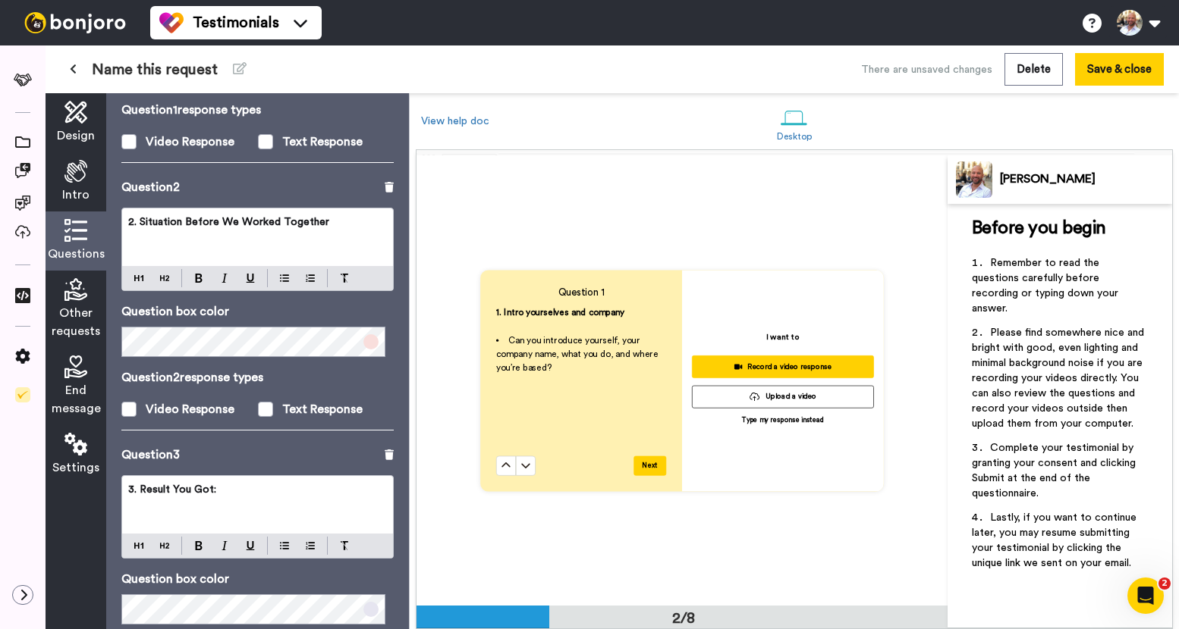
click at [277, 255] on p "﻿" at bounding box center [257, 252] width 259 height 15
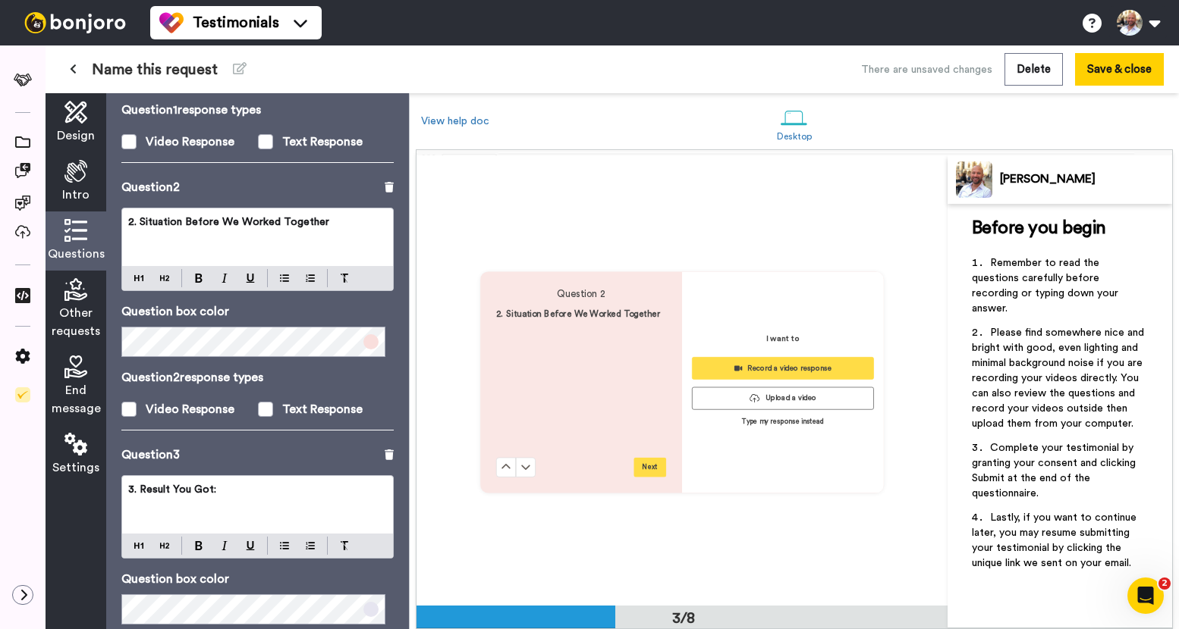
scroll to position [899, 0]
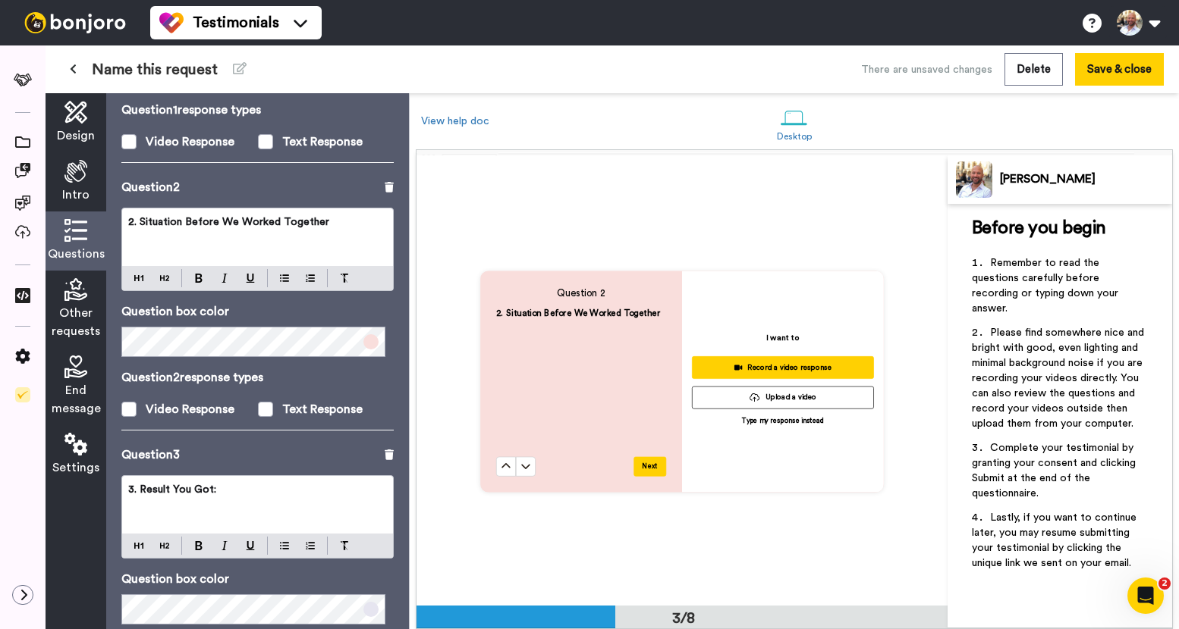
click at [298, 250] on p "﻿" at bounding box center [257, 252] width 259 height 15
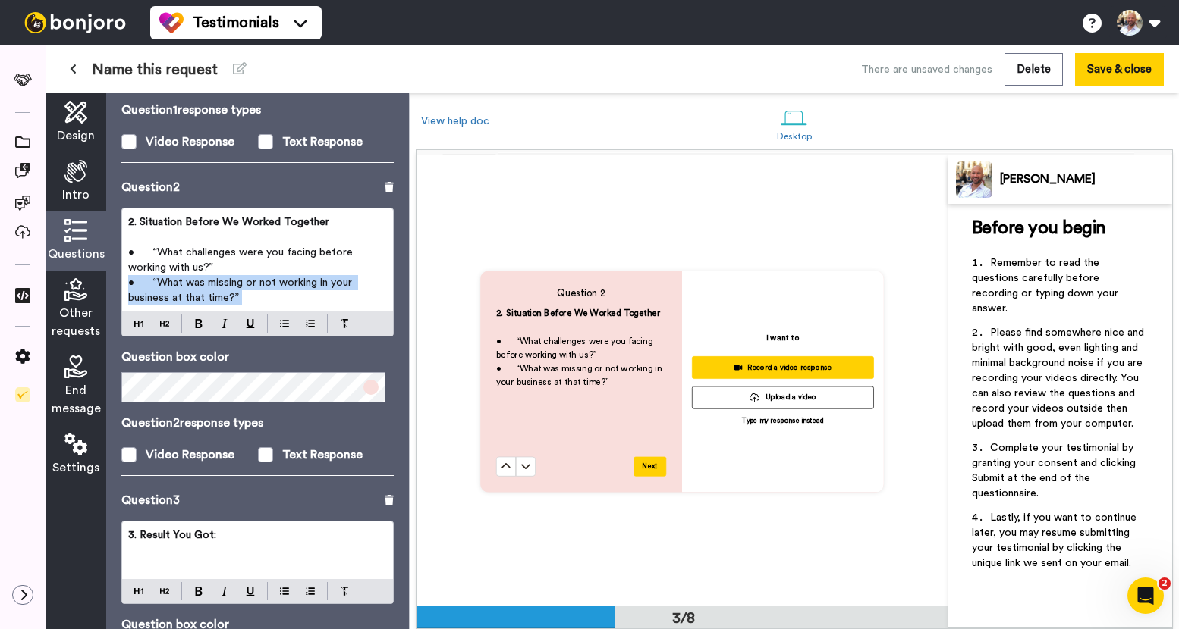
click at [315, 307] on div "2. Situation Before We Worked Together ﻿ • “What challenges were you facing bef…" at bounding box center [257, 272] width 272 height 129
drag, startPoint x: 315, startPoint y: 302, endPoint x: 68, endPoint y: 245, distance: 253.7
click at [67, 244] on div "Design Intro Questions Other requests End message Settings Questions Ask a sing…" at bounding box center [227, 361] width 363 height 536
click at [289, 328] on button at bounding box center [284, 324] width 18 height 18
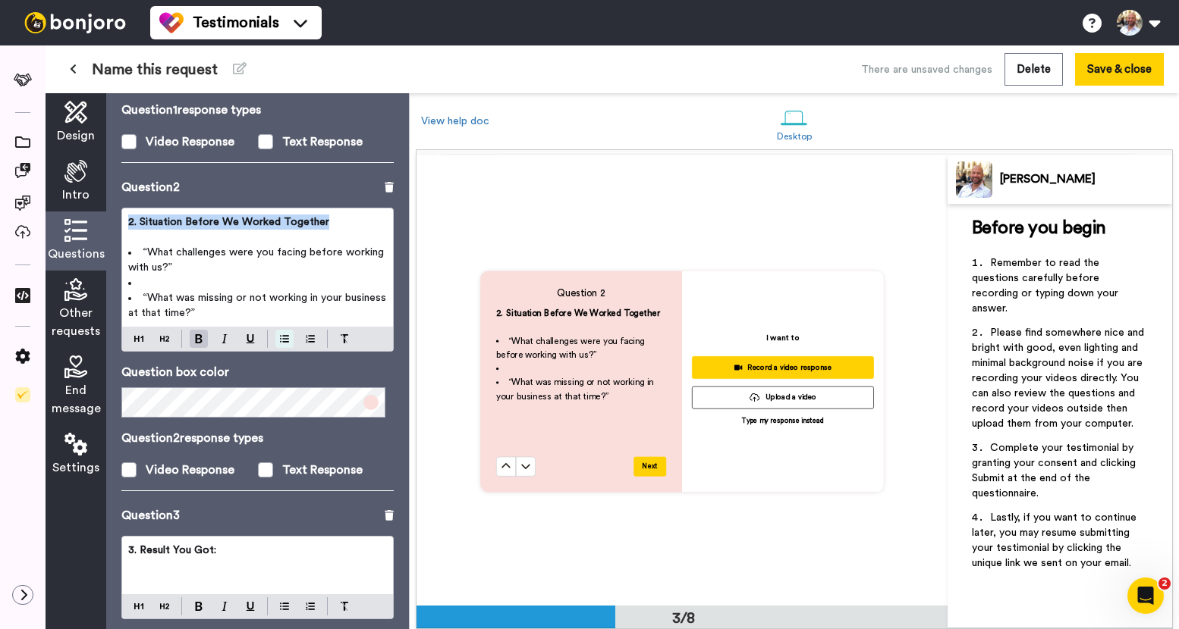
click at [285, 343] on img at bounding box center [284, 339] width 9 height 12
click at [268, 297] on span "“What was missing or not working in your business at that time?”" at bounding box center [257, 306] width 259 height 26
click at [147, 300] on span "“What was missing or not working in your business at that time?”" at bounding box center [257, 306] width 259 height 26
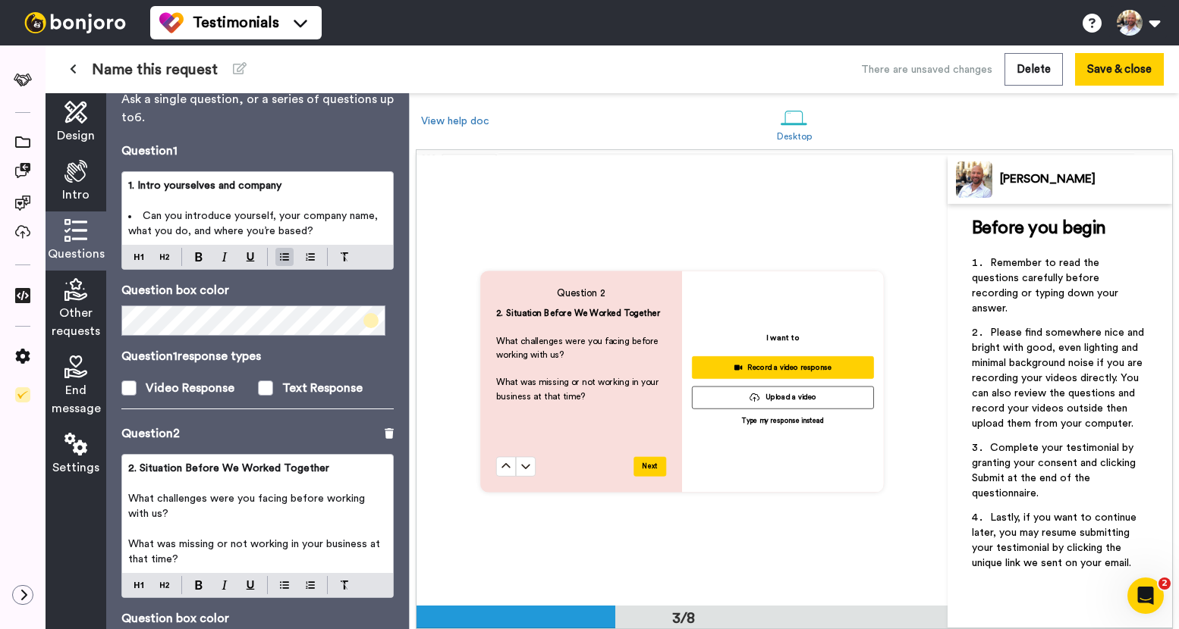
click at [202, 221] on span "Can you introduce yourself, your company name, what you do, and where you’re ba…" at bounding box center [254, 224] width 253 height 26
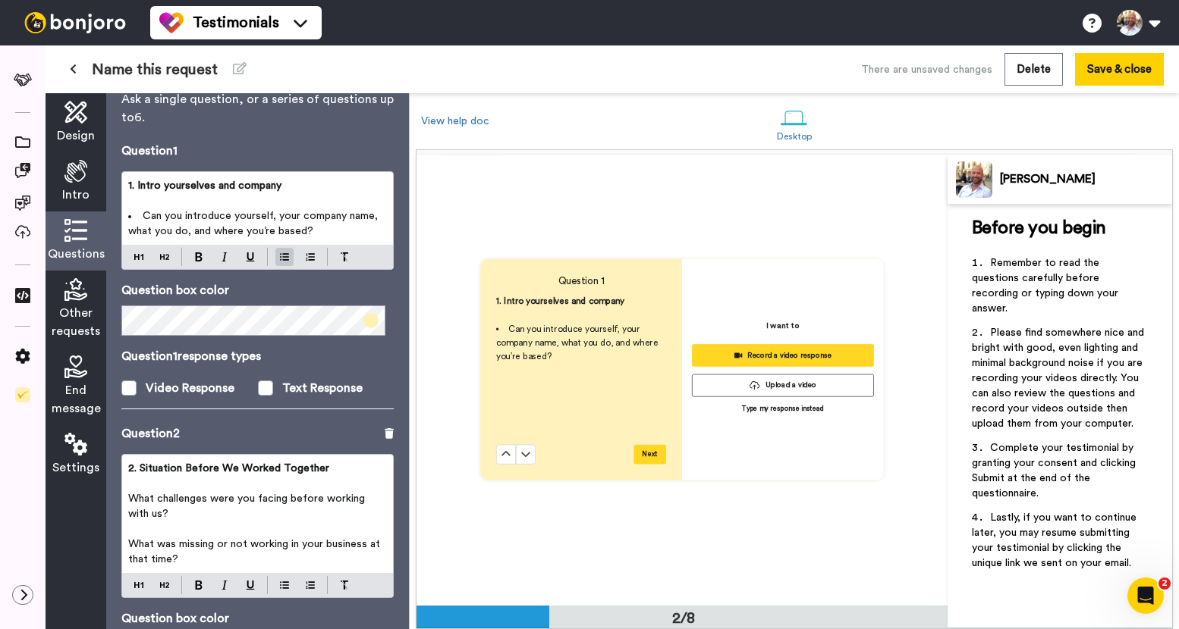
scroll to position [450, 0]
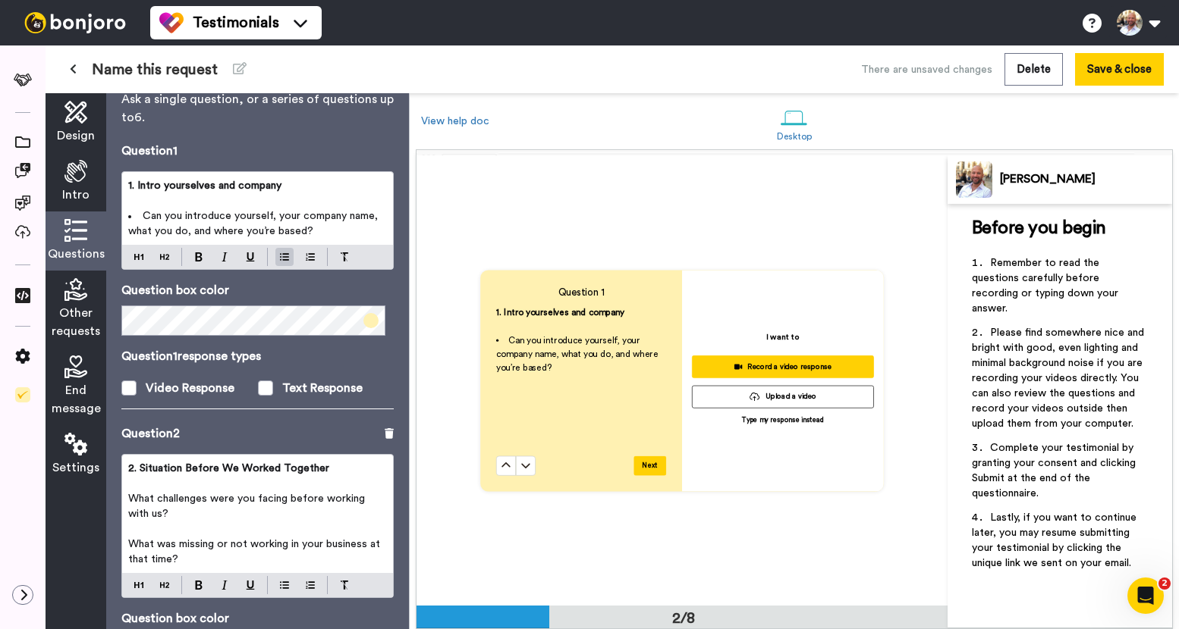
click at [143, 217] on span "Can you introduce yourself, your company name, what you do, and where you’re ba…" at bounding box center [254, 224] width 253 height 26
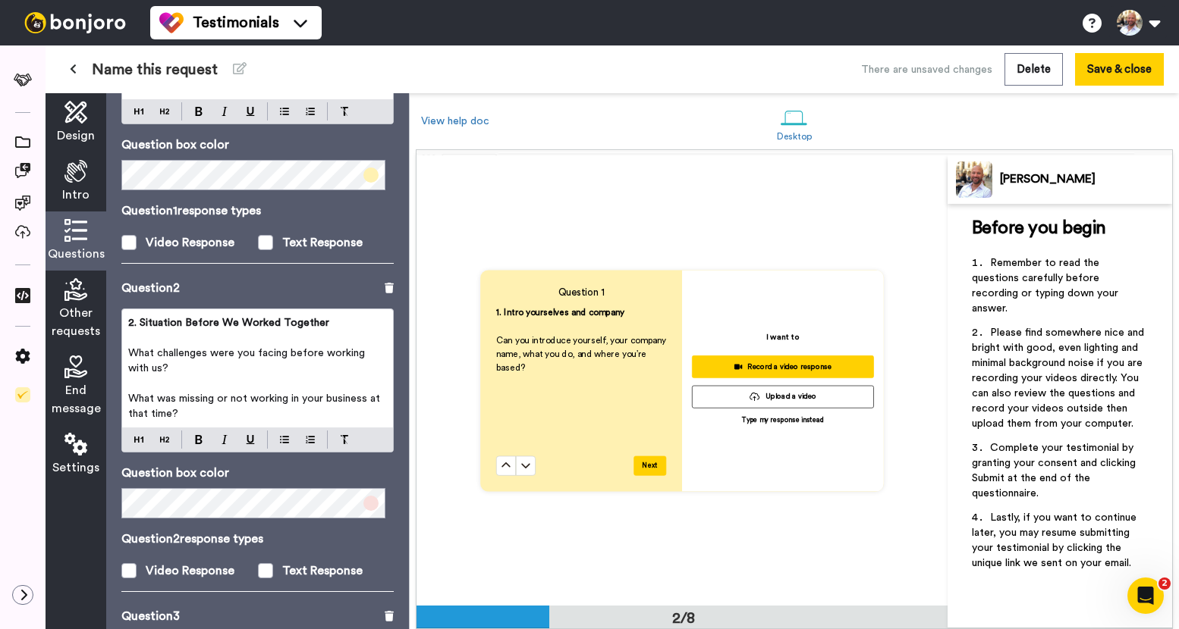
scroll to position [221, 0]
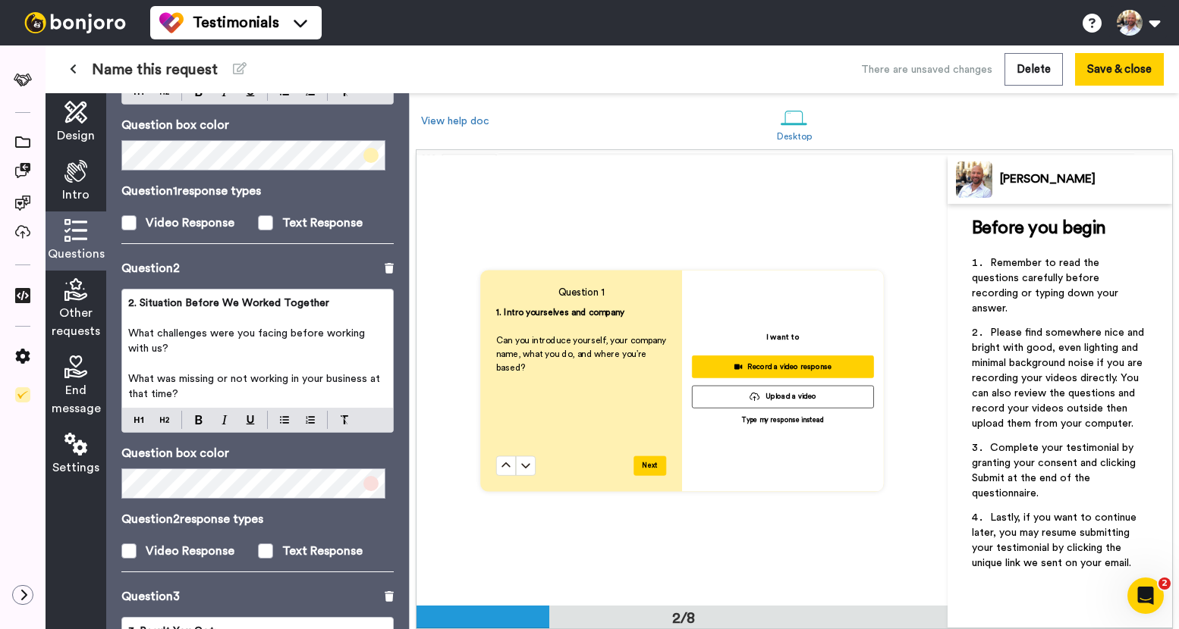
click at [285, 347] on p "What challenges were you facing before working with us?" at bounding box center [257, 341] width 259 height 30
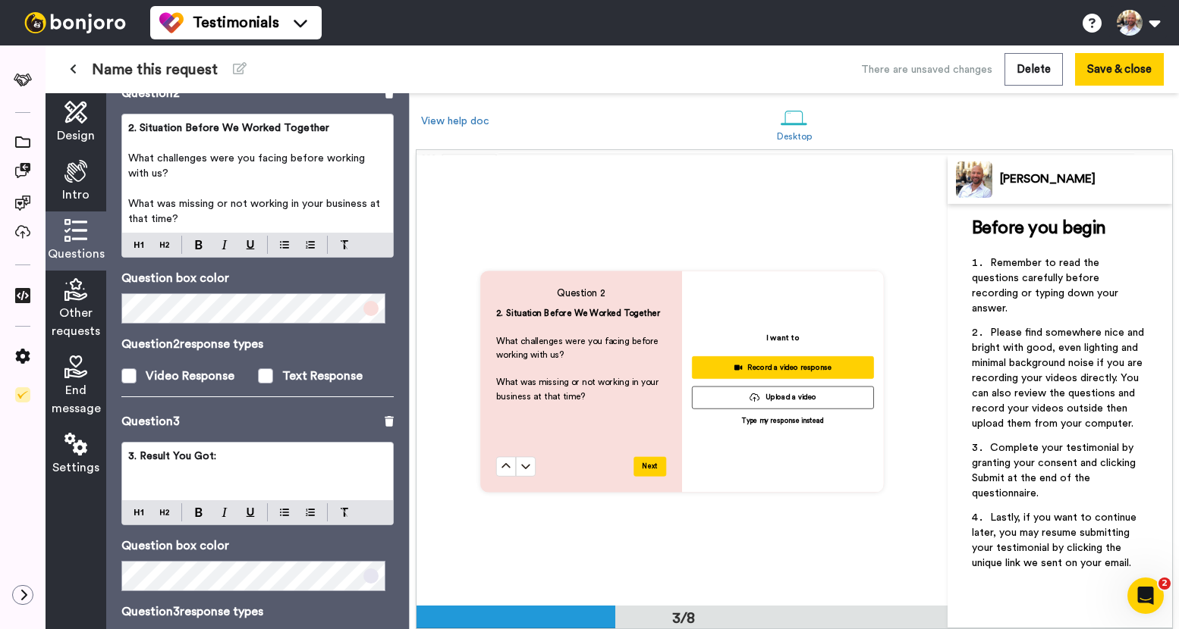
scroll to position [416, 0]
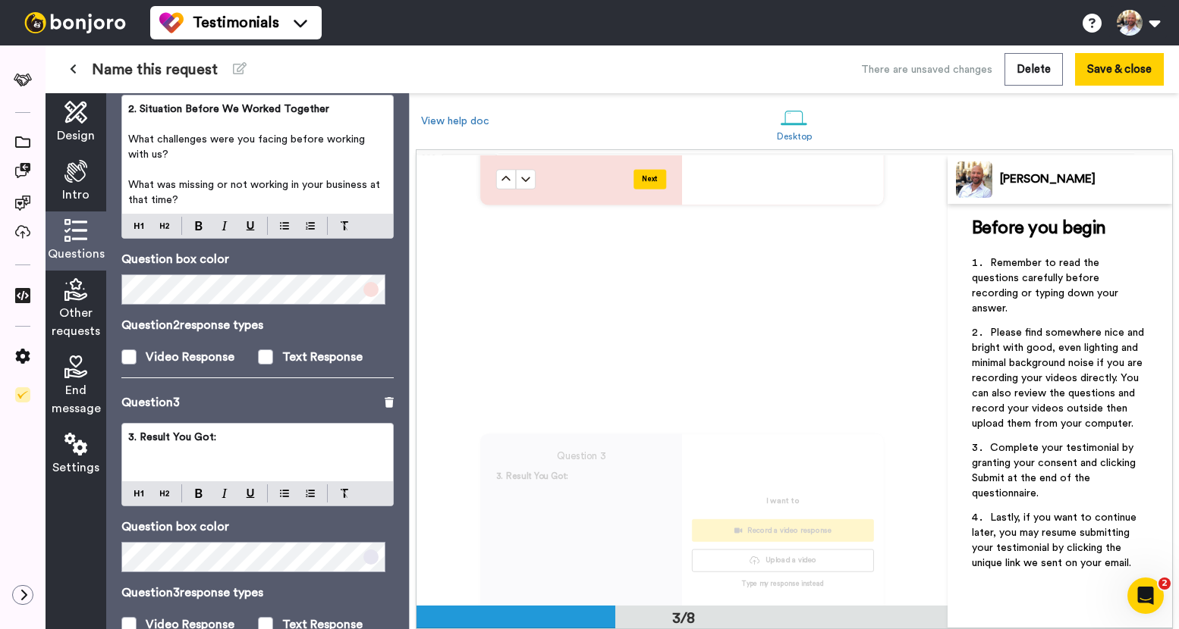
click at [254, 463] on p "﻿" at bounding box center [257, 467] width 259 height 15
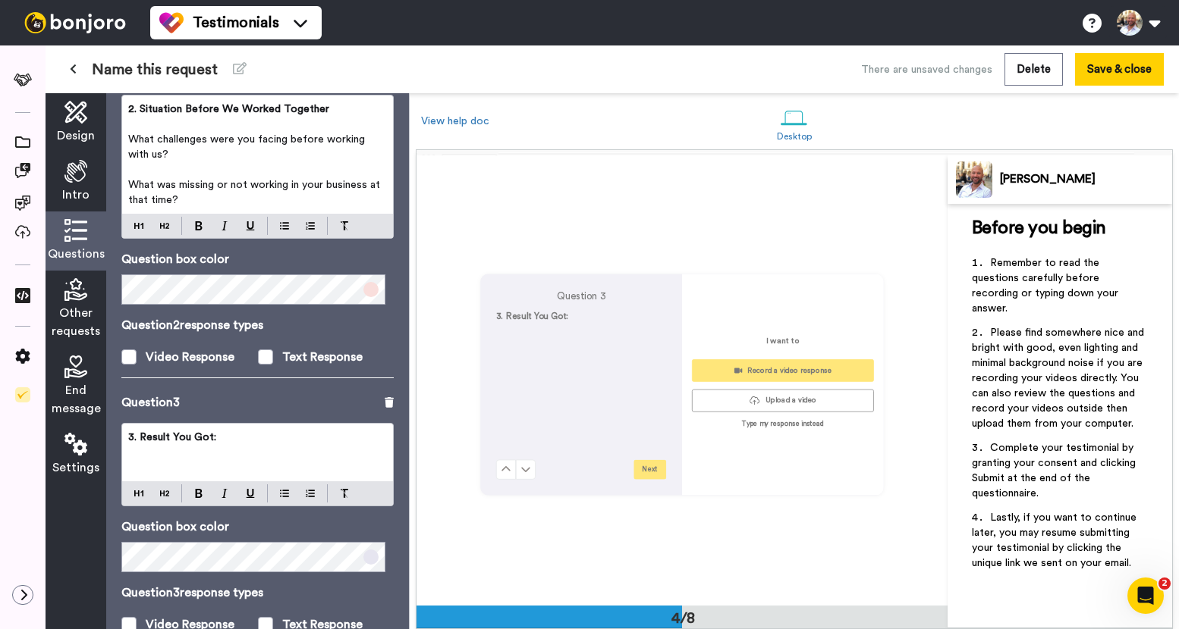
scroll to position [1348, 0]
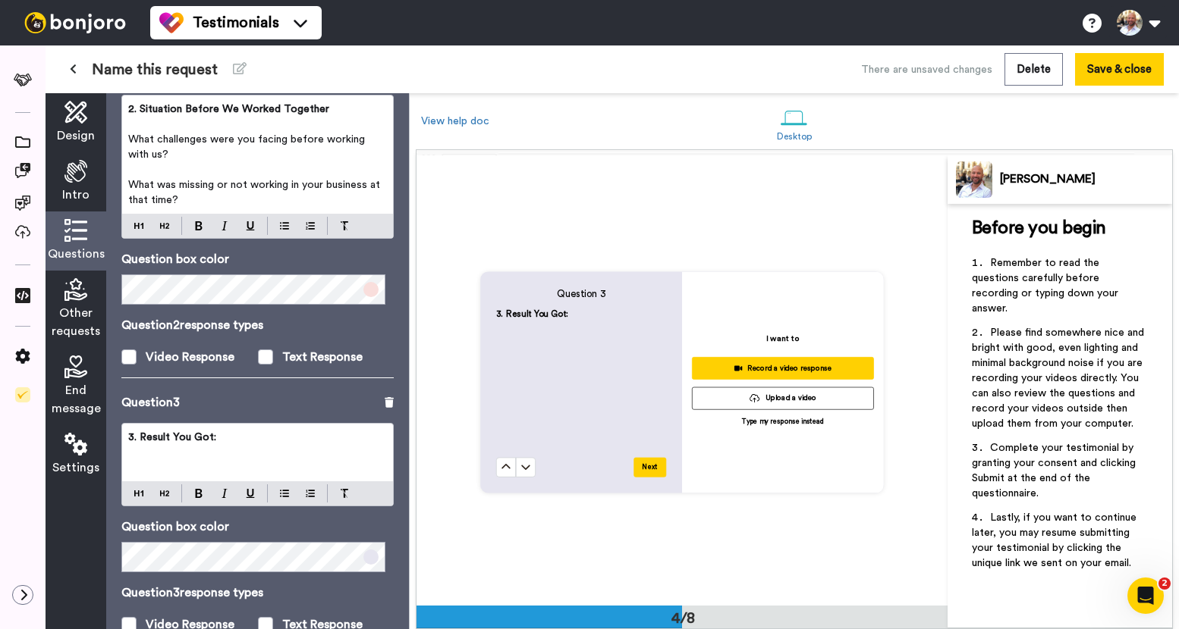
click at [248, 463] on p "﻿" at bounding box center [257, 467] width 259 height 15
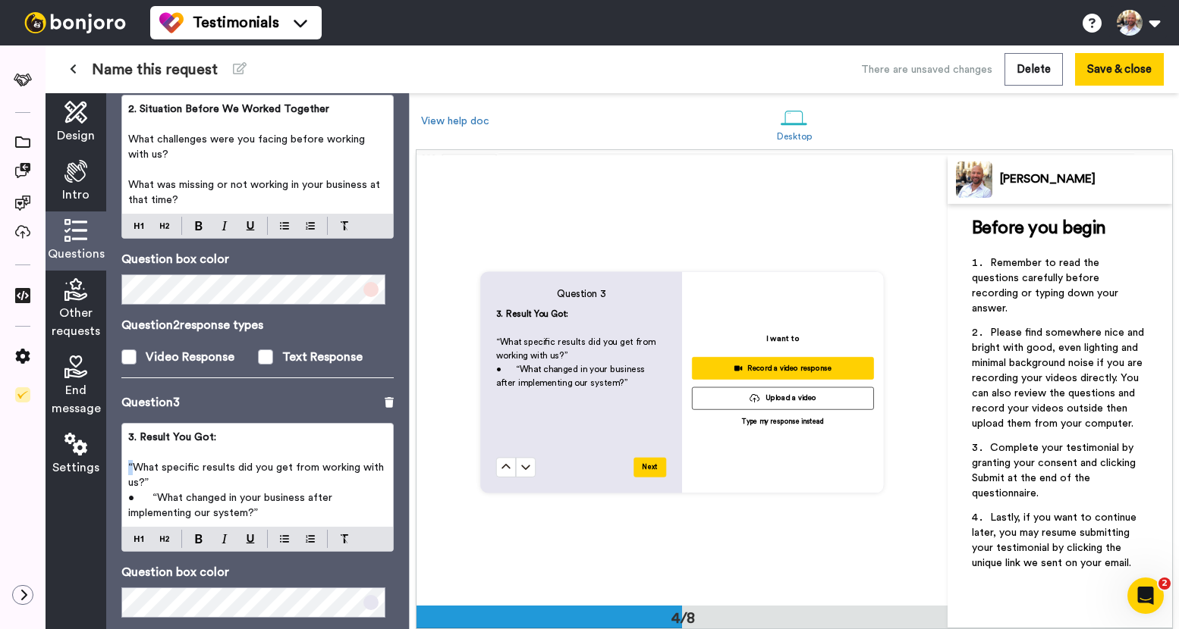
drag, startPoint x: 132, startPoint y: 468, endPoint x: 118, endPoint y: 473, distance: 15.4
click at [118, 473] on div "Questions Ask a single question, or a series of questions up to 6 . Question 1 …" at bounding box center [257, 361] width 303 height 536
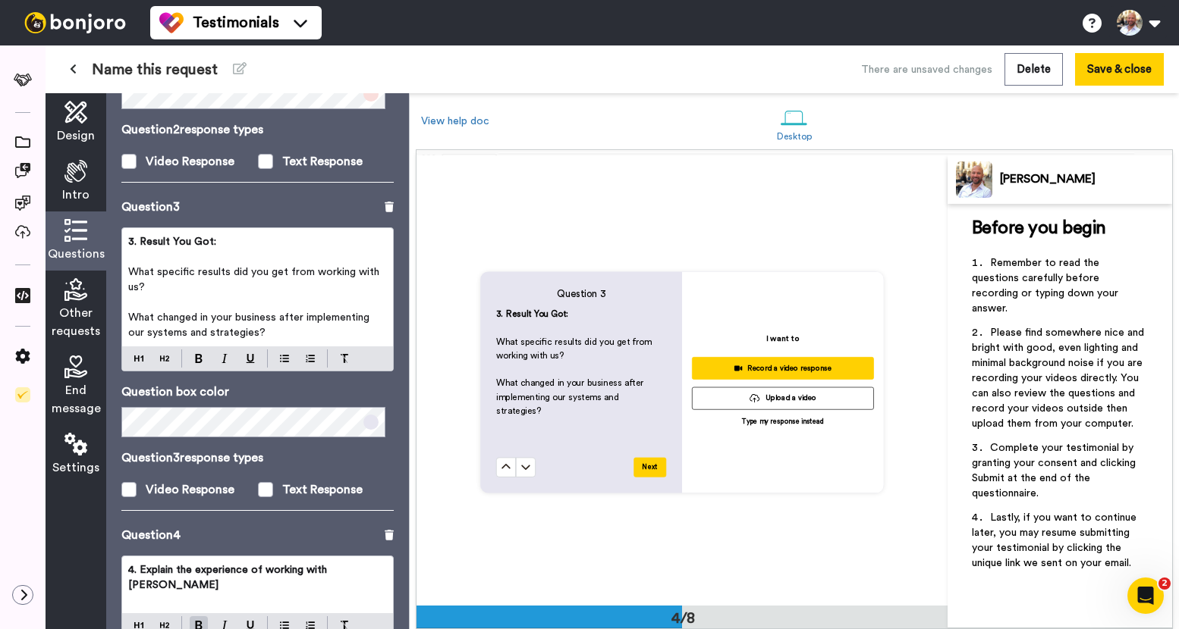
scroll to position [723, 0]
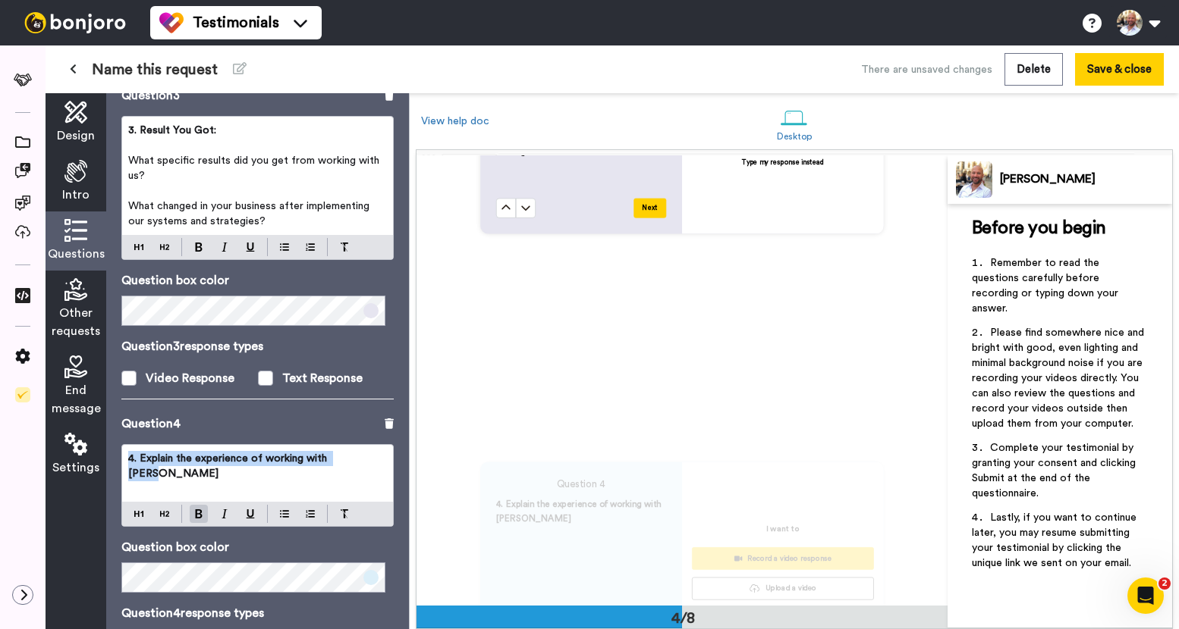
click at [203, 485] on div "4. Explain the experience of working with [PERSON_NAME]" at bounding box center [257, 473] width 271 height 57
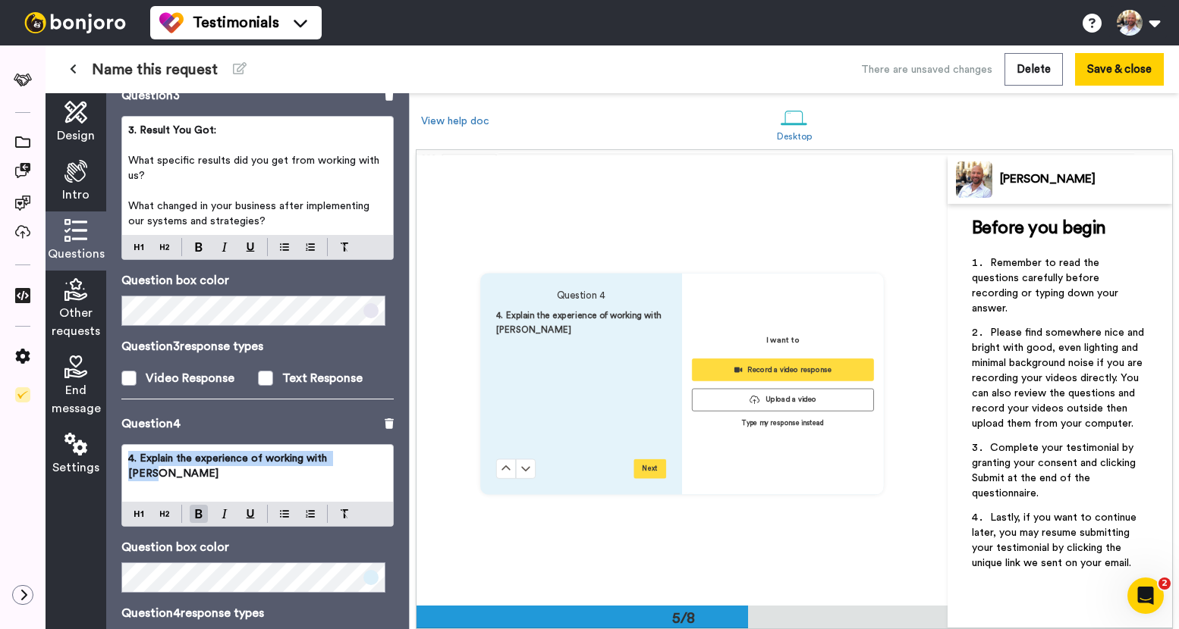
scroll to position [1797, 0]
click at [203, 485] on div "4. Explain the experience of working with [PERSON_NAME]" at bounding box center [257, 473] width 271 height 57
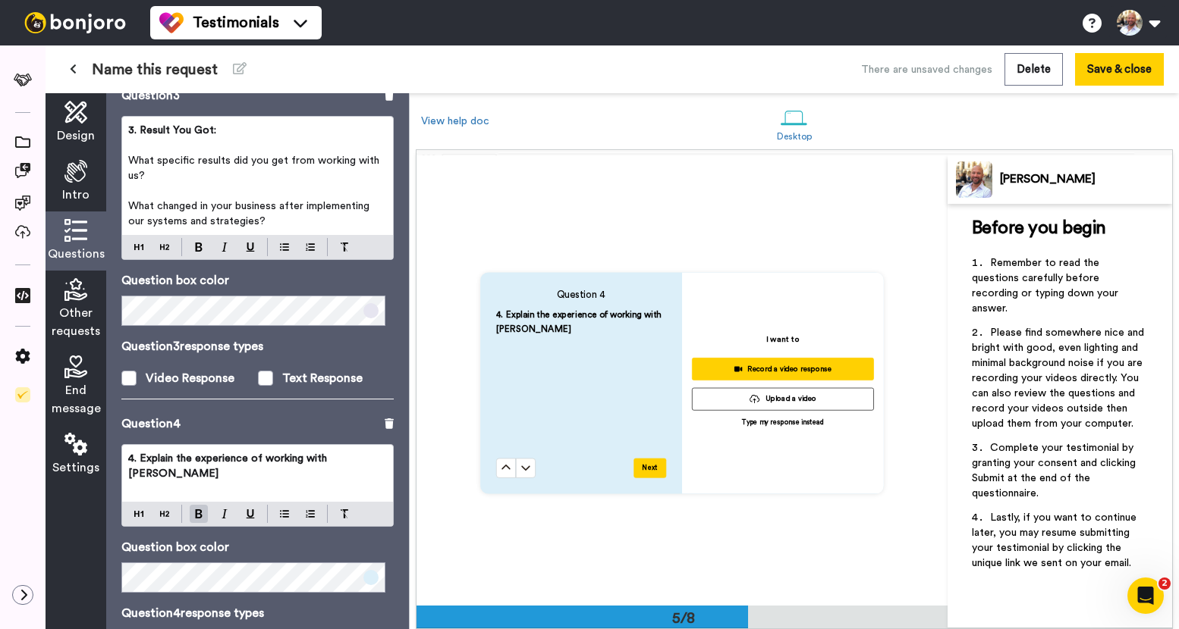
click at [363, 470] on div "4. Explain the experience of working with [PERSON_NAME]" at bounding box center [257, 473] width 271 height 57
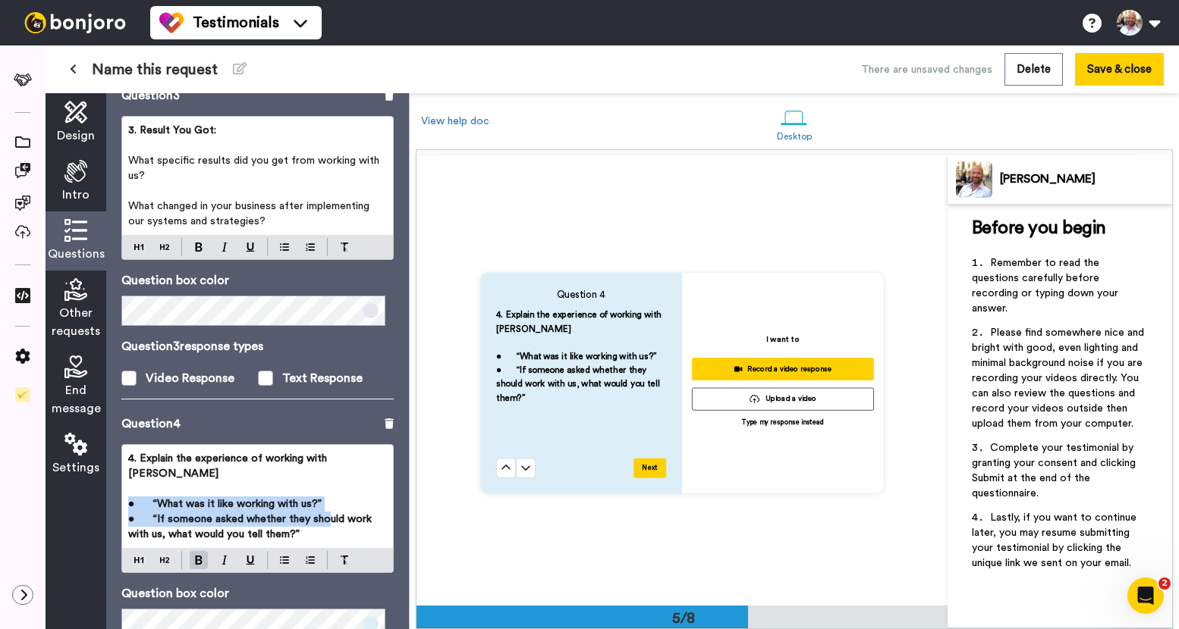
drag, startPoint x: 340, startPoint y: 510, endPoint x: 130, endPoint y: 492, distance: 210.9
click at [130, 492] on div "4. Explain the experience of working with Skye ﻿ • “What was it like working wi…" at bounding box center [257, 496] width 271 height 103
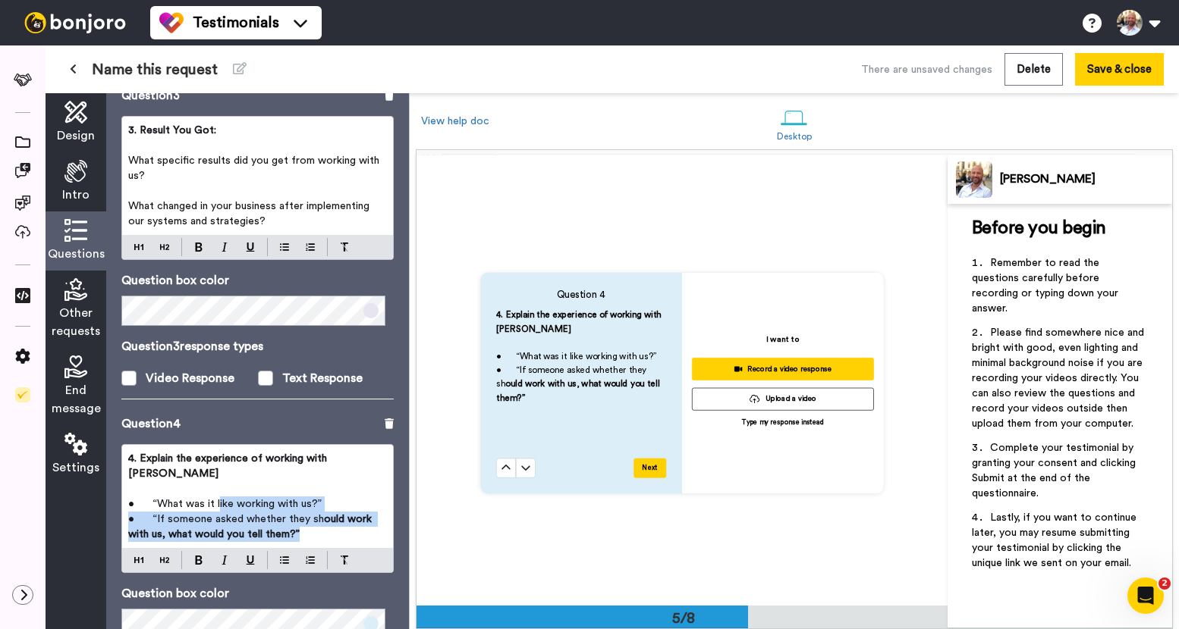
drag, startPoint x: 234, startPoint y: 494, endPoint x: 347, endPoint y: 520, distance: 115.9
click at [347, 520] on div "4. Explain the experience of working with Skye ﻿ • “What was it like working wi…" at bounding box center [257, 496] width 271 height 103
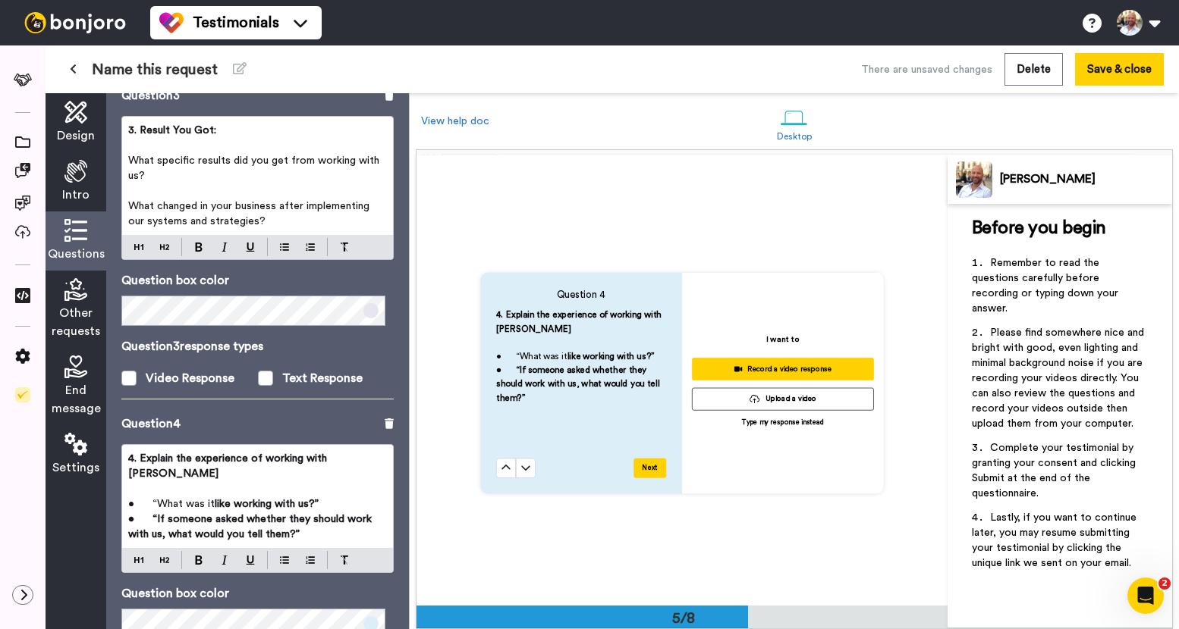
click at [173, 499] on span "• “What was it" at bounding box center [171, 504] width 86 height 11
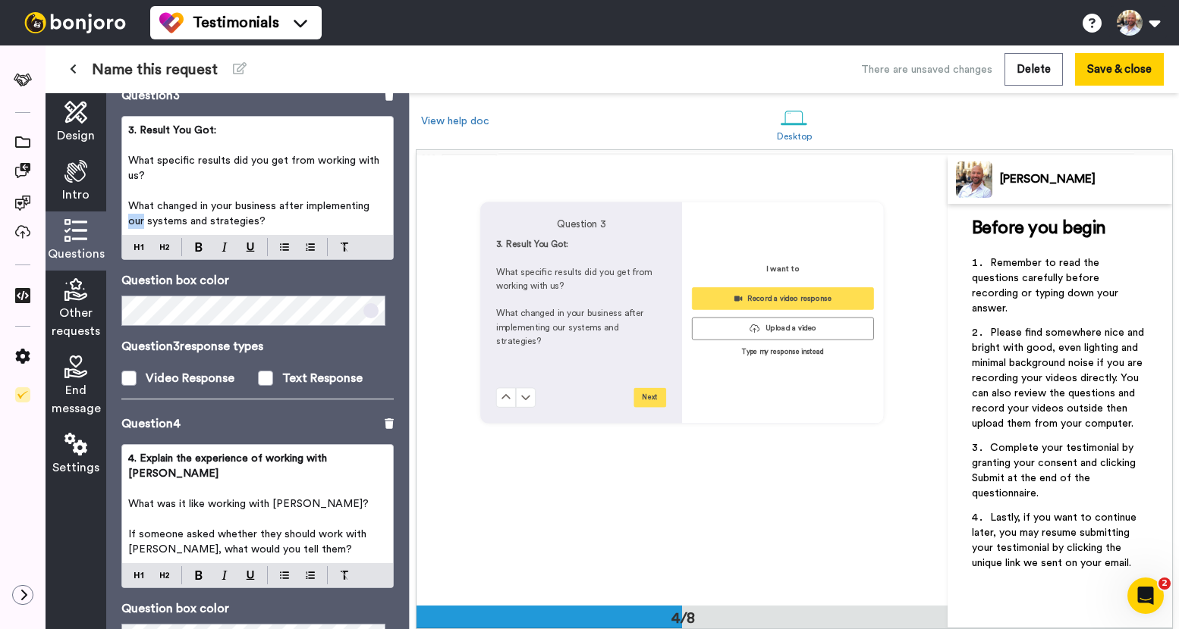
drag, startPoint x: 144, startPoint y: 221, endPoint x: 116, endPoint y: 224, distance: 28.2
click at [116, 223] on div "Questions Ask a single question, or a series of questions up to 6 . Question 1 …" at bounding box center [257, 361] width 303 height 536
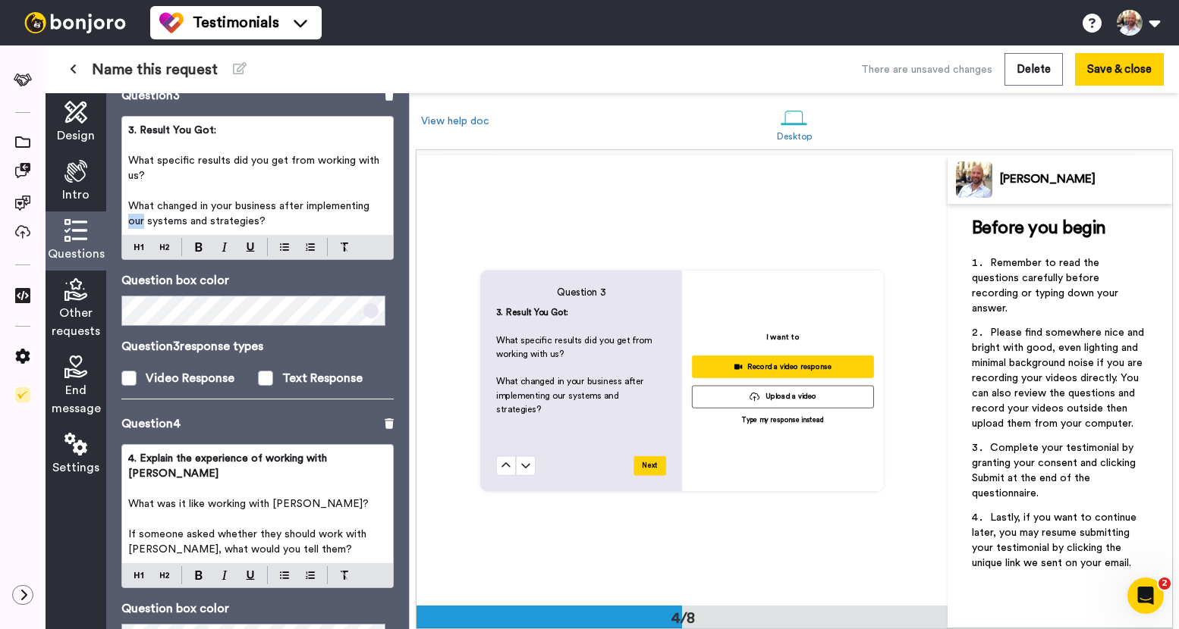
scroll to position [1348, 0]
click at [165, 224] on span "What changed in your business after implementing our systems and strategies?" at bounding box center [250, 214] width 244 height 26
click at [138, 220] on span "What changed in your business after implementing our systems and strategies?" at bounding box center [250, 214] width 244 height 26
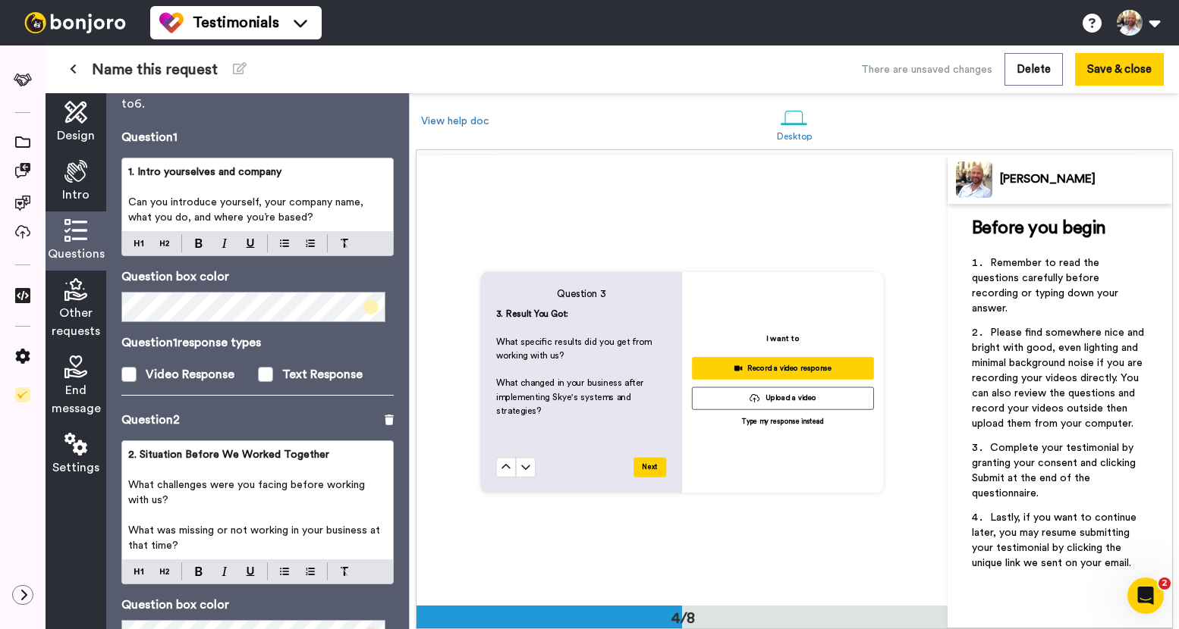
scroll to position [50, 0]
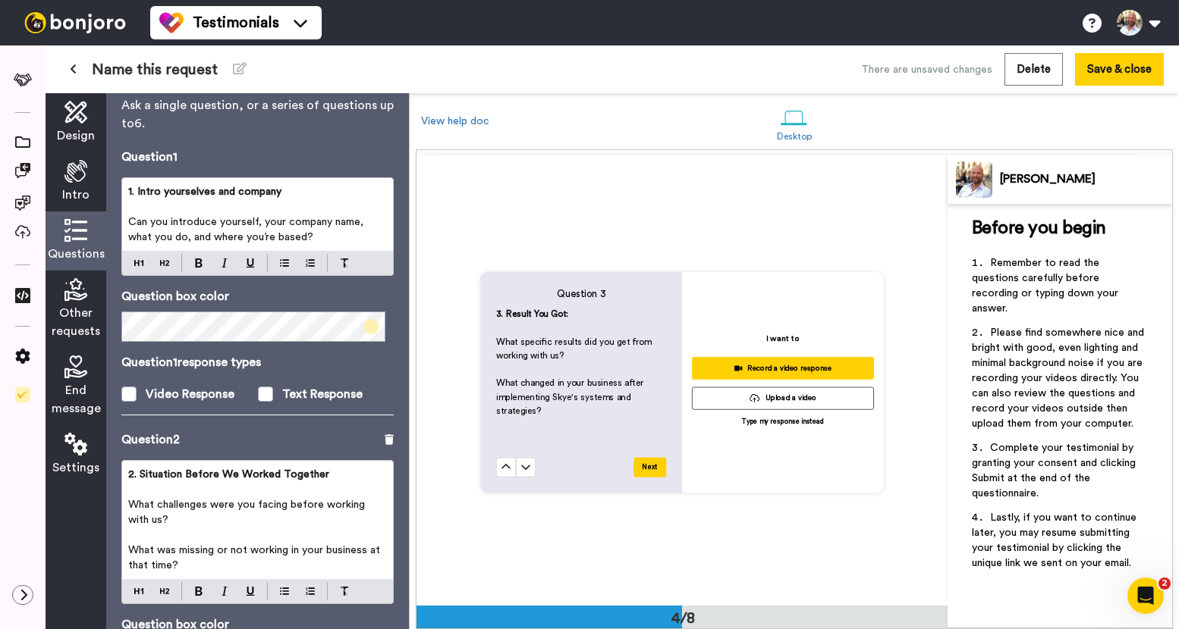
click at [273, 201] on p "﻿" at bounding box center [257, 206] width 259 height 15
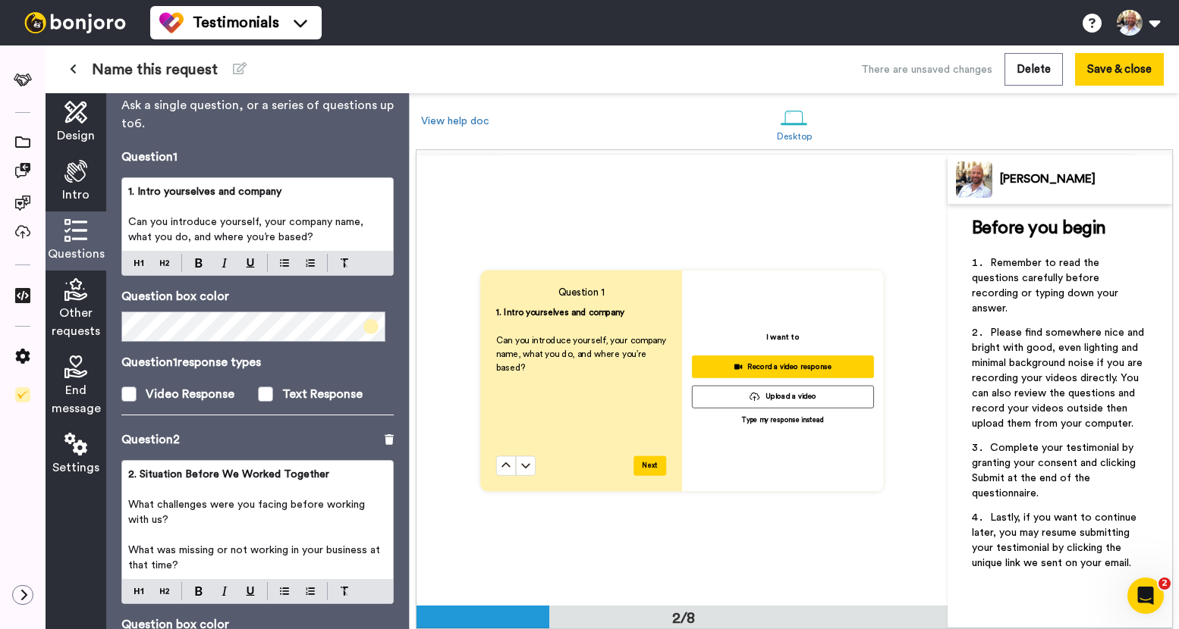
scroll to position [211, 0]
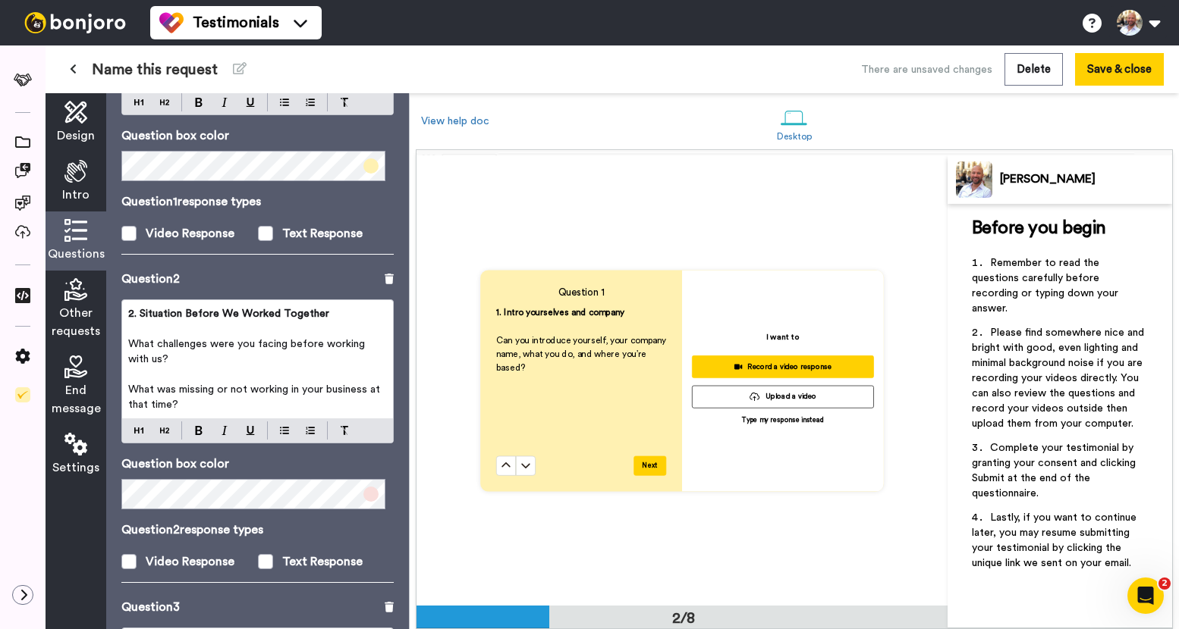
click at [305, 373] on p "﻿" at bounding box center [257, 374] width 259 height 15
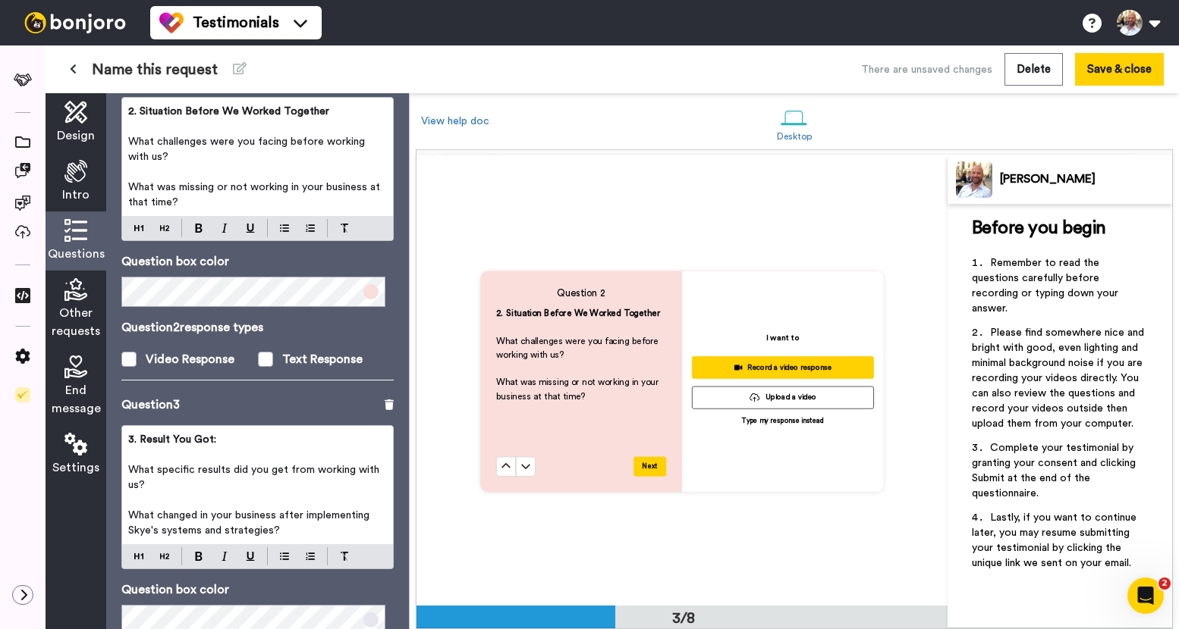
scroll to position [481, 0]
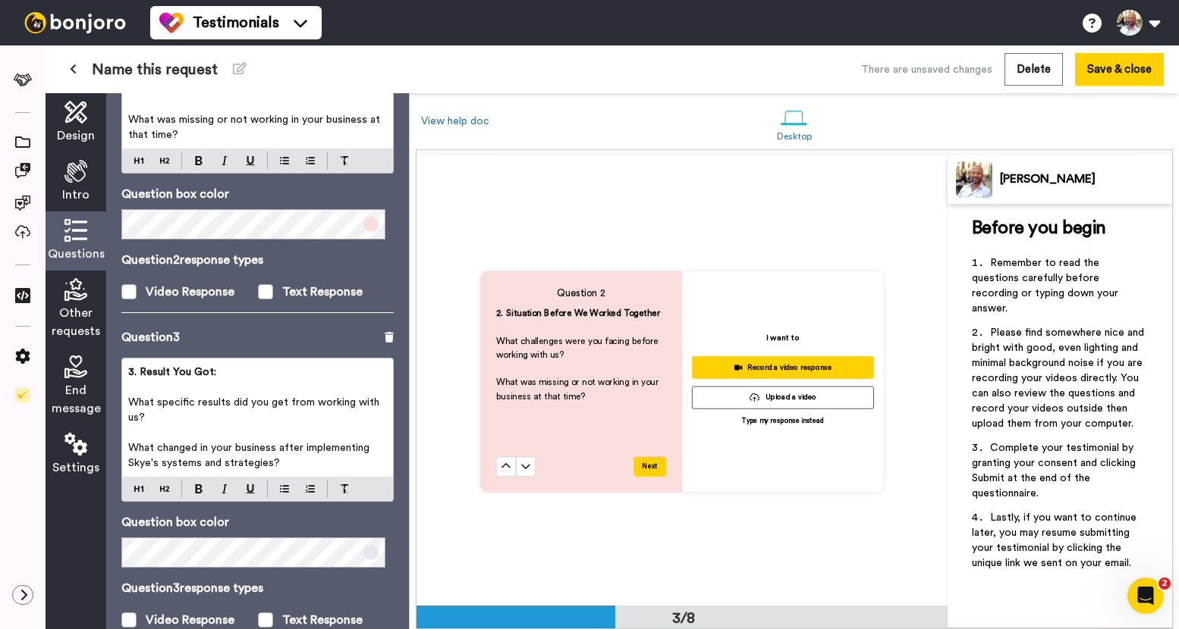
click at [317, 409] on span "What specific results did you get from working with us?" at bounding box center [255, 410] width 254 height 26
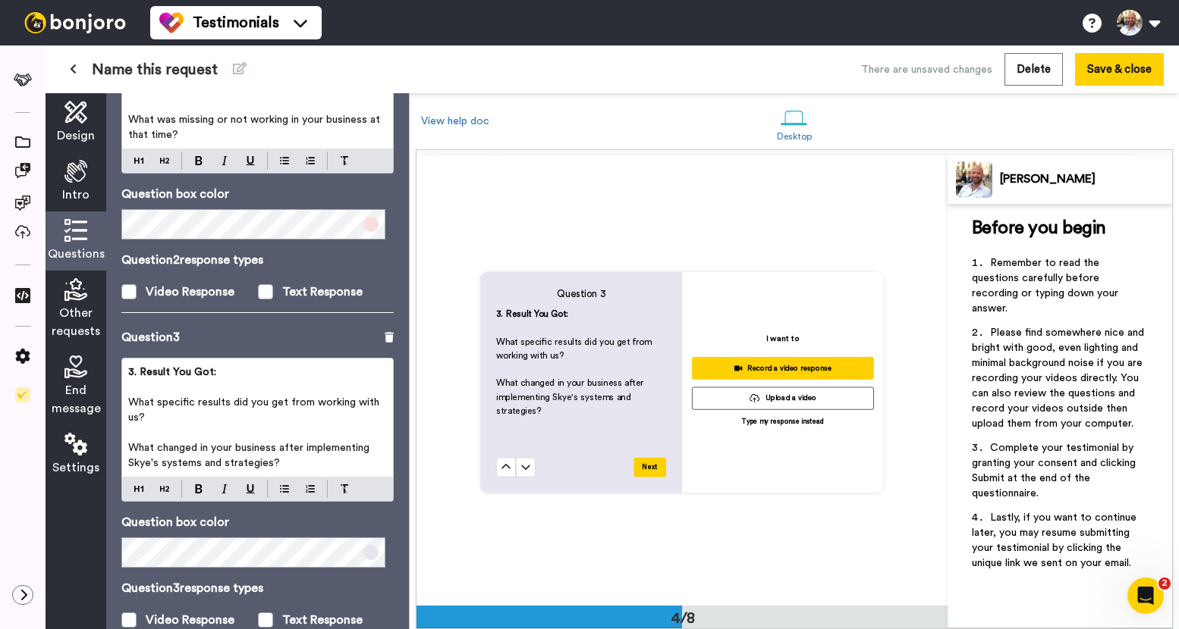
scroll to position [766, 0]
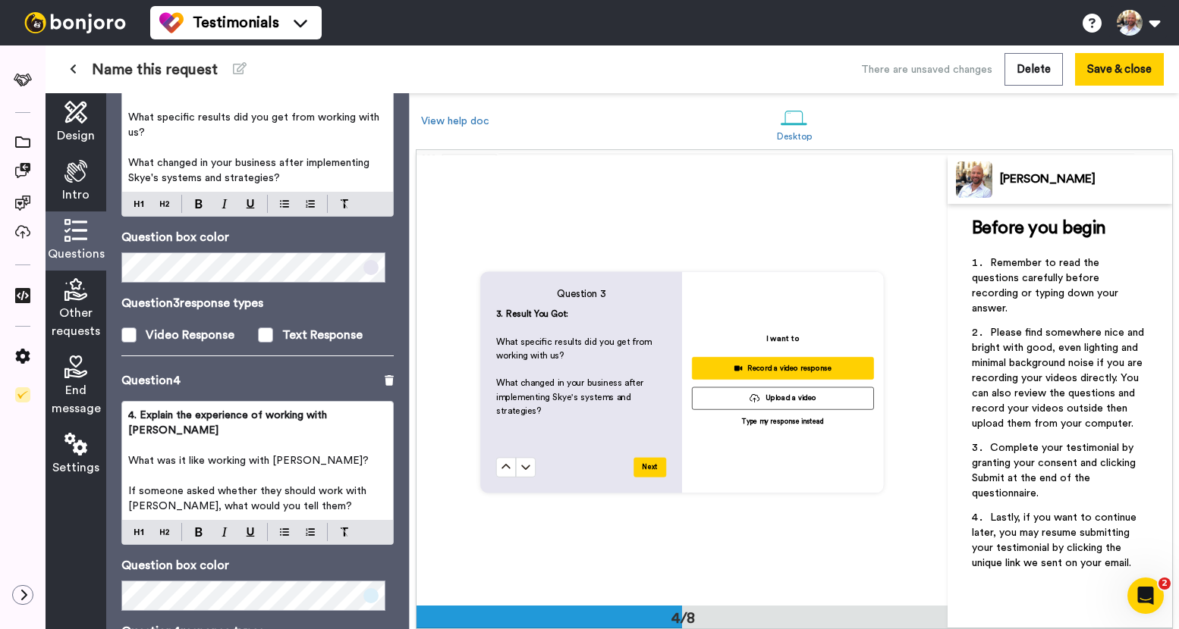
click at [323, 422] on p "4. Explain the experience of working with [PERSON_NAME]" at bounding box center [257, 423] width 259 height 30
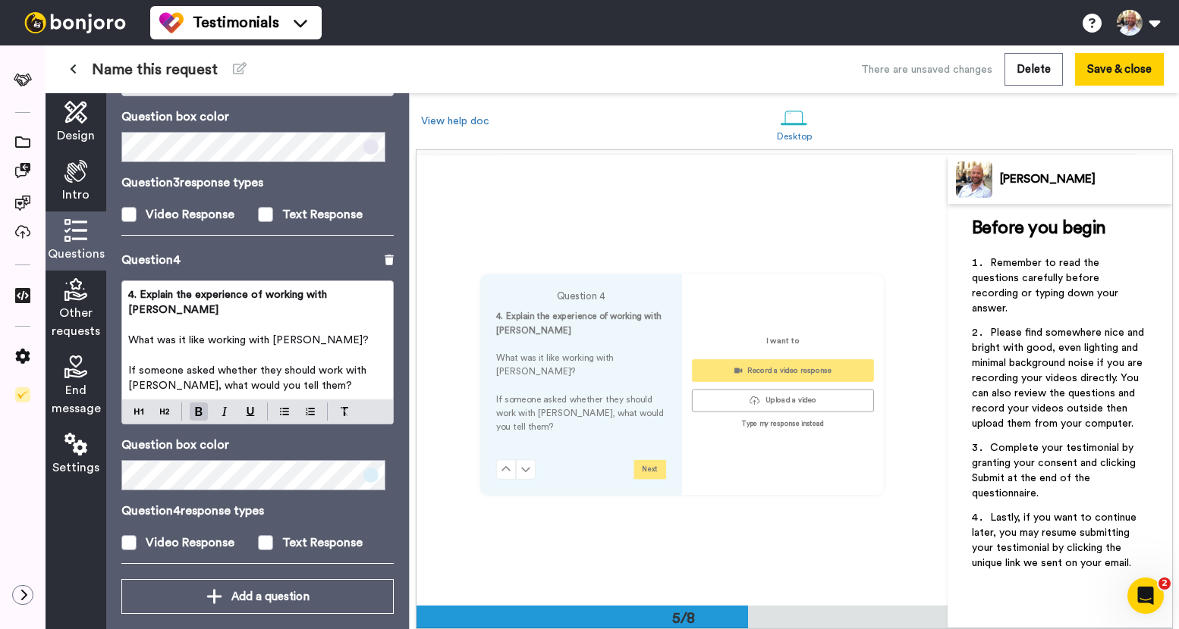
scroll to position [1797, 0]
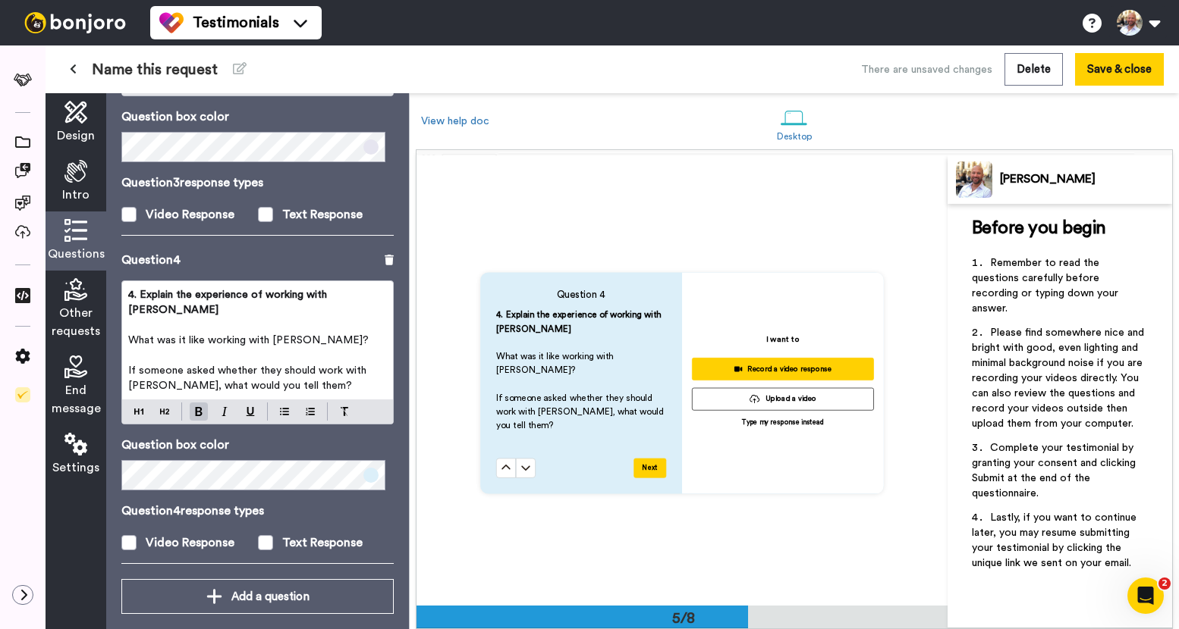
click at [84, 315] on span "Other requests" at bounding box center [76, 322] width 49 height 36
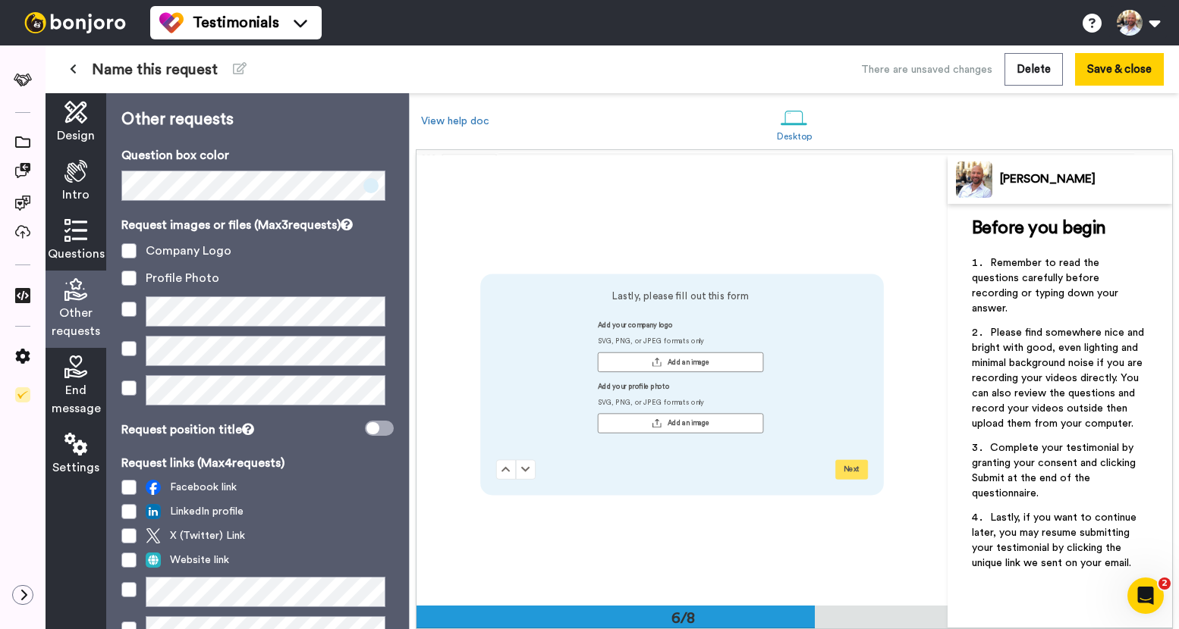
scroll to position [2247, 0]
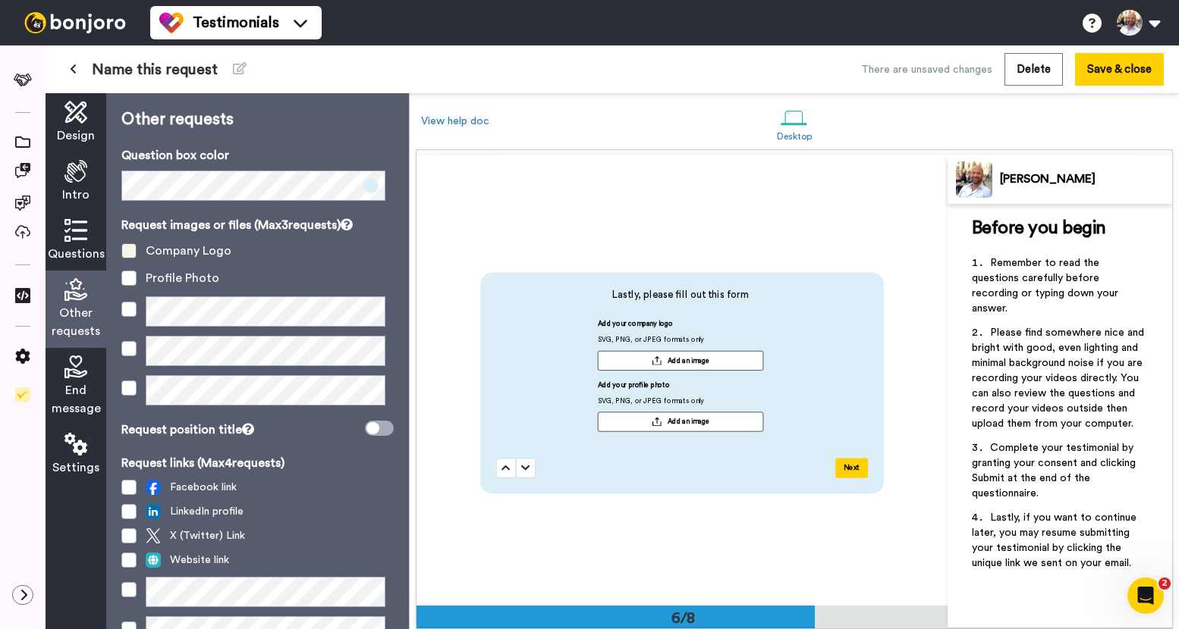
click at [124, 250] on span at bounding box center [128, 250] width 15 height 15
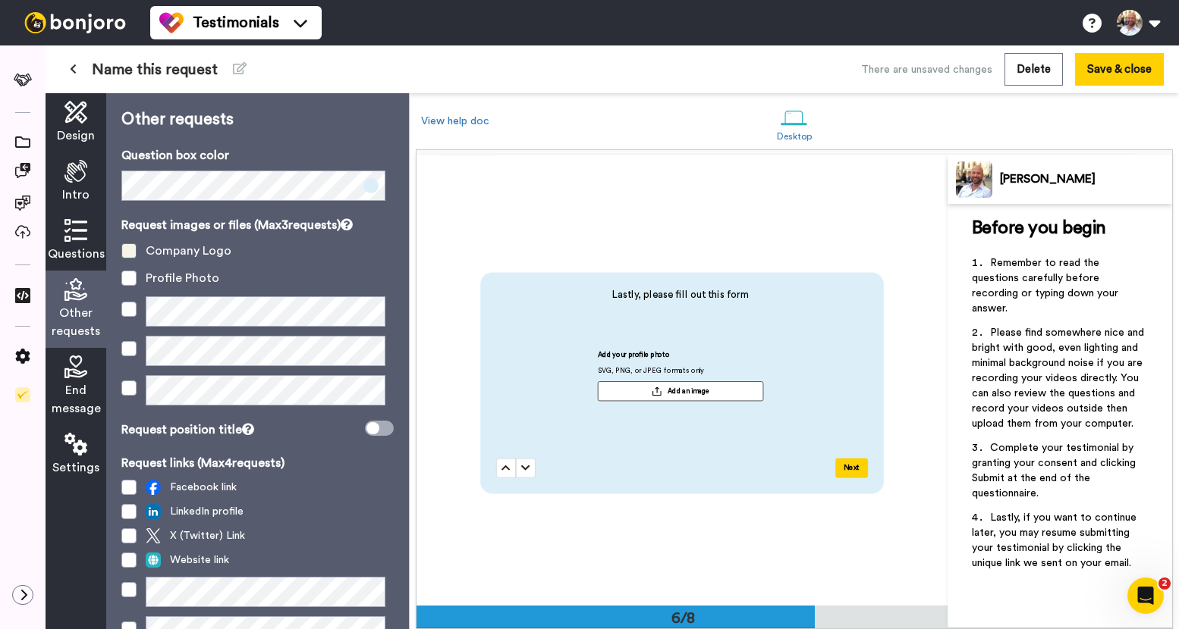
click at [130, 255] on span at bounding box center [128, 250] width 15 height 15
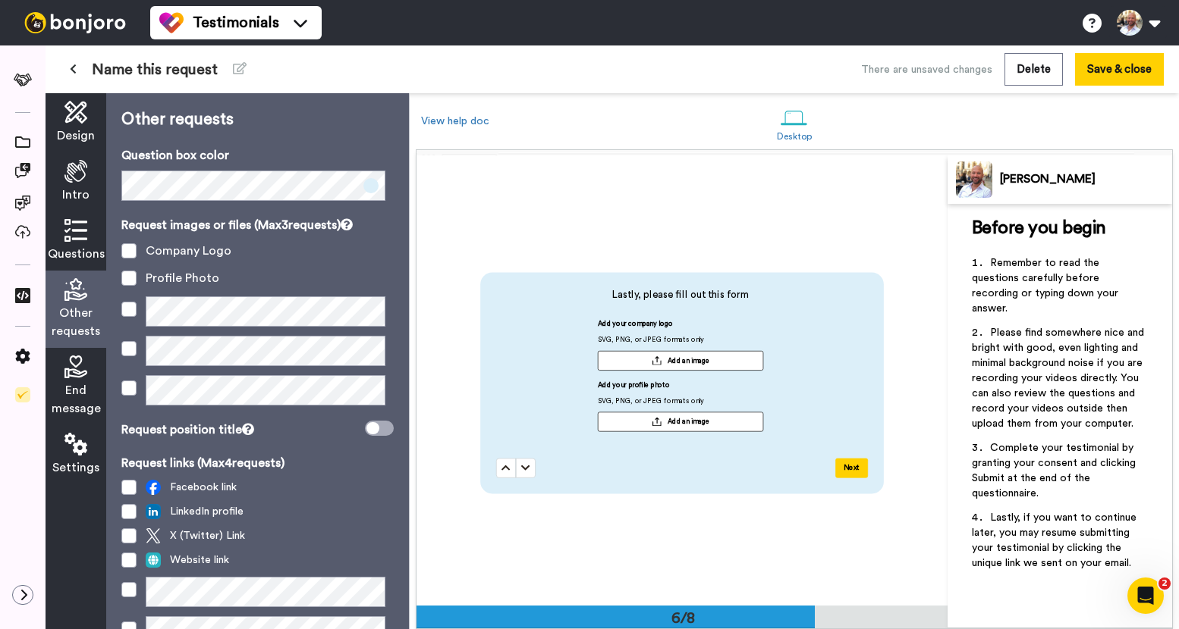
scroll to position [19, 0]
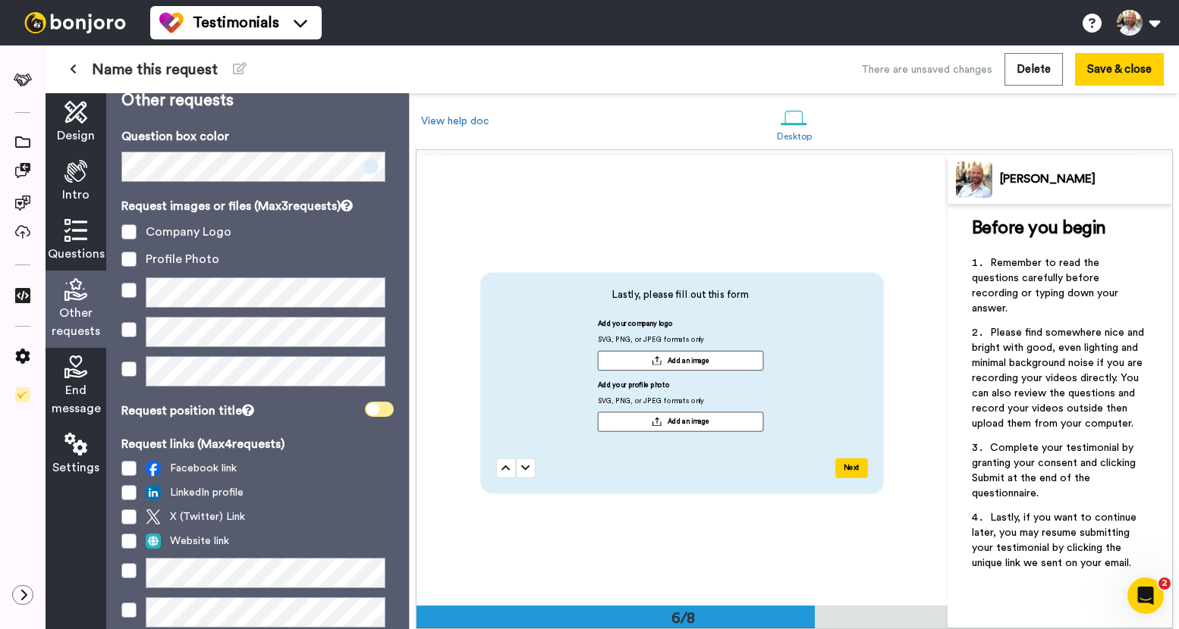
click at [377, 409] on span at bounding box center [379, 409] width 29 height 15
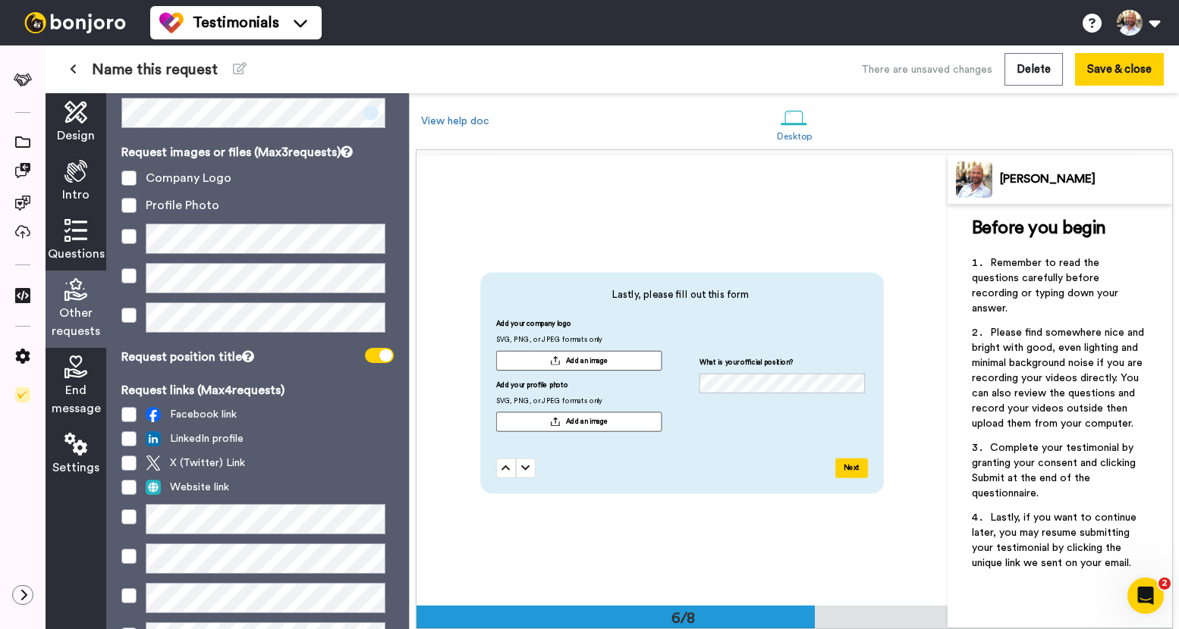
scroll to position [151, 0]
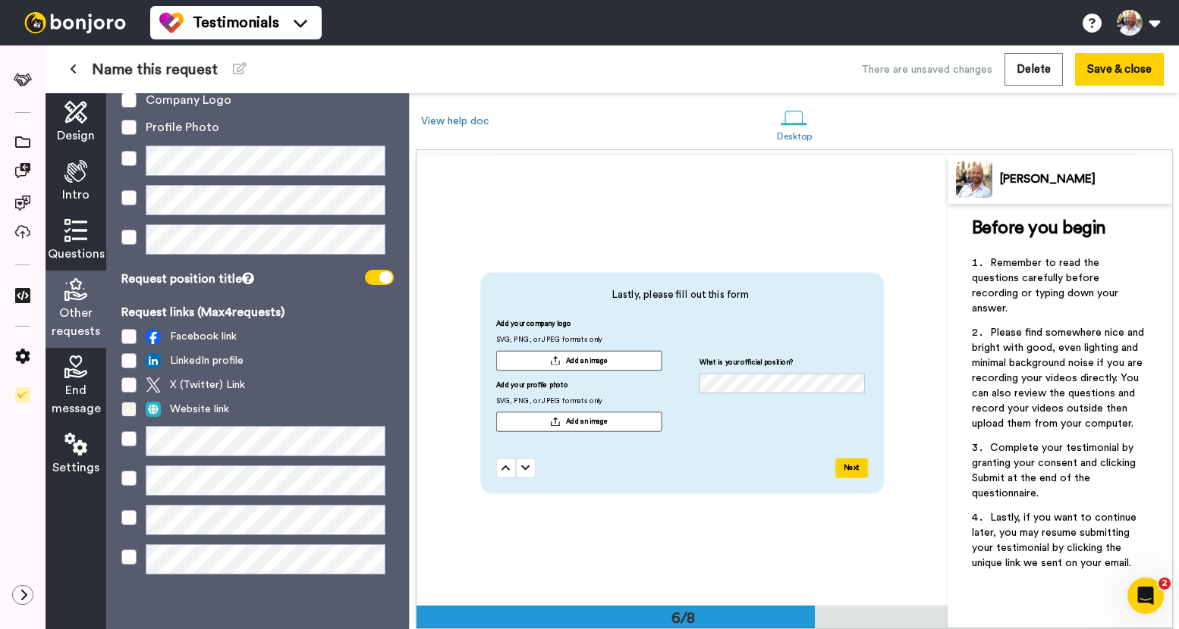
click at [133, 410] on span at bounding box center [128, 409] width 15 height 15
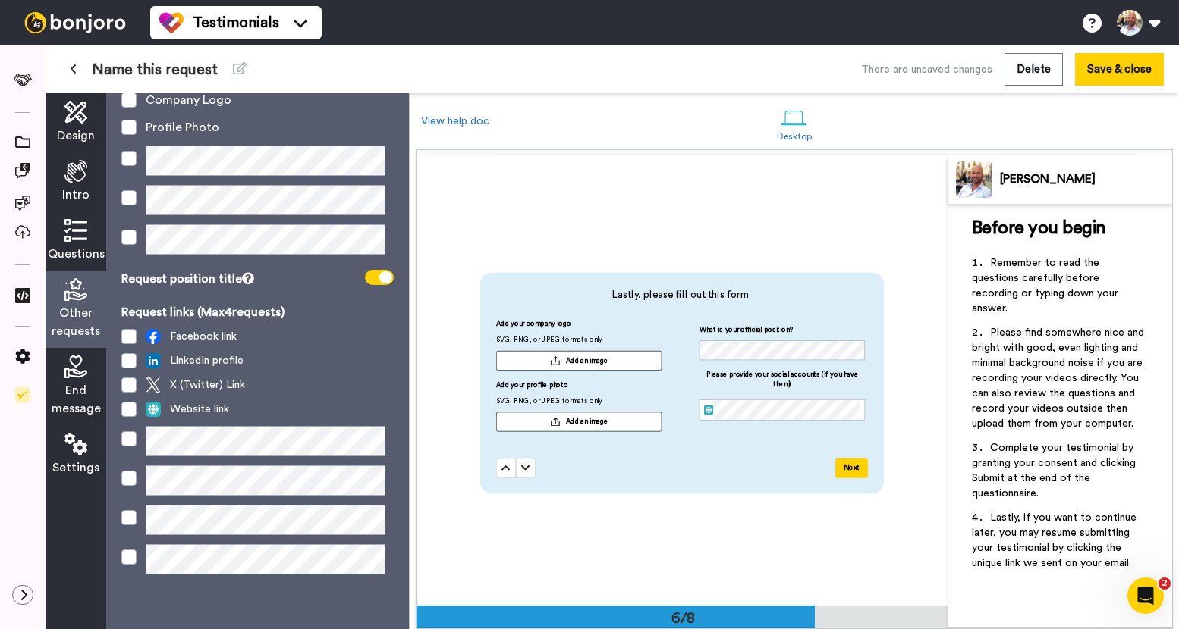
click at [77, 356] on icon at bounding box center [75, 367] width 23 height 23
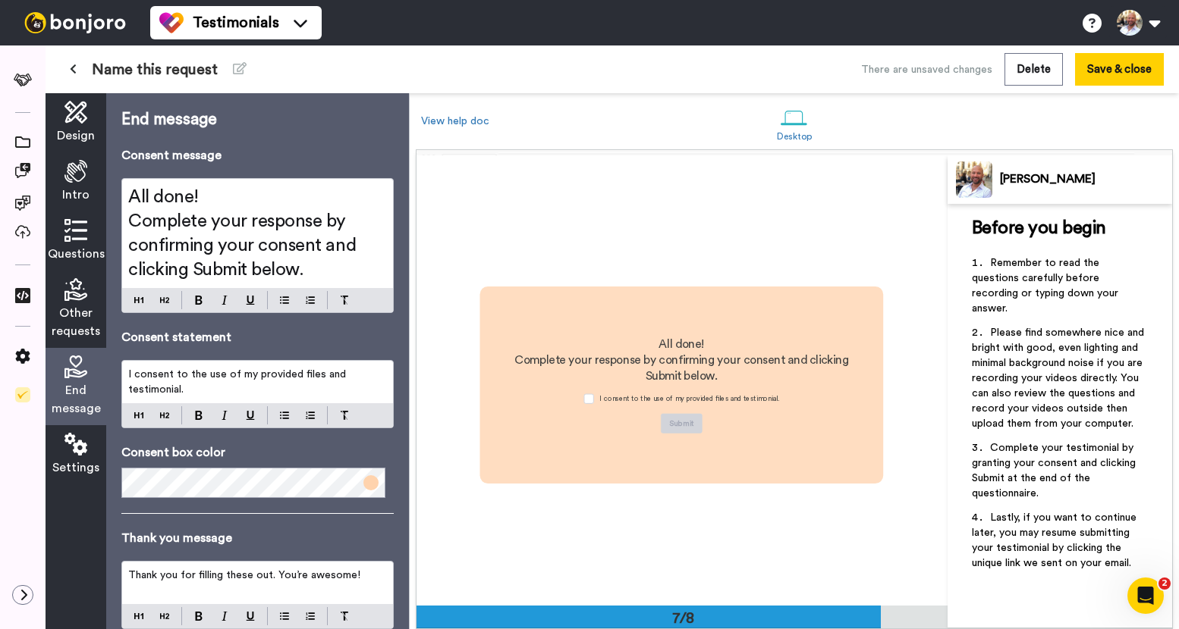
scroll to position [2696, 0]
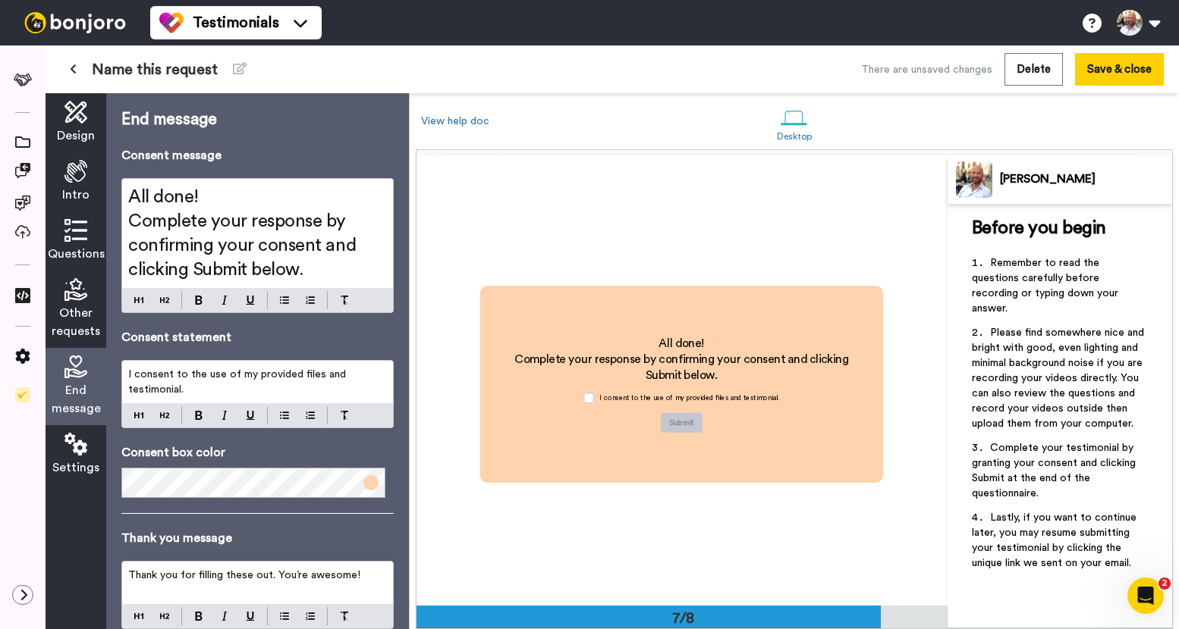
click at [275, 192] on h2 "All done!" at bounding box center [257, 197] width 259 height 24
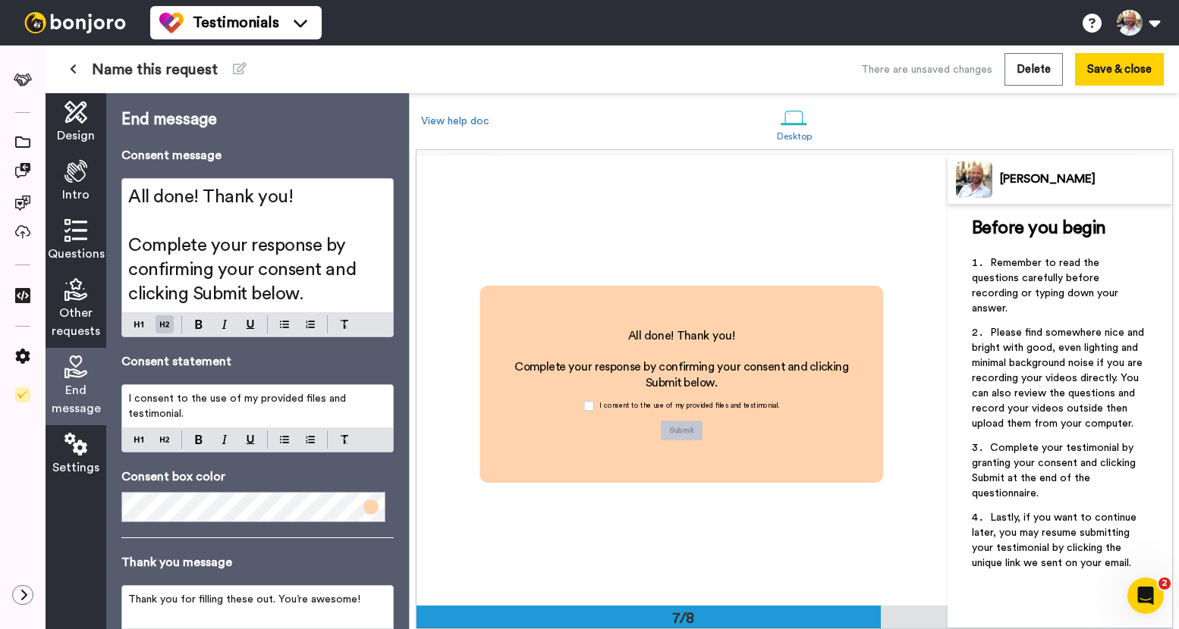
scroll to position [140, 0]
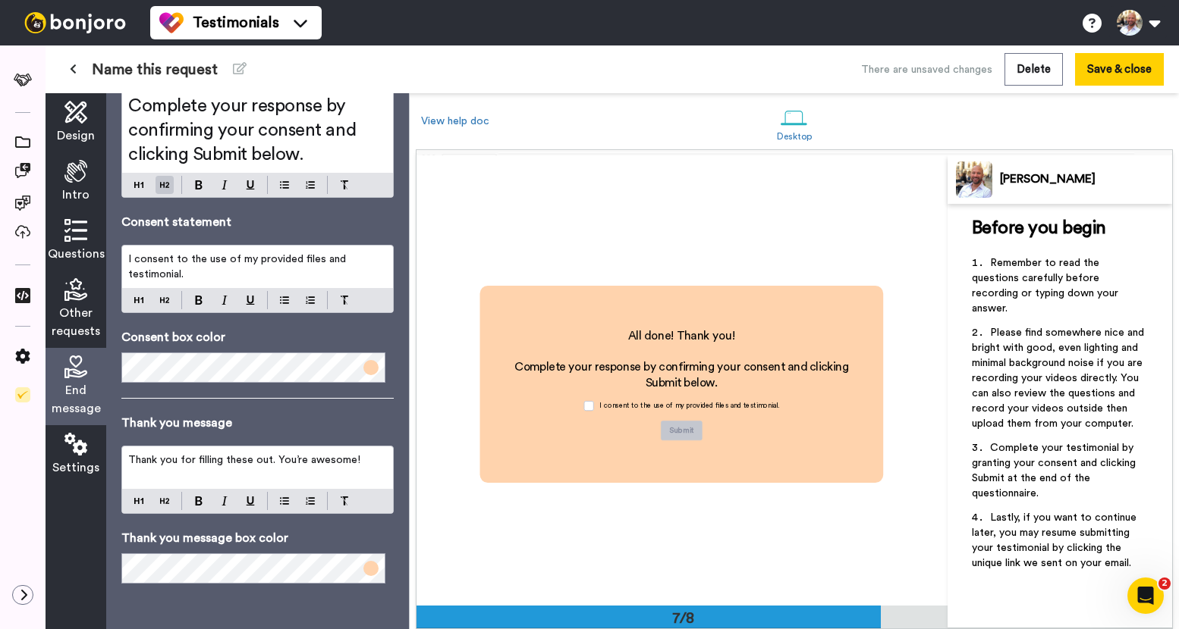
click at [341, 463] on span "Thank you for filling these out. You’re awesome!" at bounding box center [244, 460] width 232 height 11
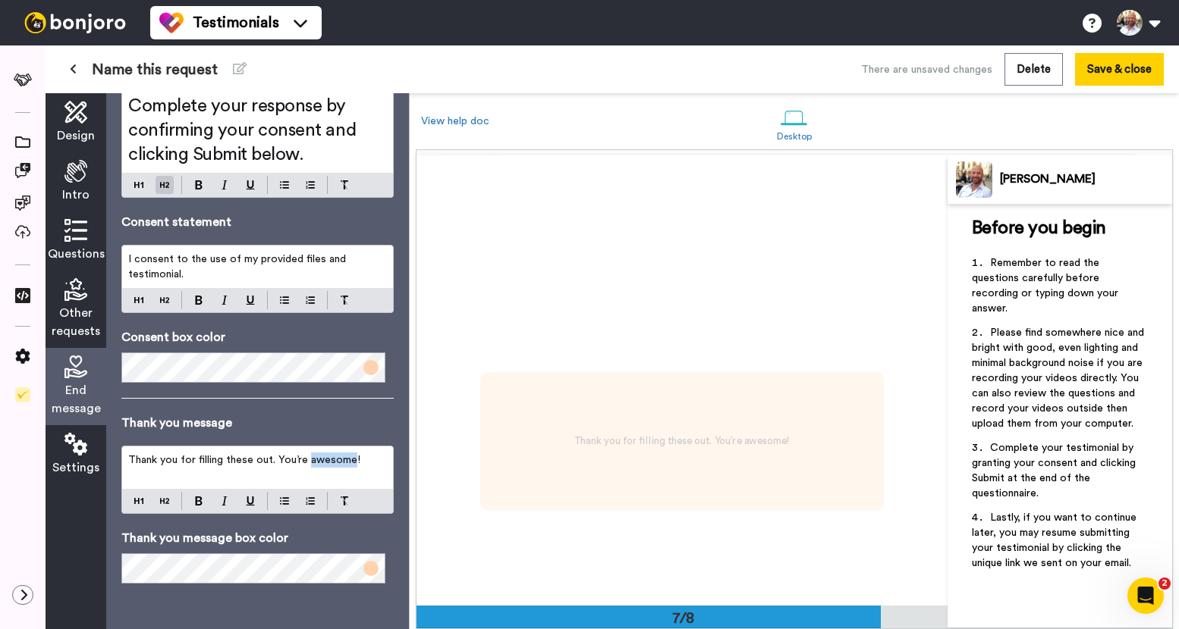
click at [341, 463] on span "Thank you for filling these out. You’re awesome!" at bounding box center [244, 460] width 232 height 11
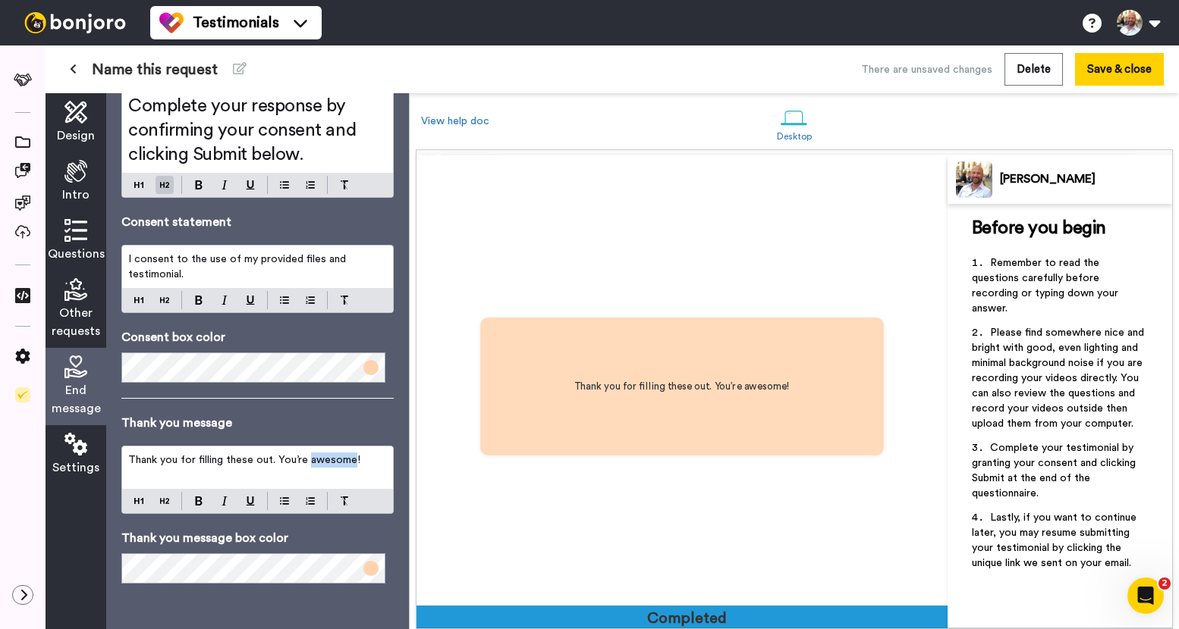
scroll to position [3146, 0]
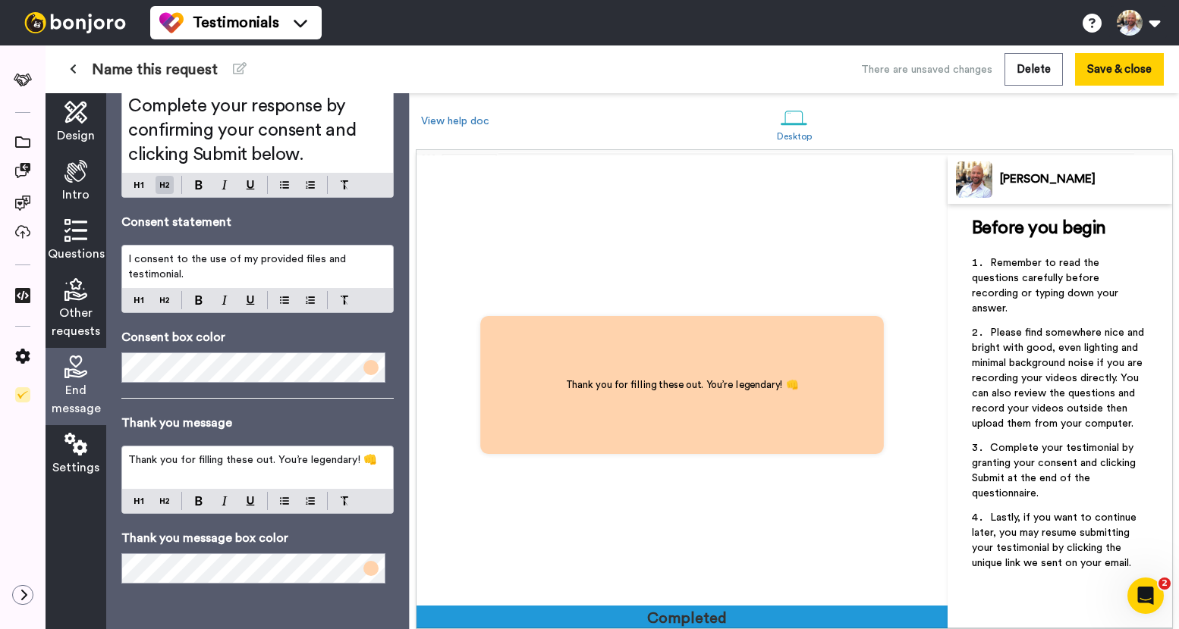
click at [77, 459] on span "Settings" at bounding box center [75, 468] width 47 height 18
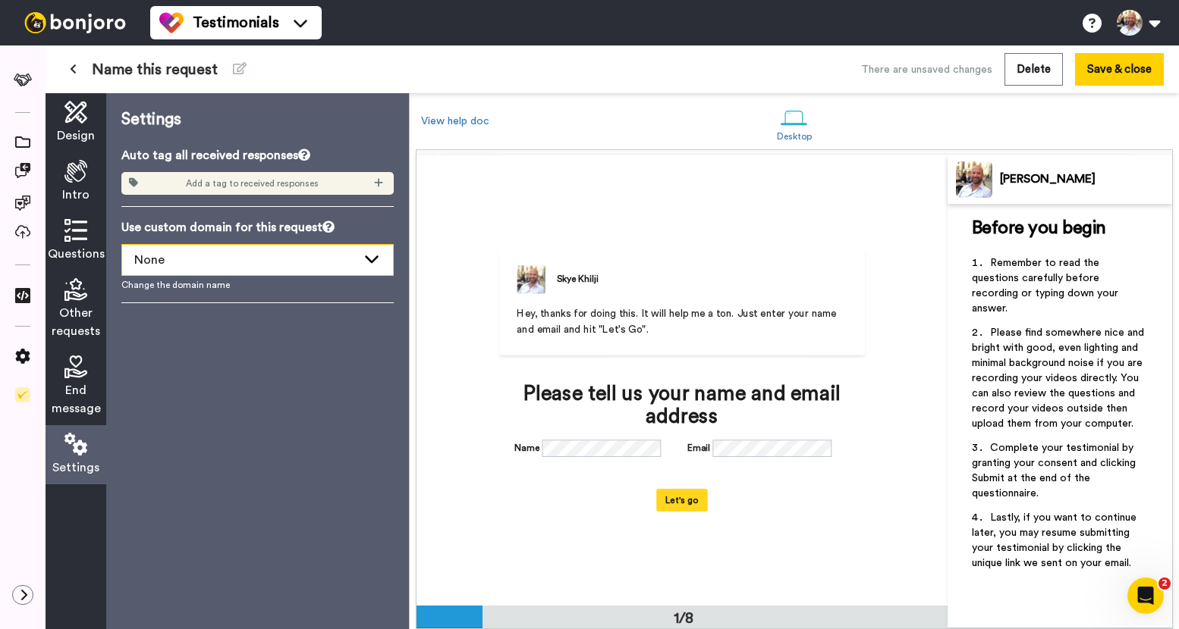
scroll to position [0, 0]
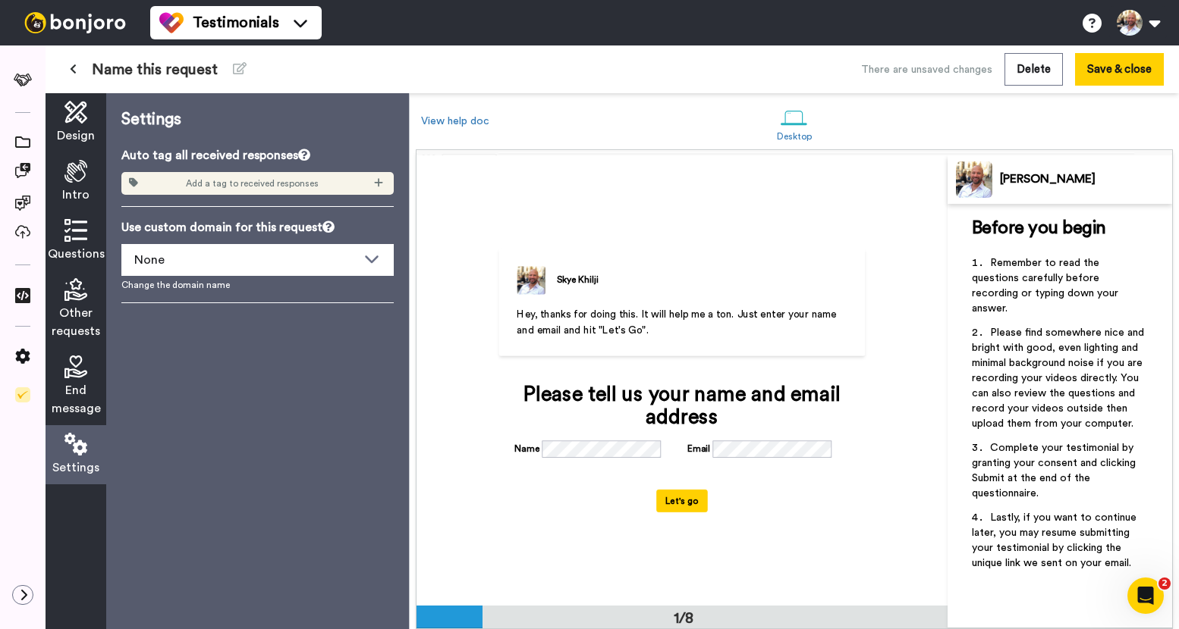
click at [322, 185] on div "Add a tag to received responses" at bounding box center [257, 183] width 272 height 23
click at [381, 181] on icon at bounding box center [378, 182] width 9 height 11
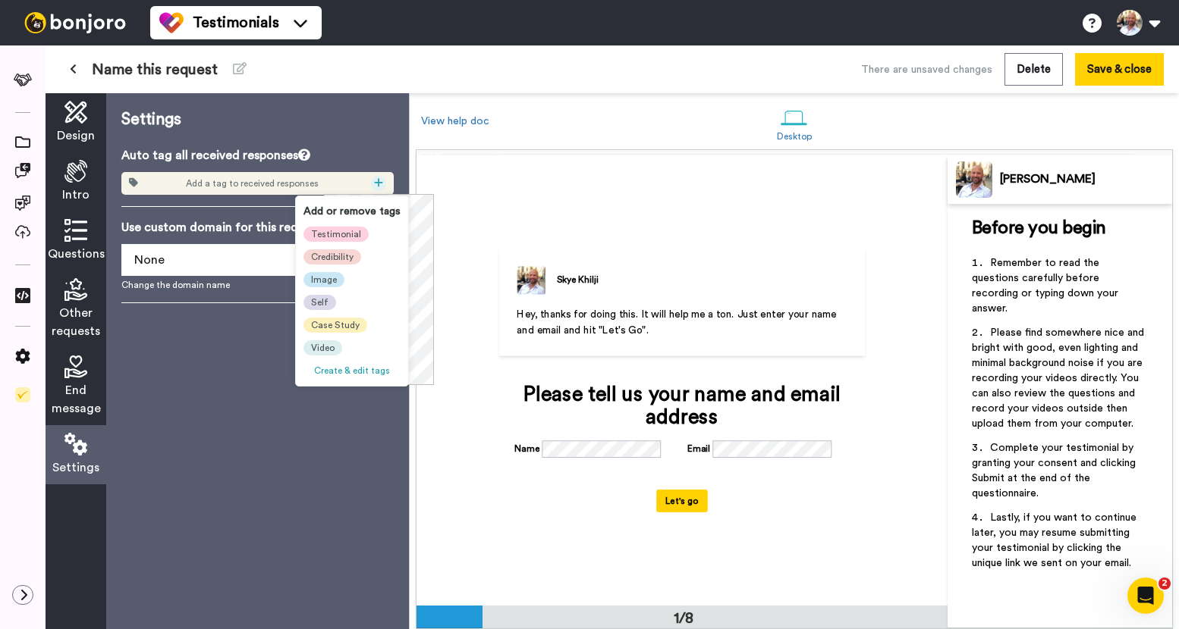
click at [341, 234] on span "Testimonial" at bounding box center [336, 234] width 50 height 12
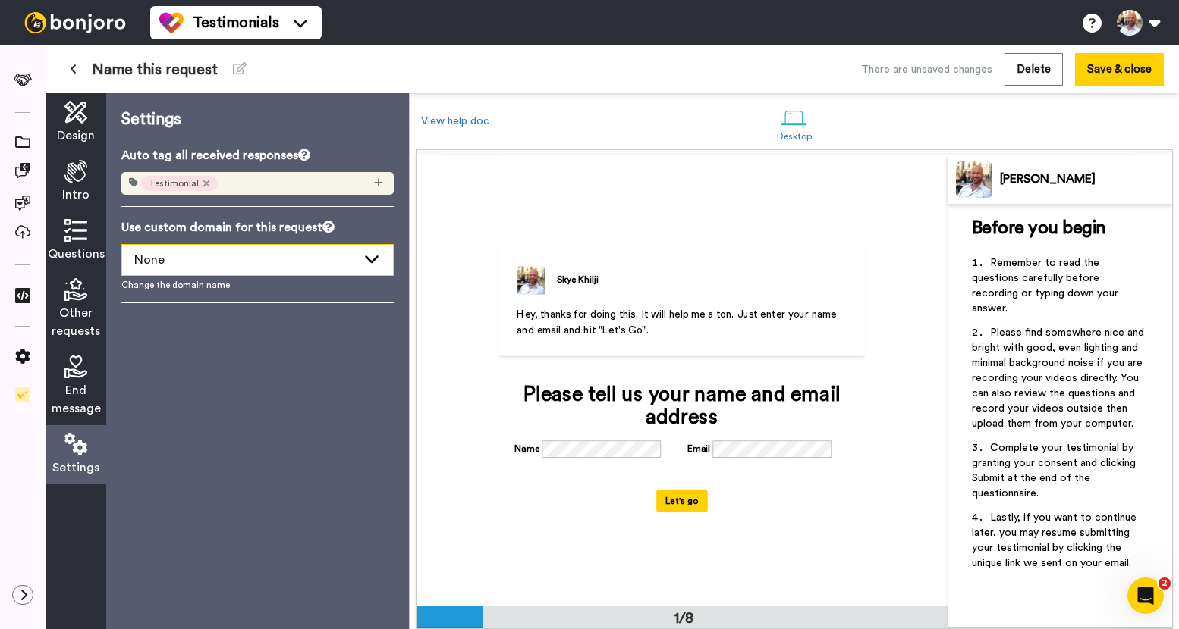
click at [323, 253] on div "None" at bounding box center [245, 260] width 222 height 18
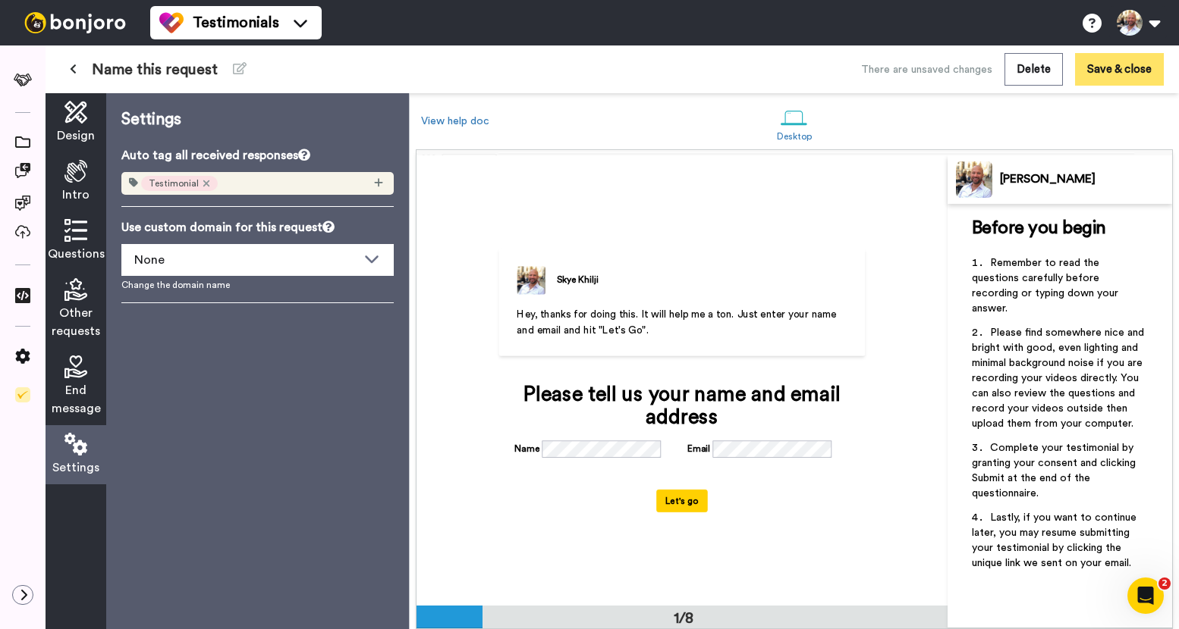
click at [1137, 77] on button "Save & close" at bounding box center [1119, 69] width 89 height 33
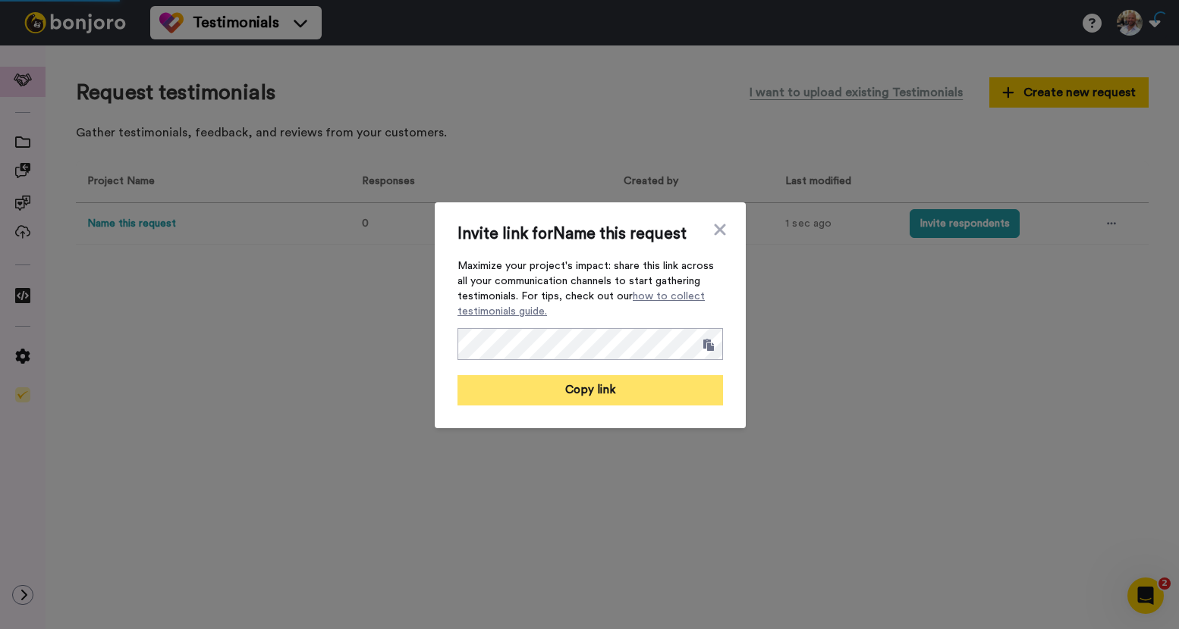
click at [602, 391] on button "Copy link" at bounding box center [589, 390] width 265 height 30
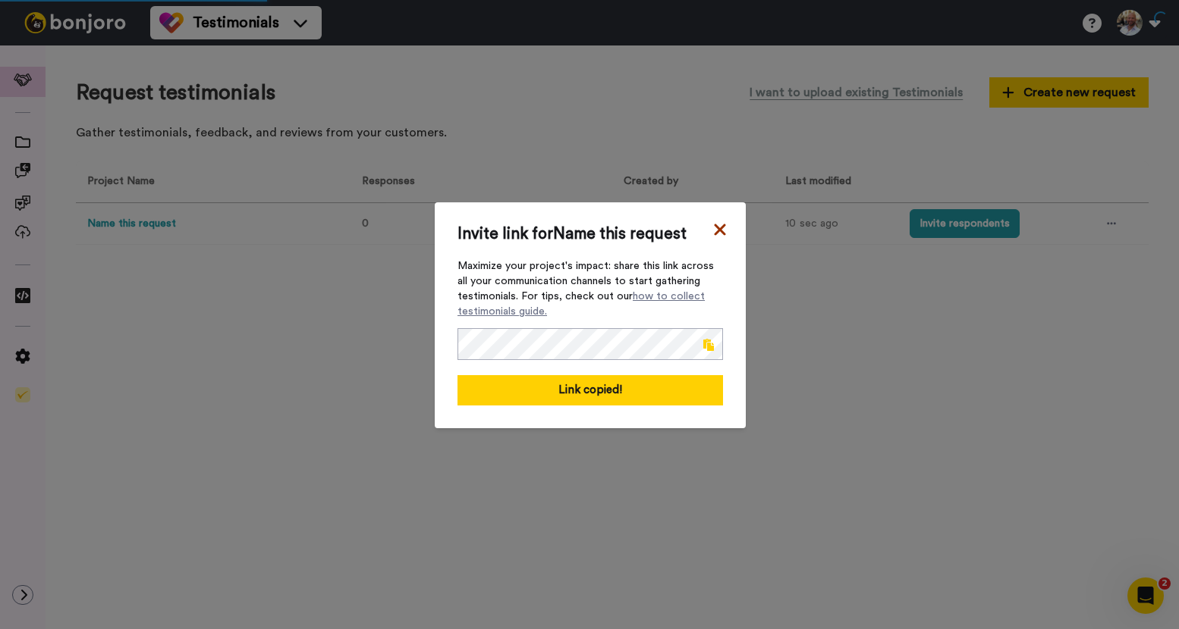
click at [712, 233] on icon at bounding box center [719, 230] width 15 height 18
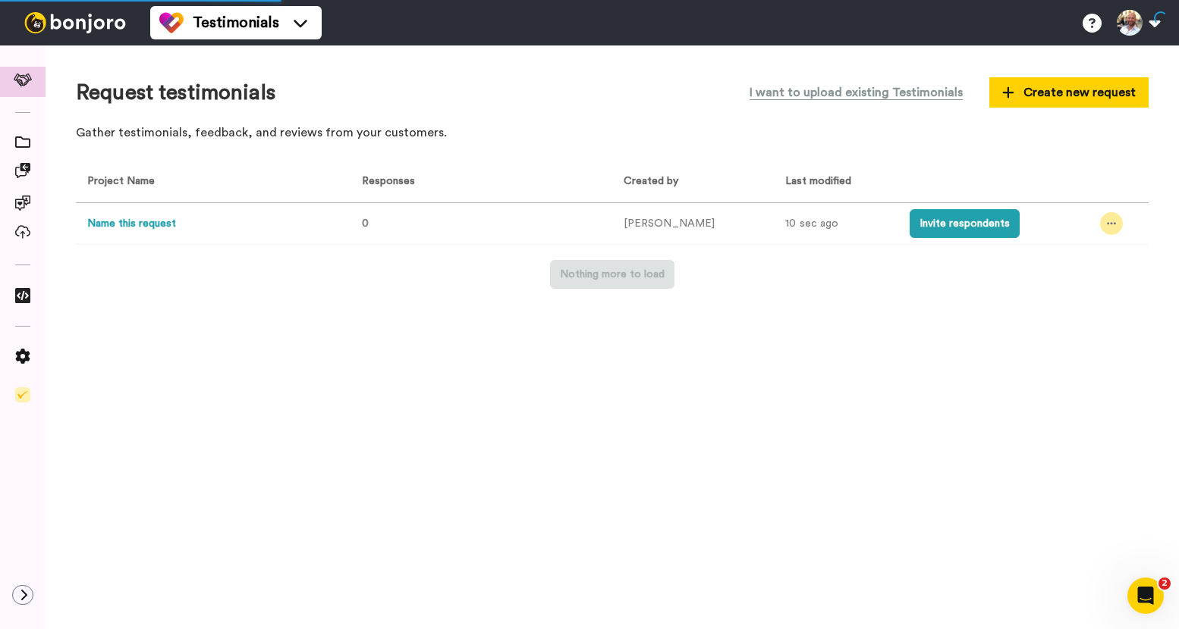
click at [1107, 224] on icon at bounding box center [1111, 224] width 9 height 2
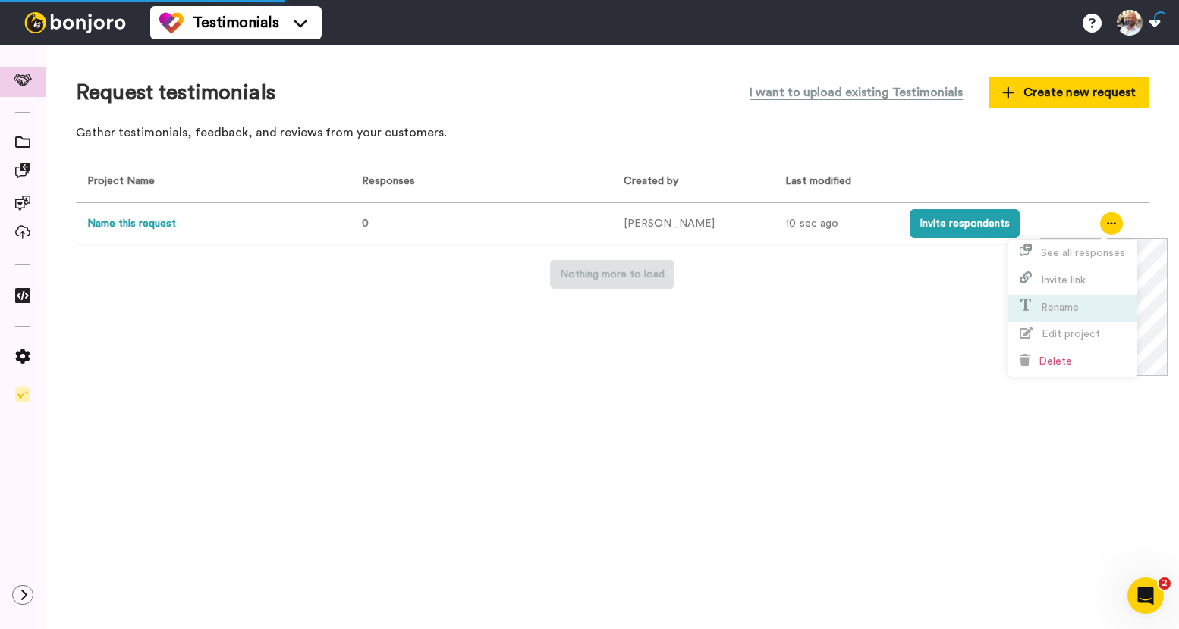
click at [1078, 307] on span "Rename" at bounding box center [1060, 308] width 38 height 11
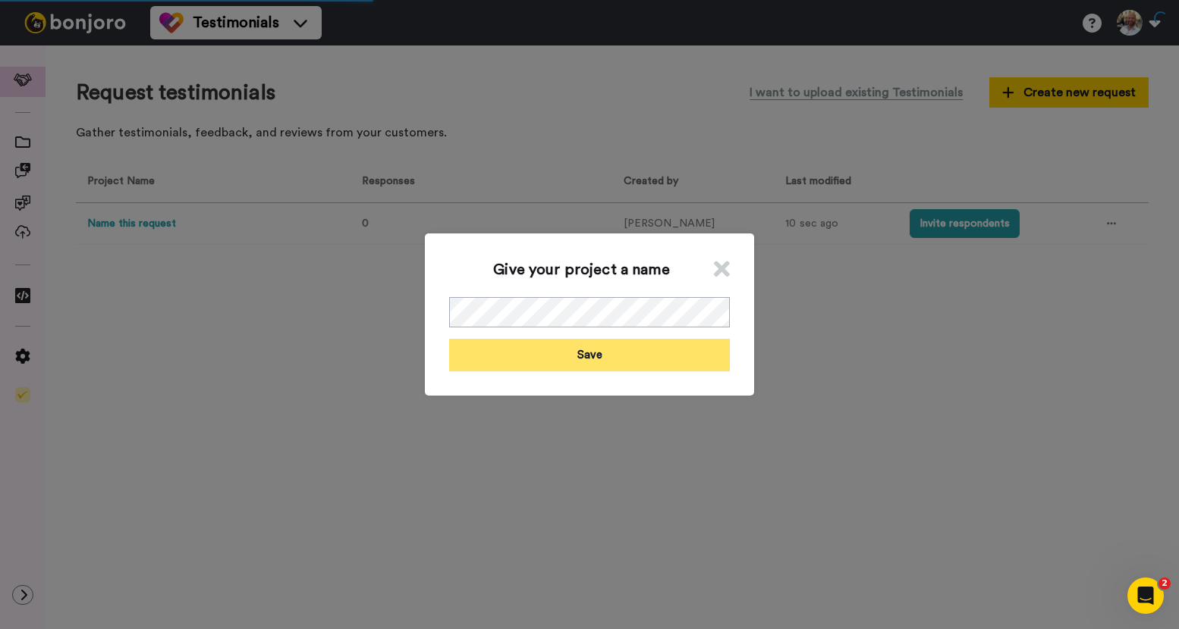
click at [625, 360] on button "Save" at bounding box center [589, 355] width 281 height 33
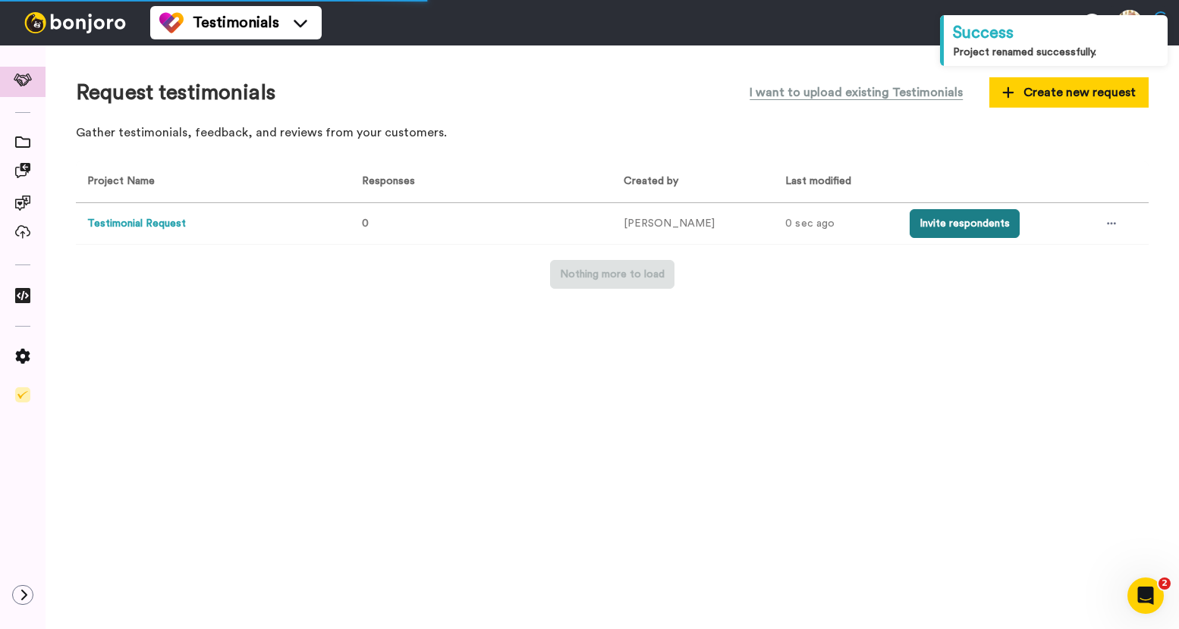
click at [950, 226] on button "Invite respondents" at bounding box center [964, 223] width 110 height 29
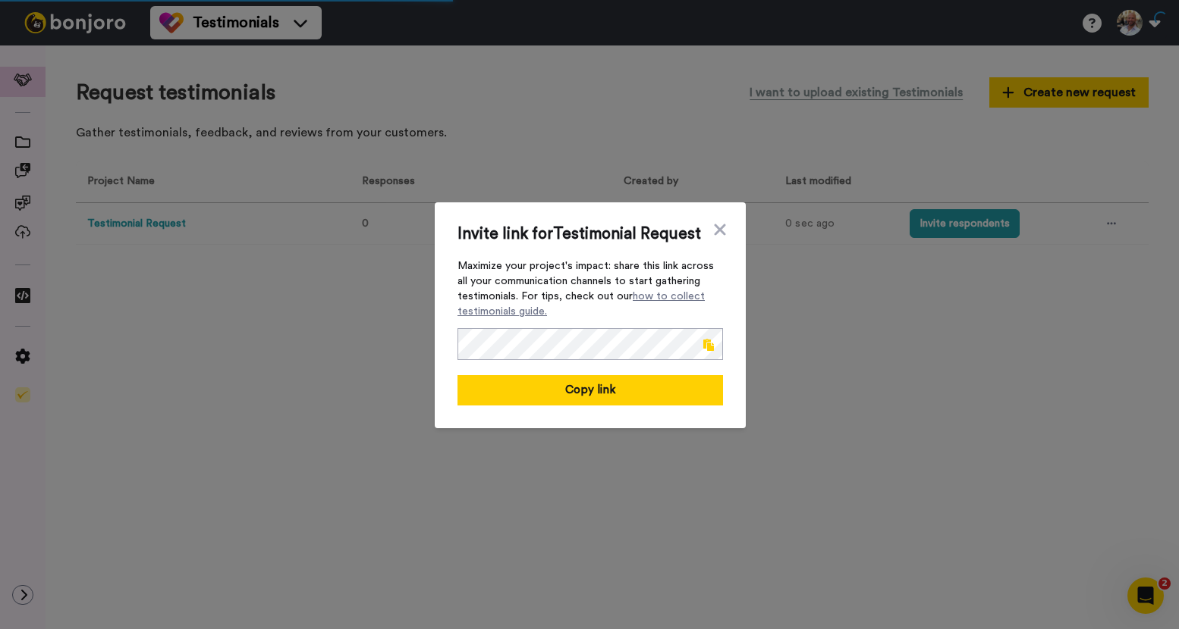
click at [703, 346] on span at bounding box center [708, 345] width 11 height 12
click at [712, 231] on icon at bounding box center [719, 230] width 15 height 18
